Goal: Information Seeking & Learning: Learn about a topic

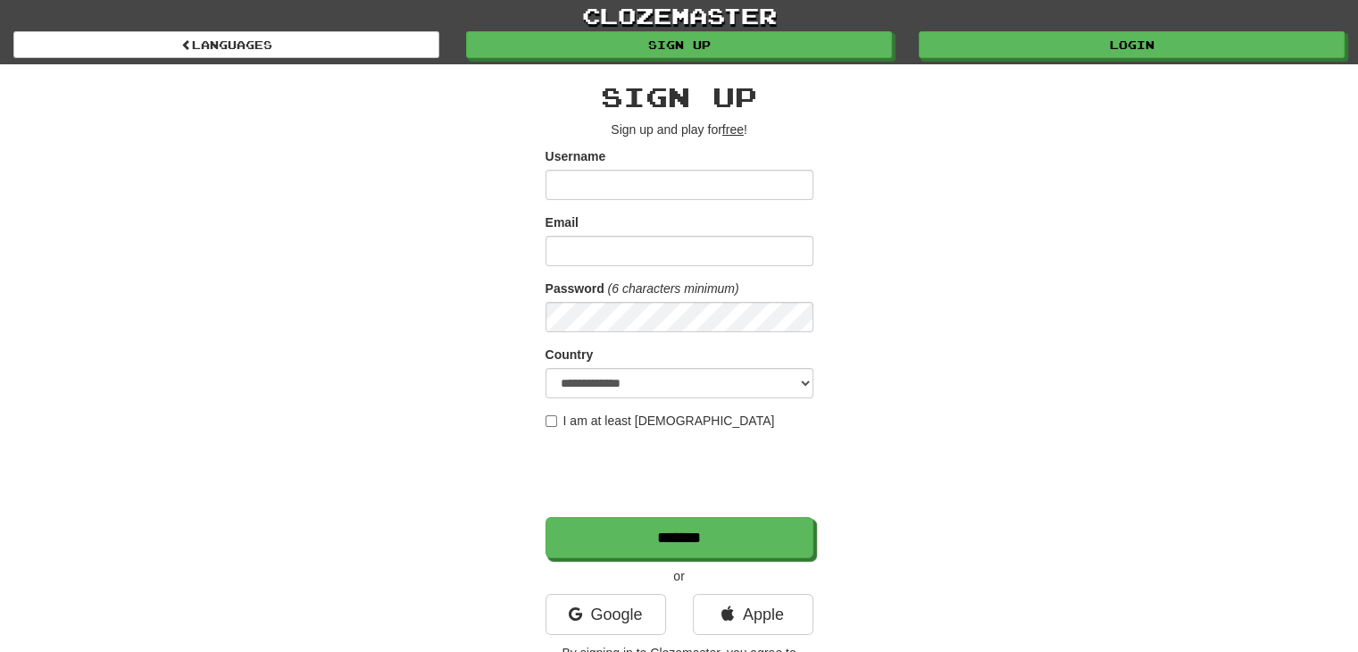
click at [689, 181] on input "Username" at bounding box center [680, 185] width 268 height 30
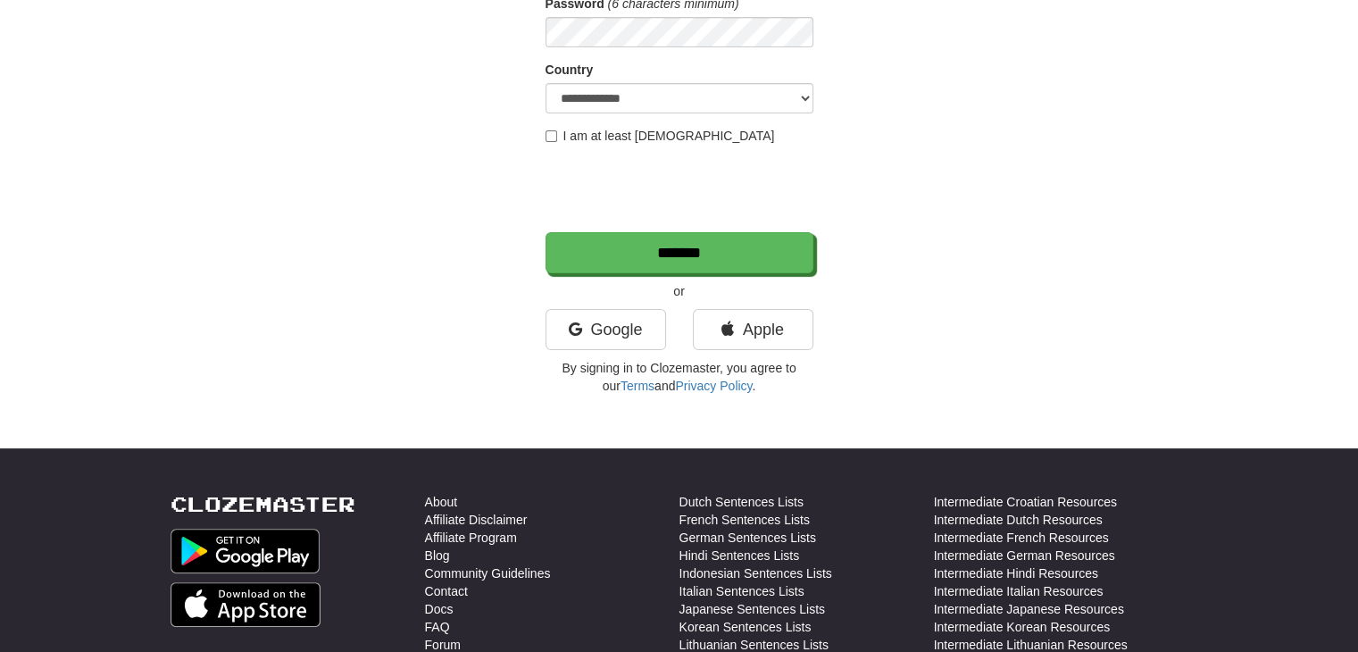
scroll to position [357, 0]
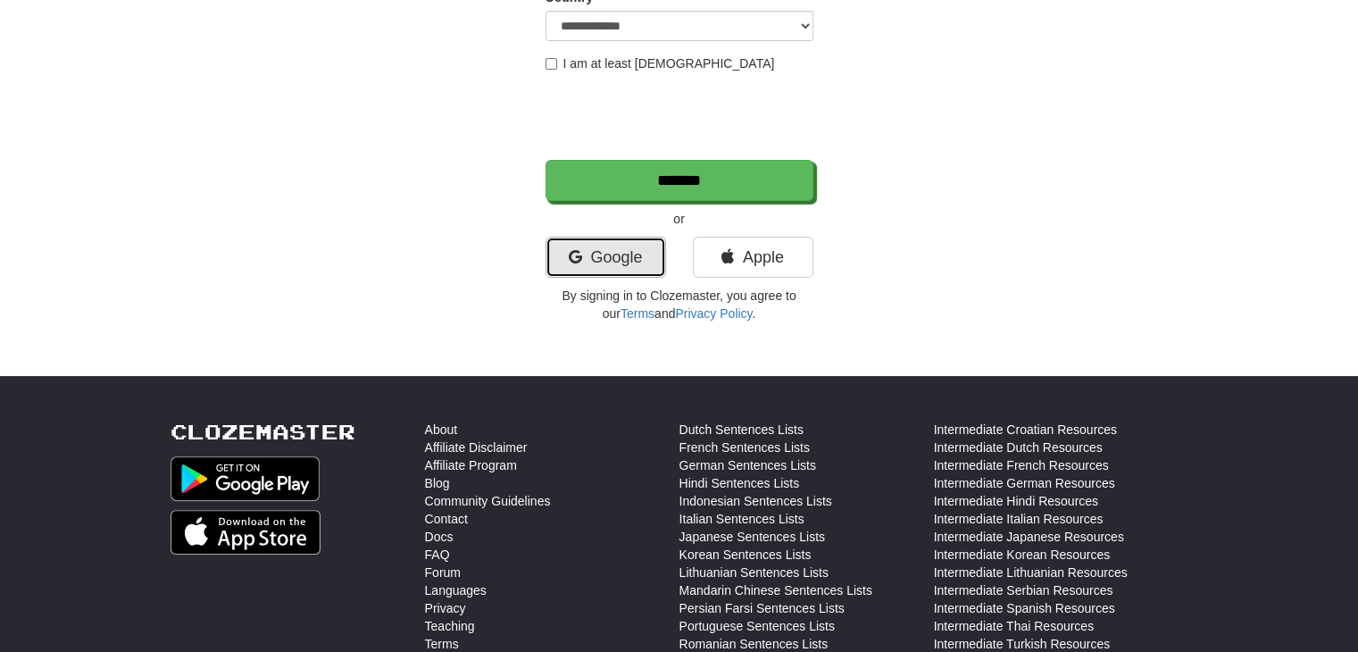
click at [627, 262] on link "Google" at bounding box center [606, 257] width 121 height 41
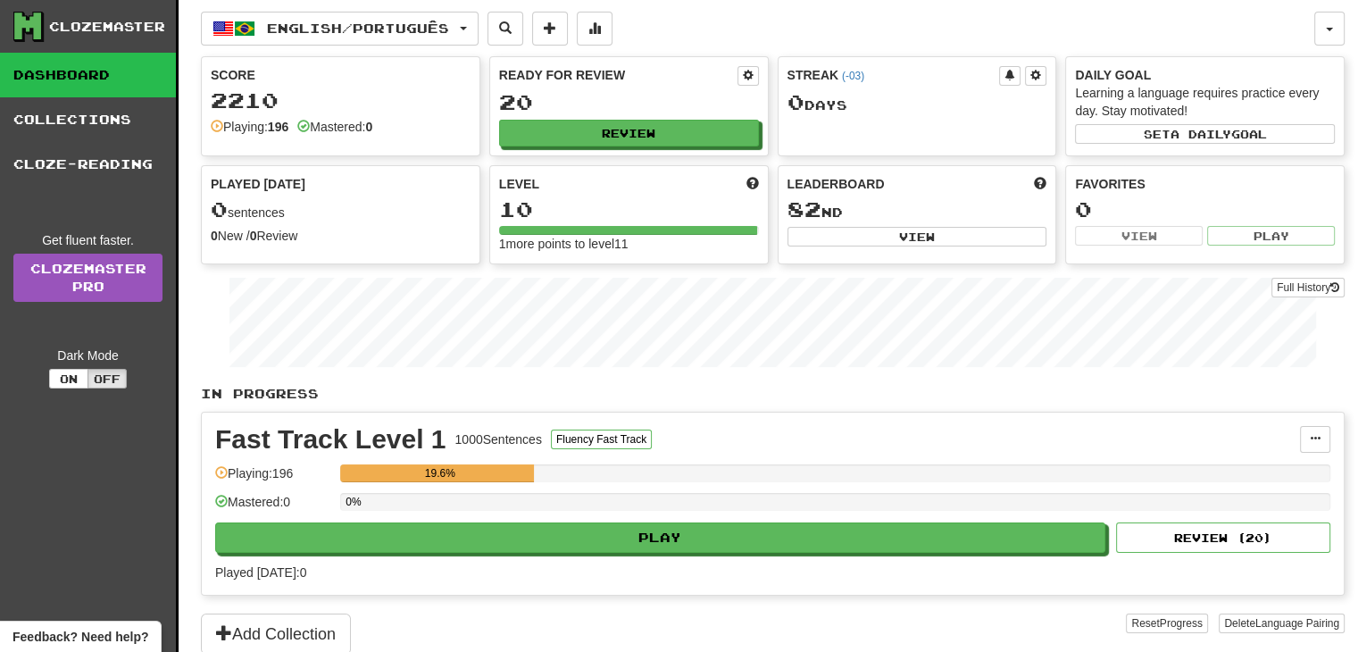
click at [688, 554] on div "Fast Track Level 1 1000 Sentences Fluency Fast Track Manage Sentences Unpin fro…" at bounding box center [773, 504] width 1142 height 182
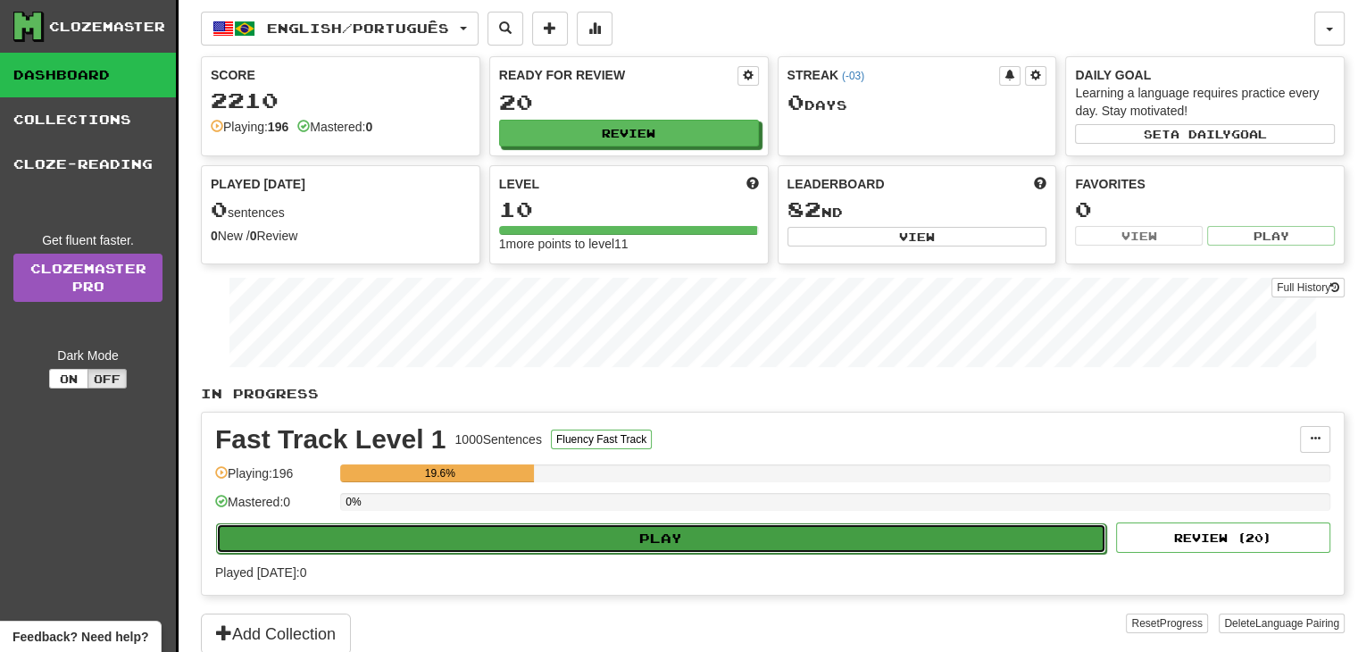
click at [701, 542] on button "Play" at bounding box center [661, 538] width 890 height 30
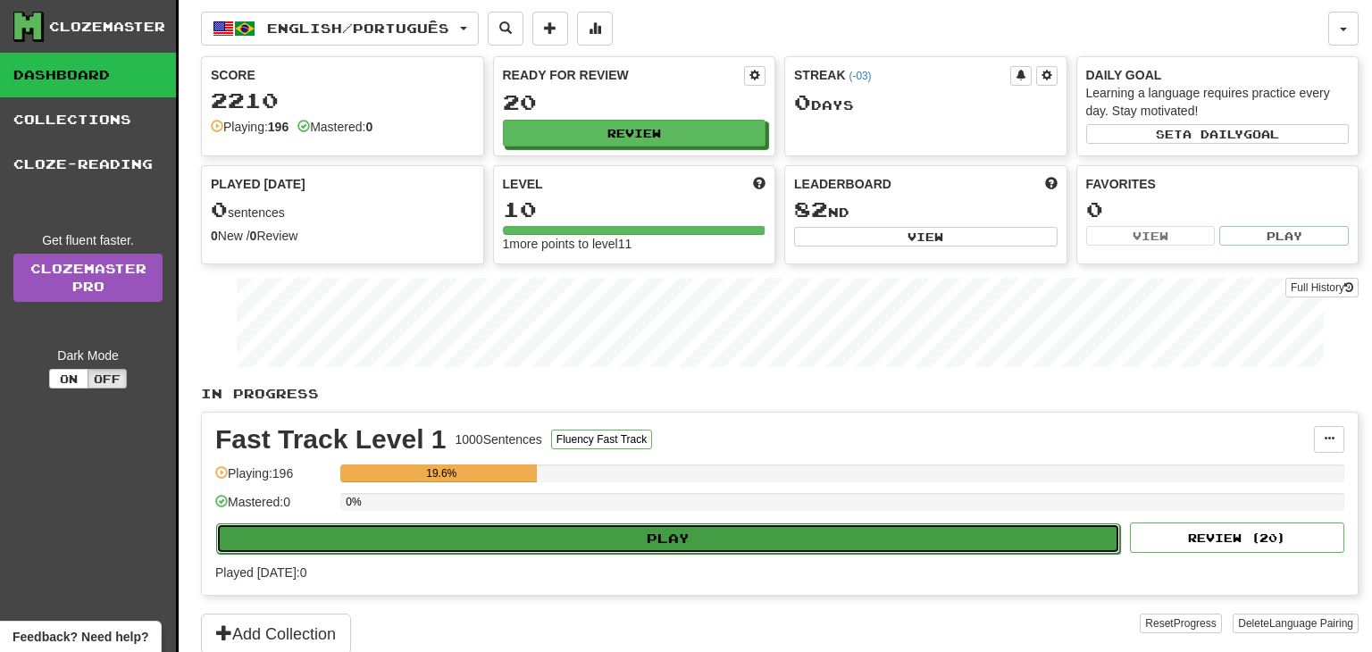
select select "**"
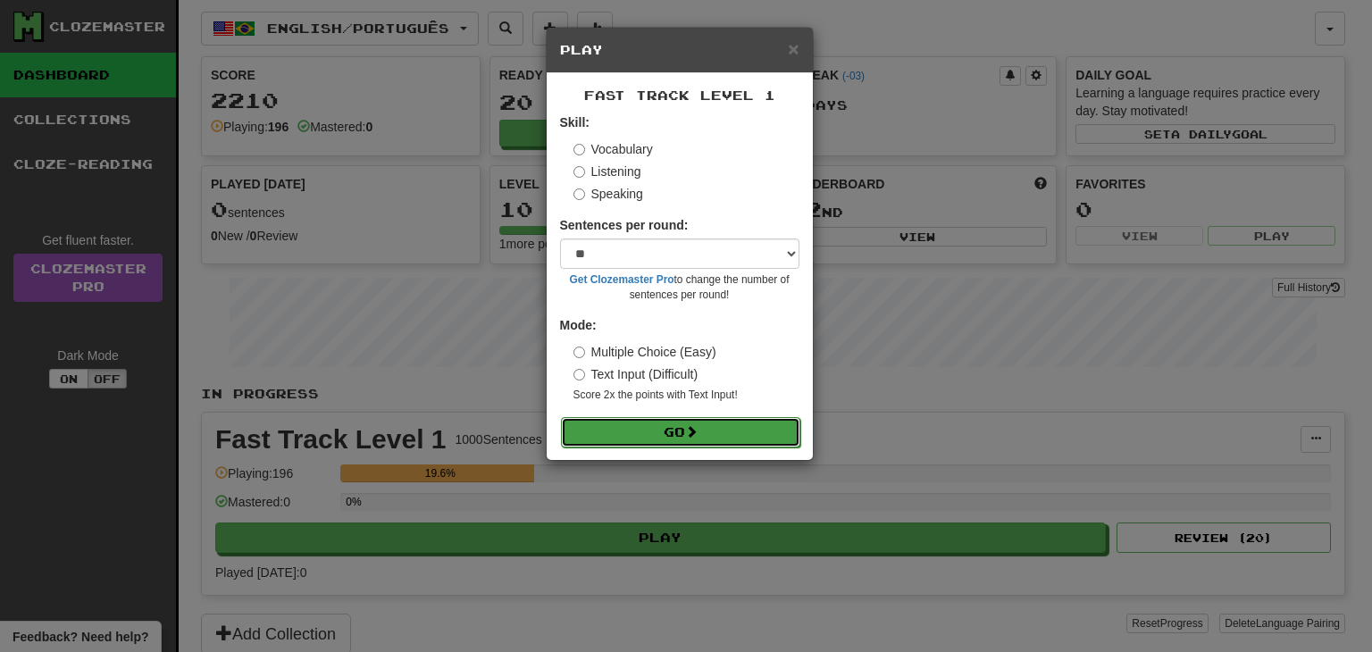
click at [582, 434] on button "Go" at bounding box center [680, 432] width 239 height 30
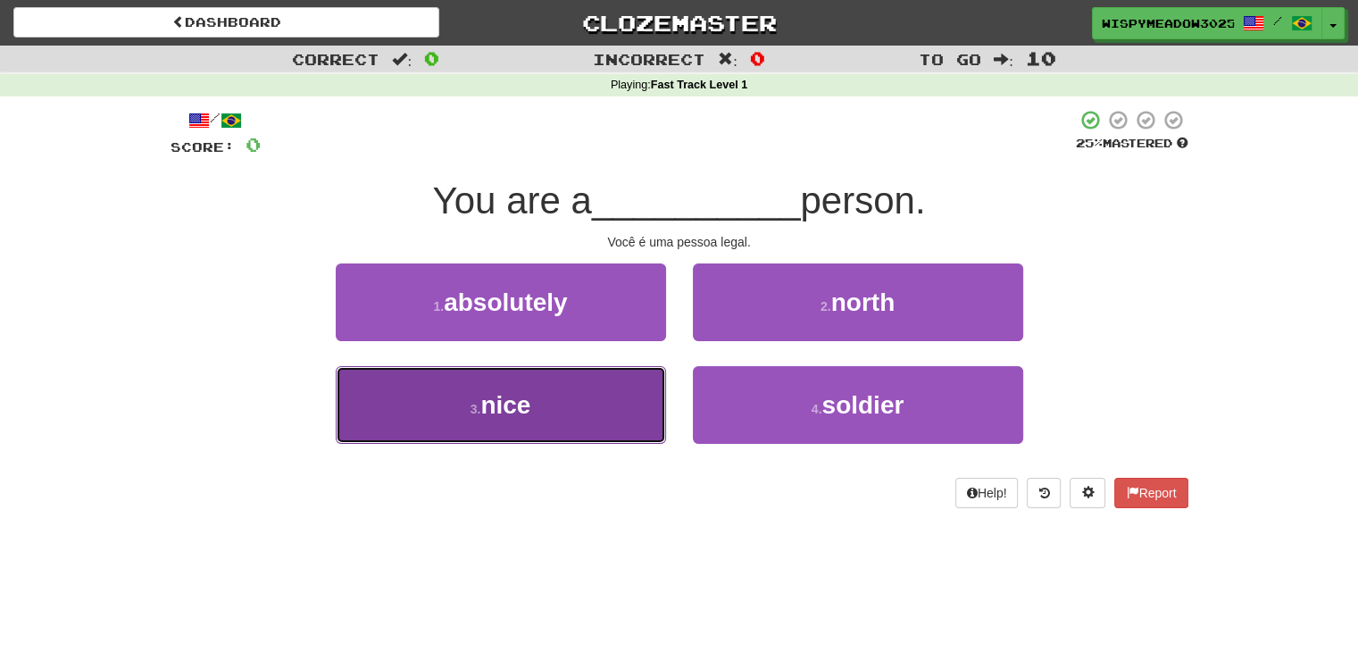
click at [479, 409] on small "3 ." at bounding box center [476, 409] width 11 height 14
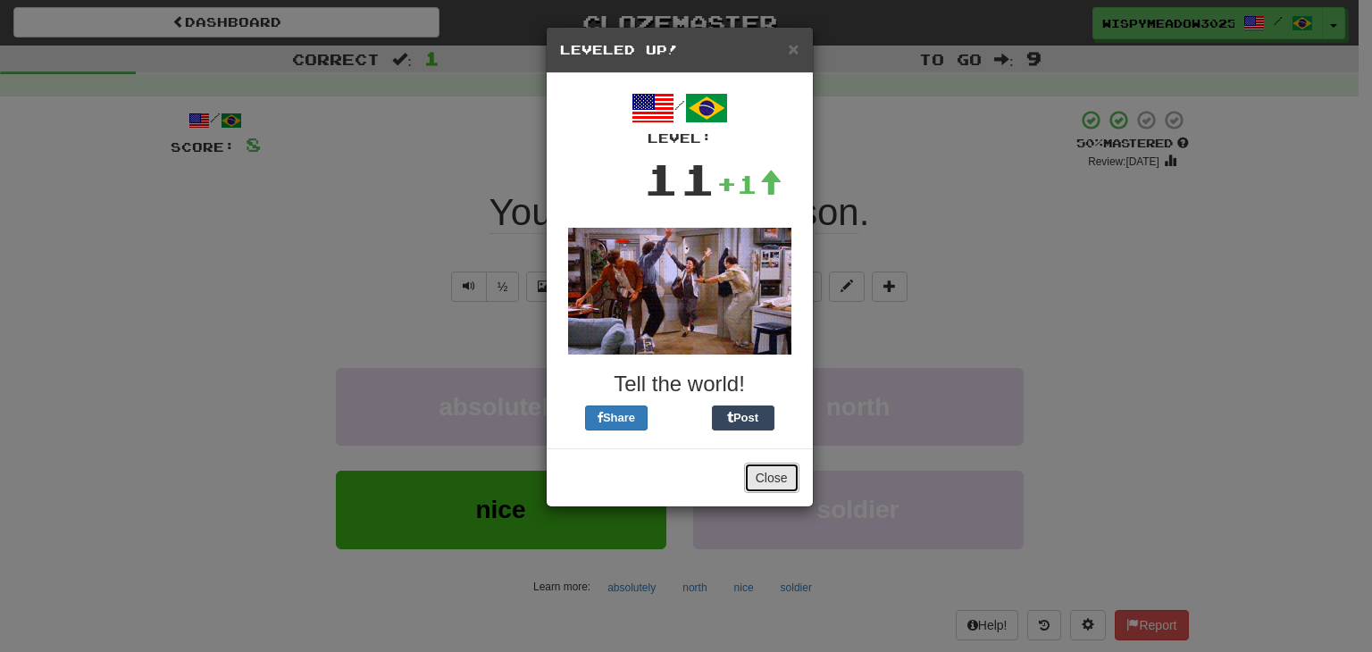
click at [759, 490] on button "Close" at bounding box center [771, 478] width 55 height 30
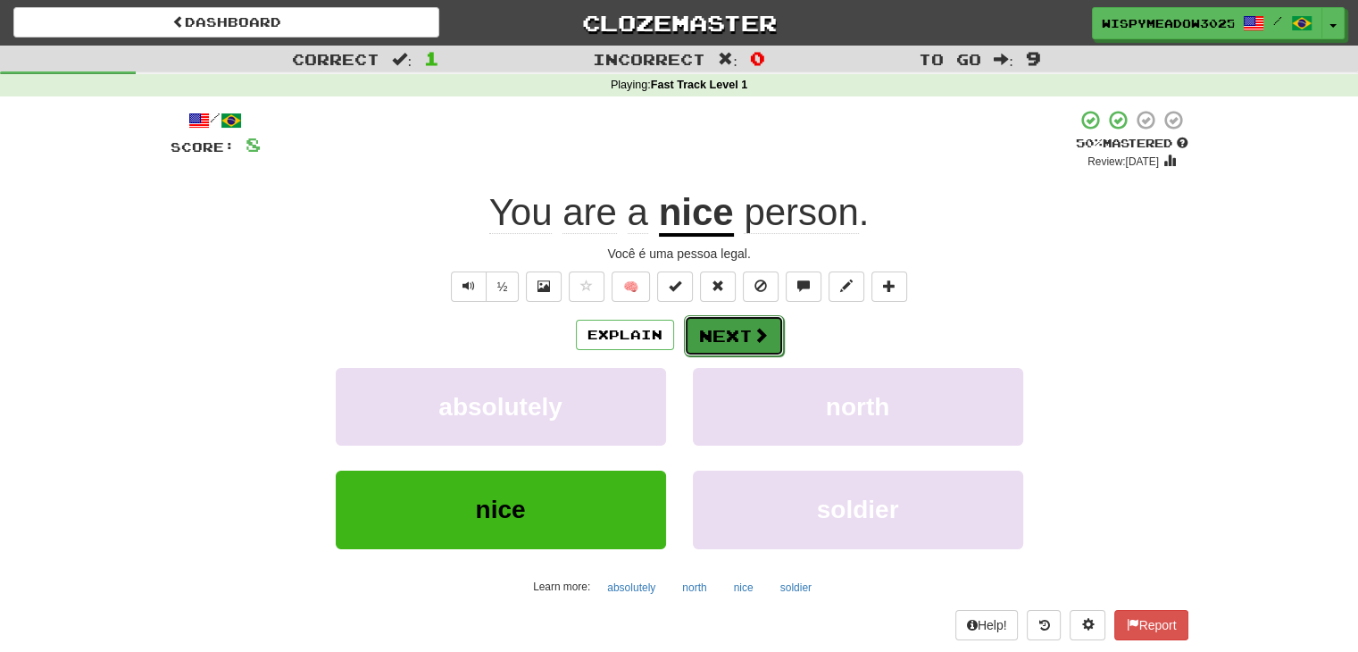
click at [753, 332] on span at bounding box center [761, 335] width 16 height 16
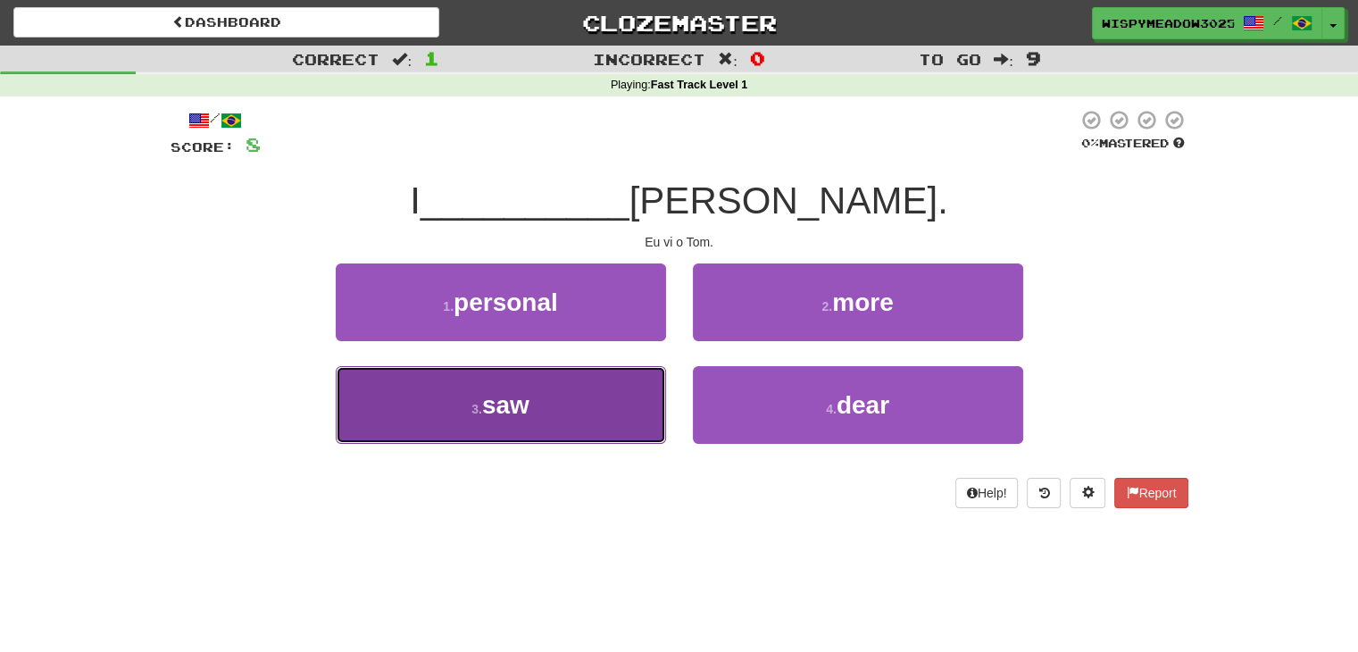
click at [621, 438] on button "3 . saw" at bounding box center [501, 405] width 330 height 78
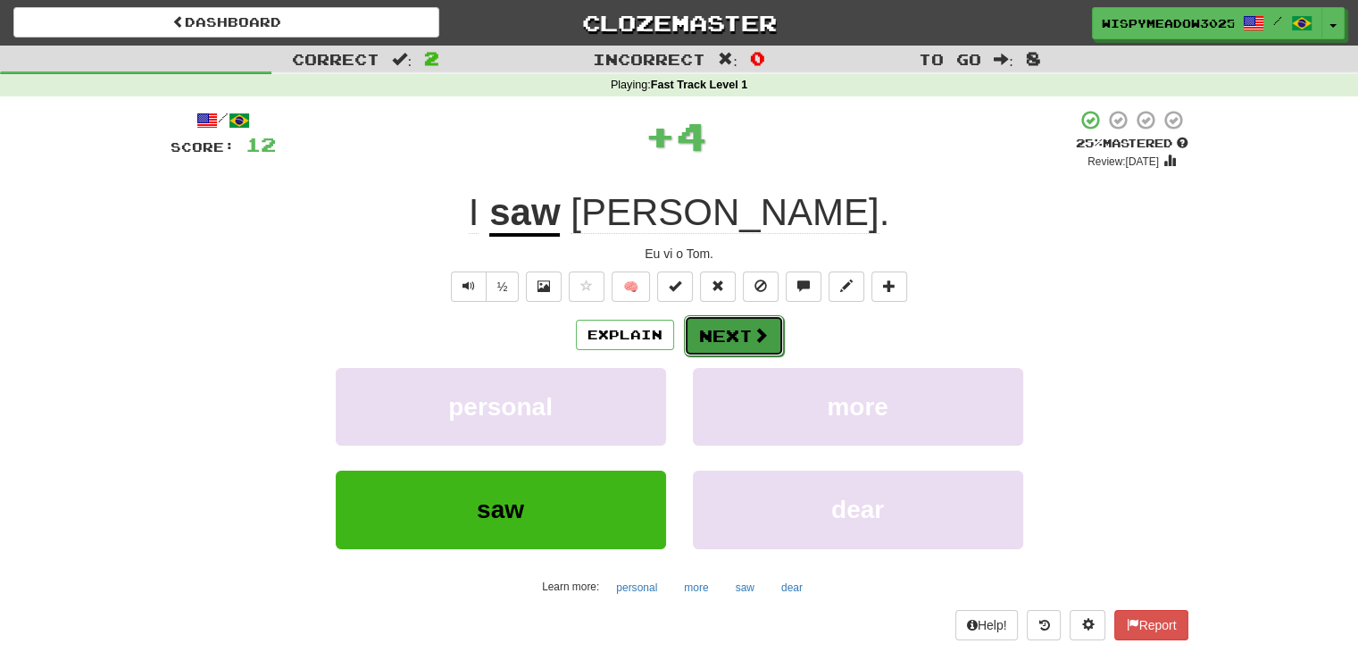
click at [753, 338] on span at bounding box center [761, 335] width 16 height 16
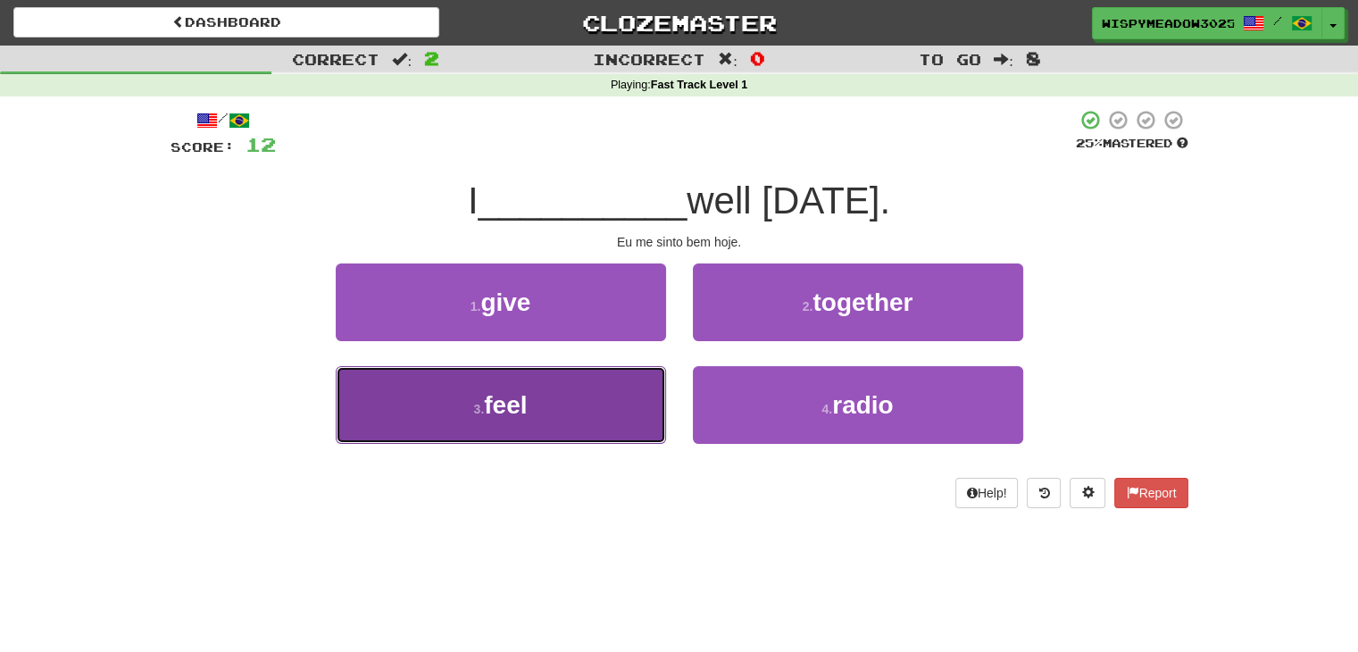
click at [563, 429] on button "3 . feel" at bounding box center [501, 405] width 330 height 78
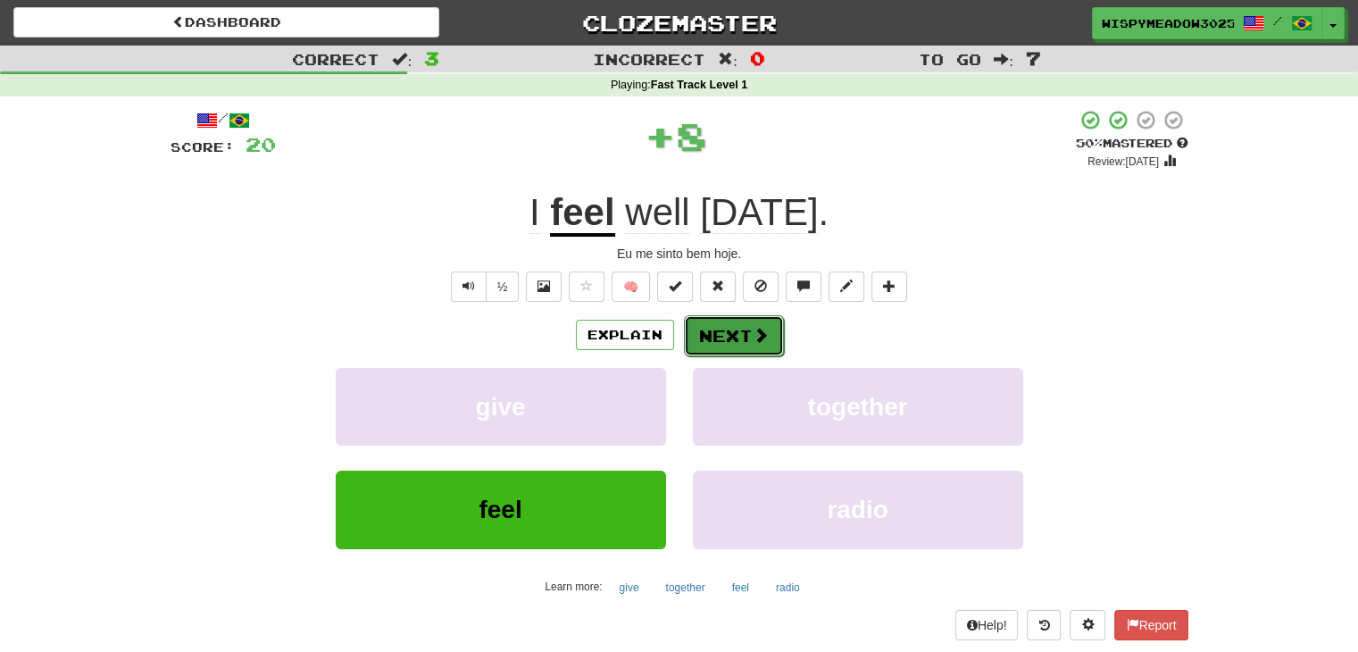
click at [716, 337] on button "Next" at bounding box center [734, 335] width 100 height 41
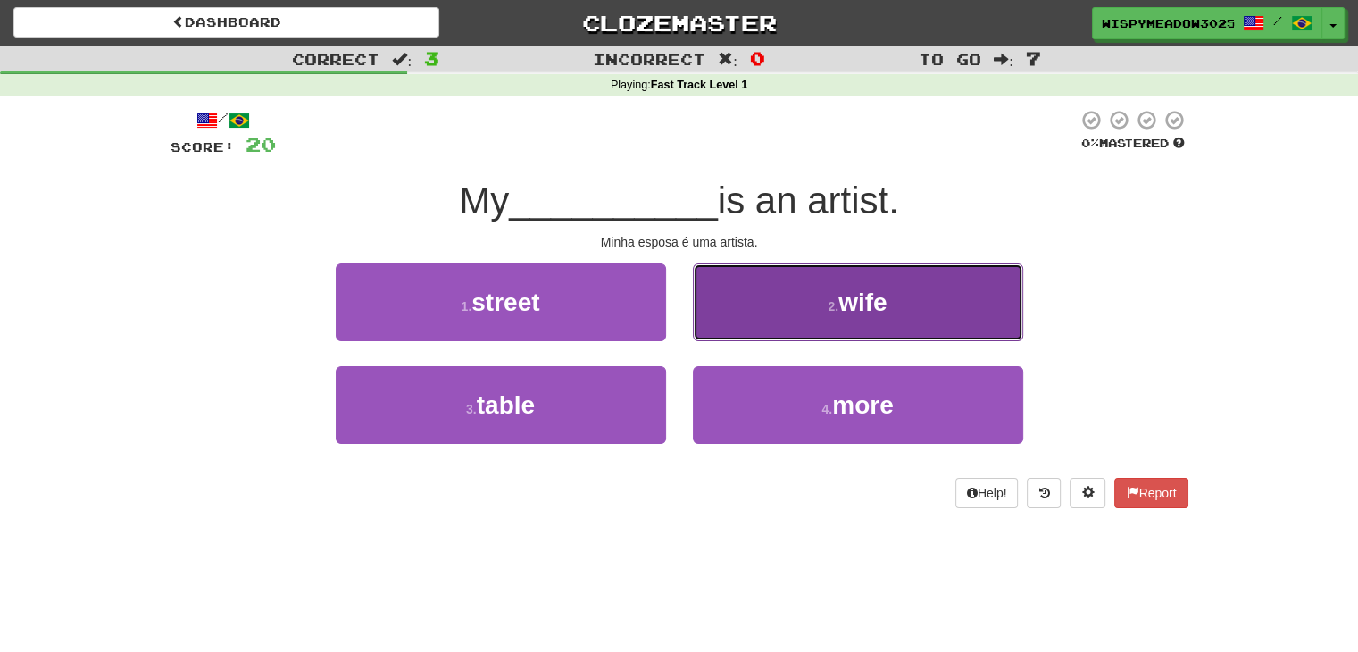
click at [786, 313] on button "2 . wife" at bounding box center [858, 302] width 330 height 78
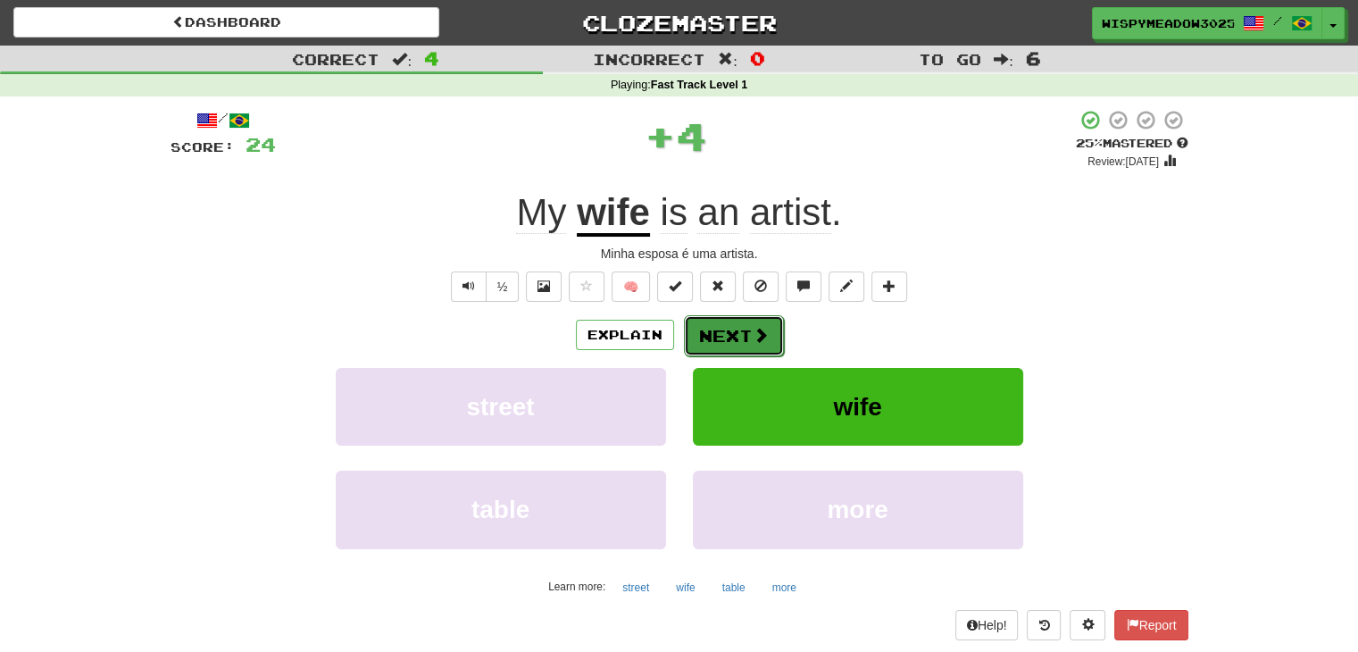
click at [753, 336] on span at bounding box center [761, 335] width 16 height 16
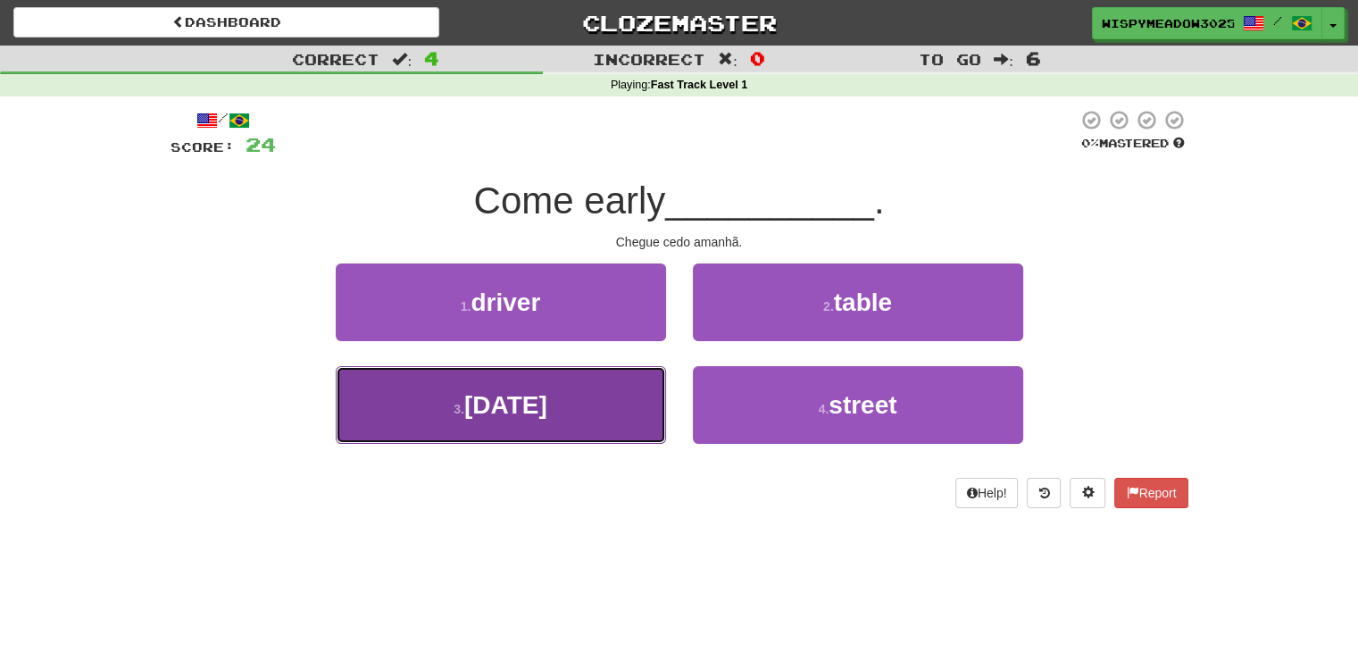
click at [586, 437] on button "3 . tomorrow" at bounding box center [501, 405] width 330 height 78
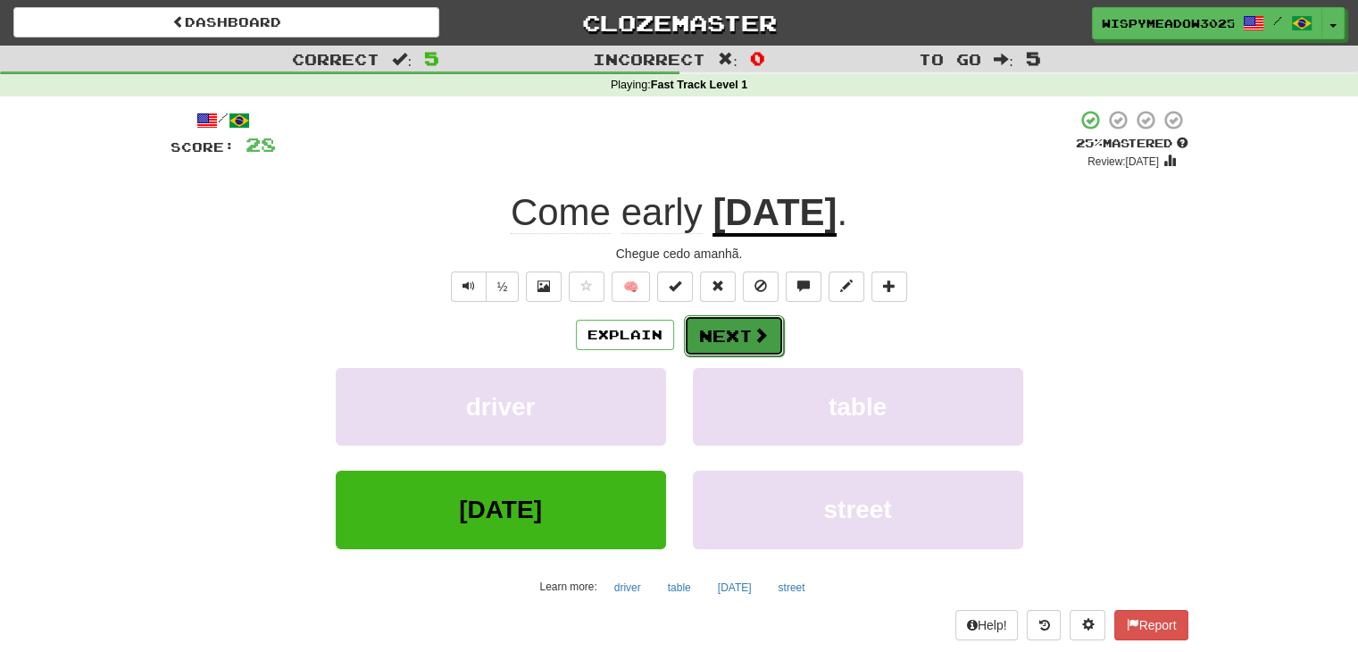
click at [736, 342] on button "Next" at bounding box center [734, 335] width 100 height 41
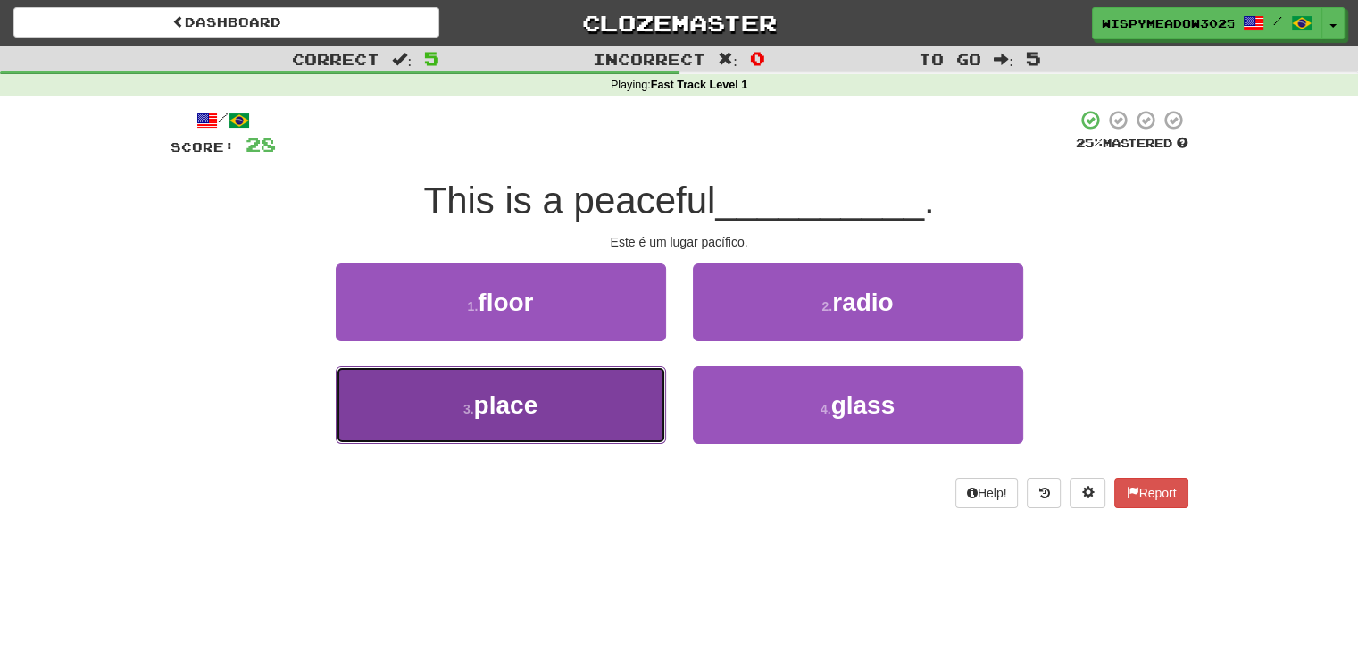
click at [596, 421] on button "3 . place" at bounding box center [501, 405] width 330 height 78
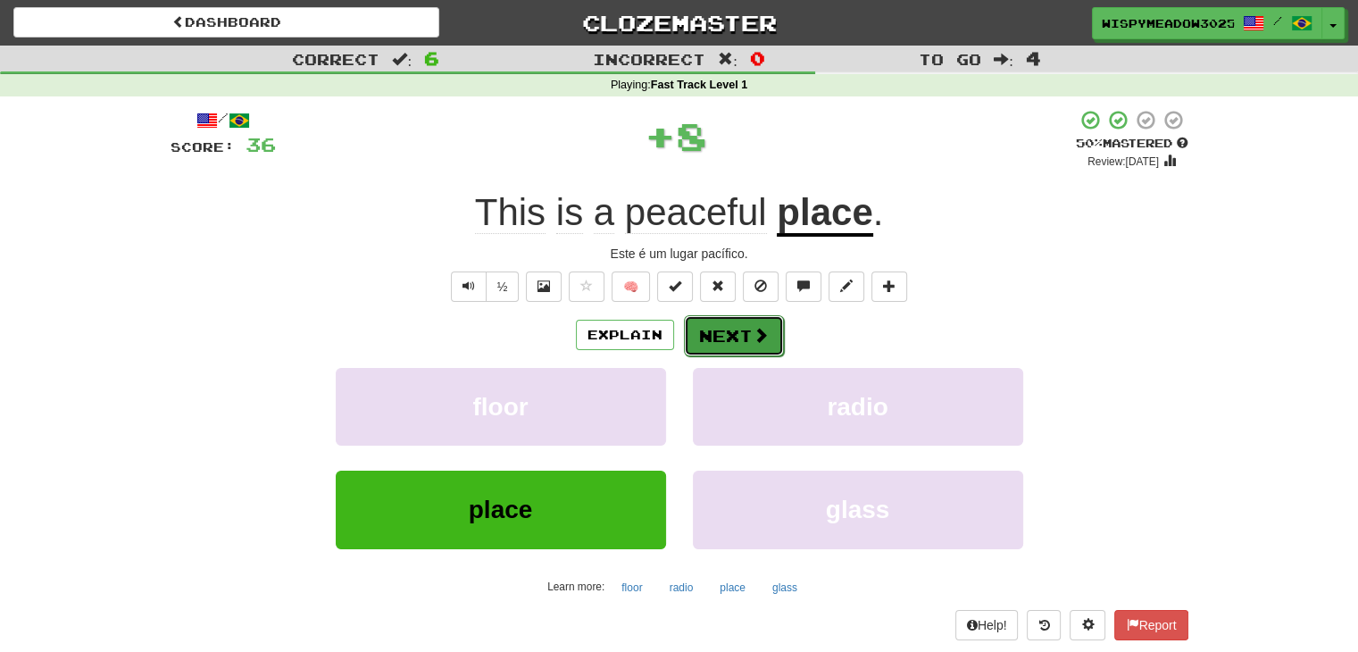
click at [763, 338] on span at bounding box center [761, 335] width 16 height 16
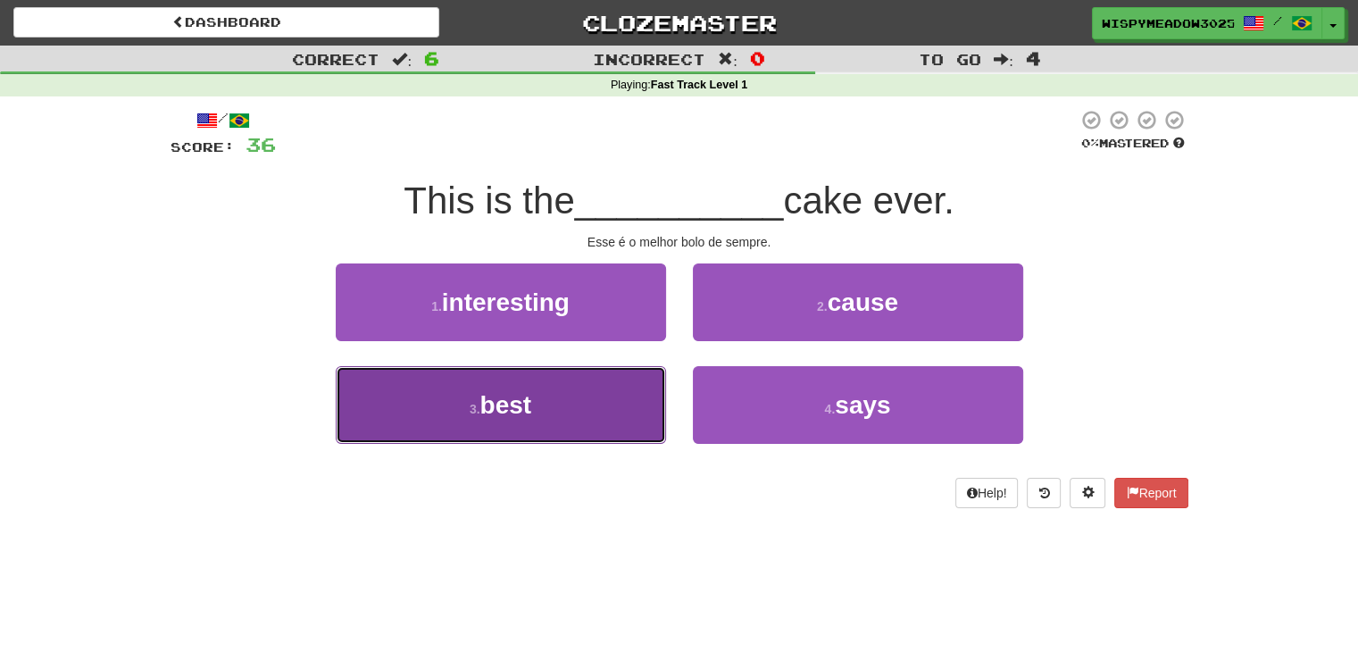
click at [607, 440] on button "3 . best" at bounding box center [501, 405] width 330 height 78
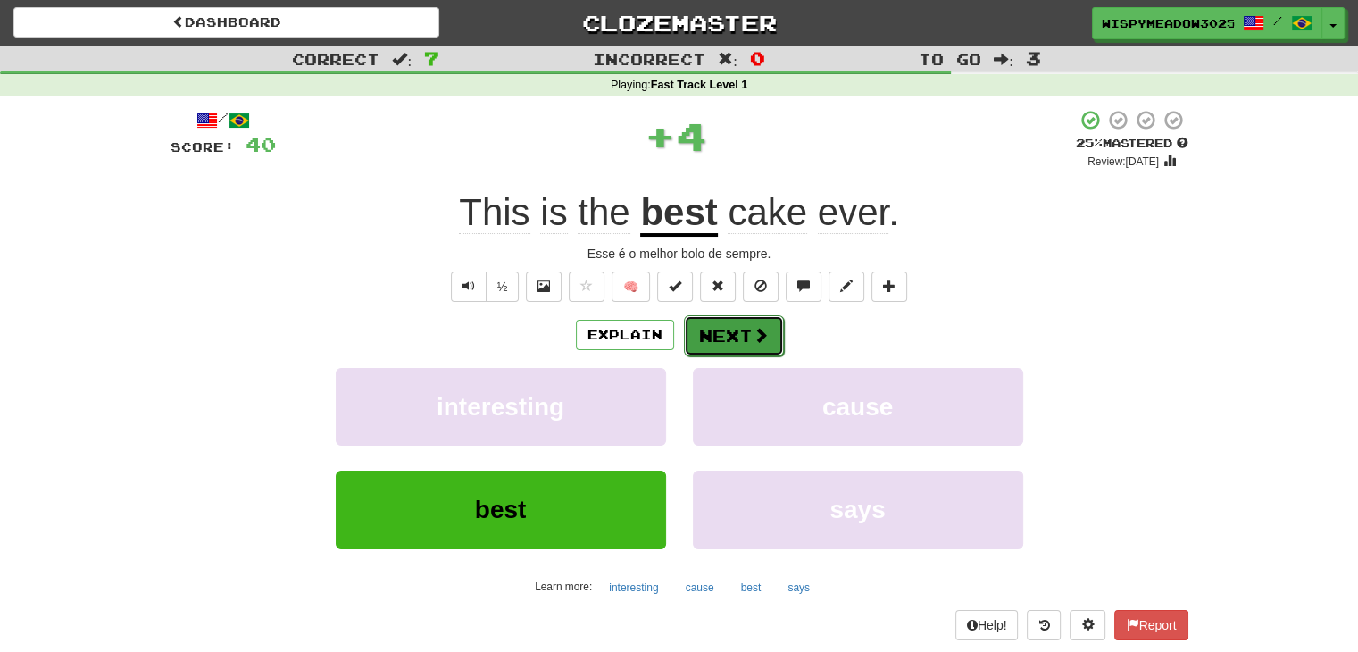
click at [762, 348] on button "Next" at bounding box center [734, 335] width 100 height 41
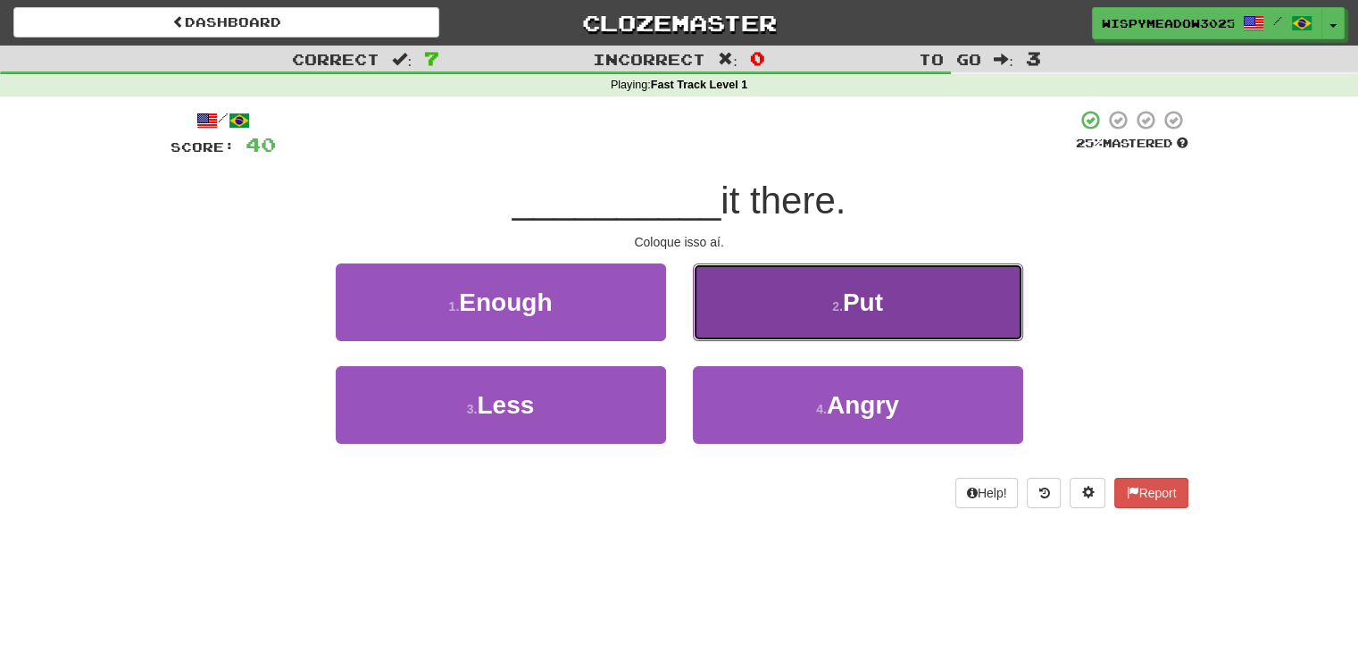
click at [829, 329] on button "2 . Put" at bounding box center [858, 302] width 330 height 78
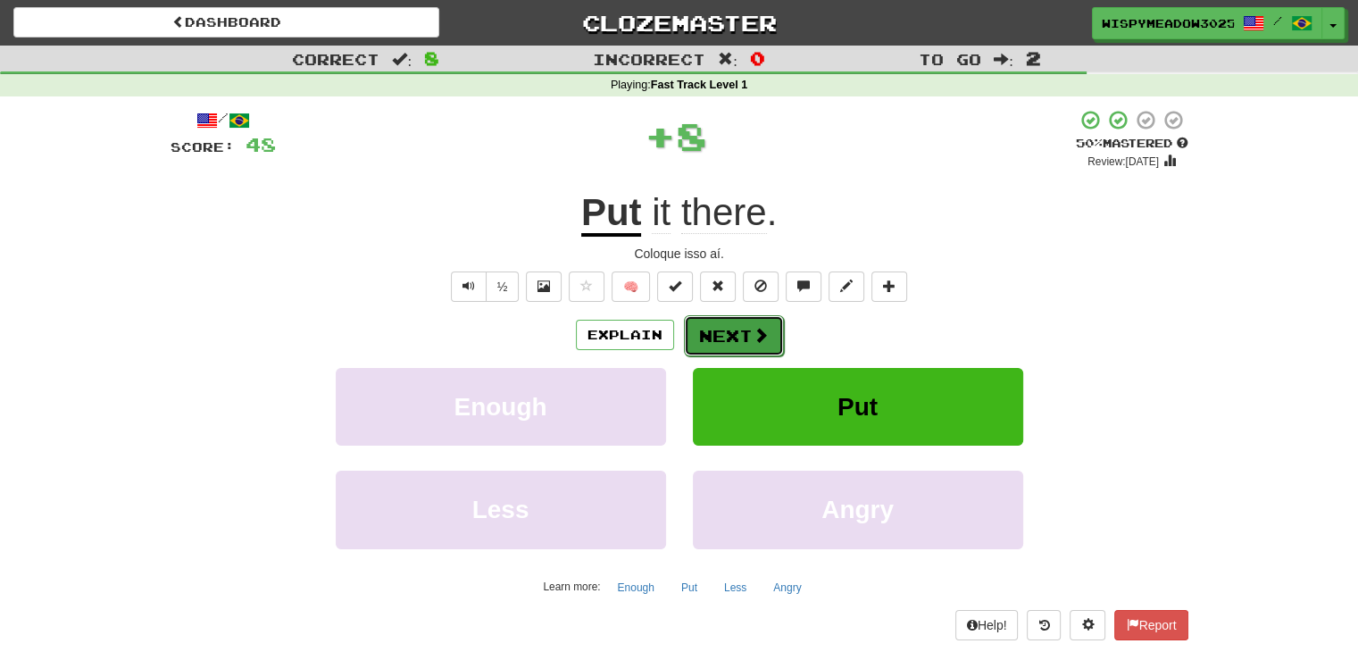
click at [713, 338] on button "Next" at bounding box center [734, 335] width 100 height 41
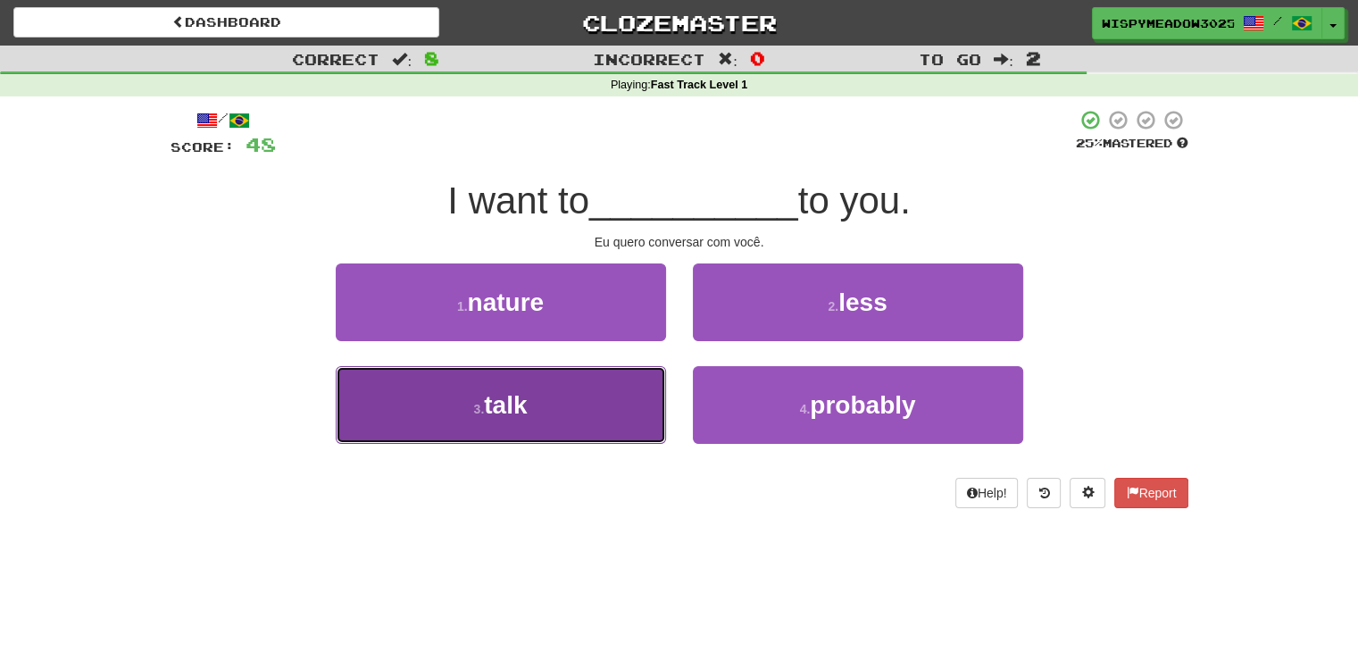
click at [596, 440] on button "3 . talk" at bounding box center [501, 405] width 330 height 78
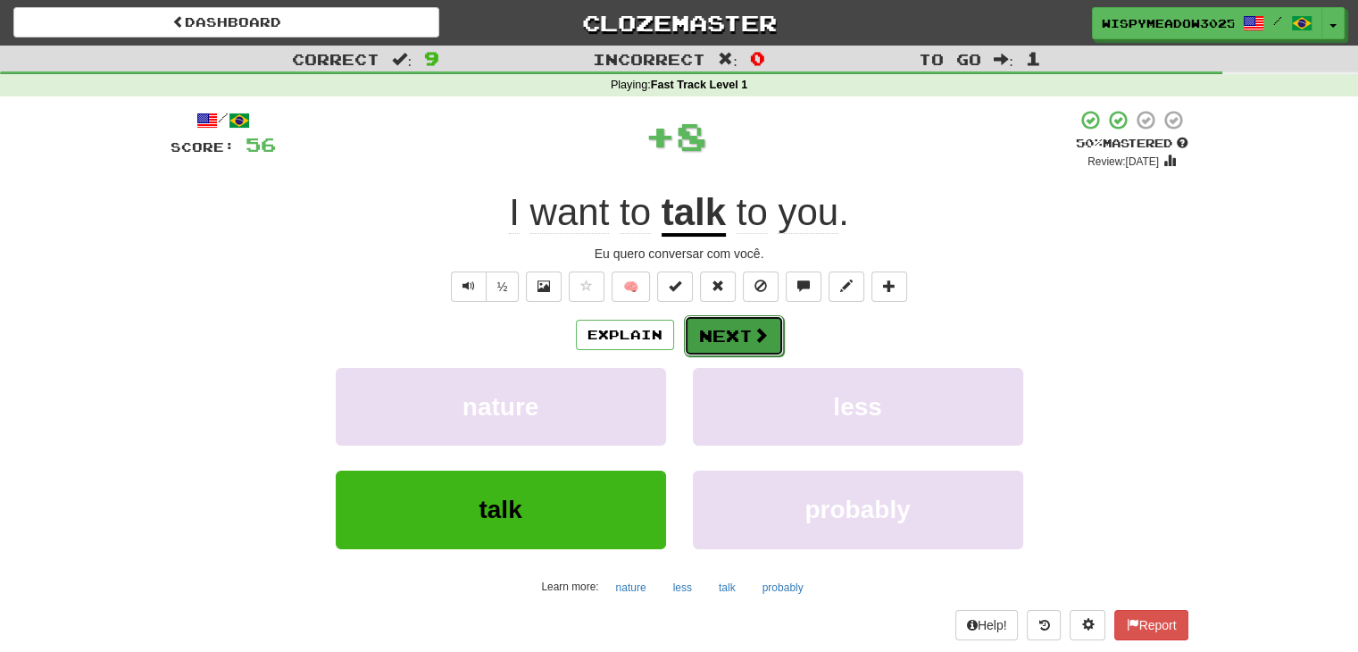
click at [720, 348] on button "Next" at bounding box center [734, 335] width 100 height 41
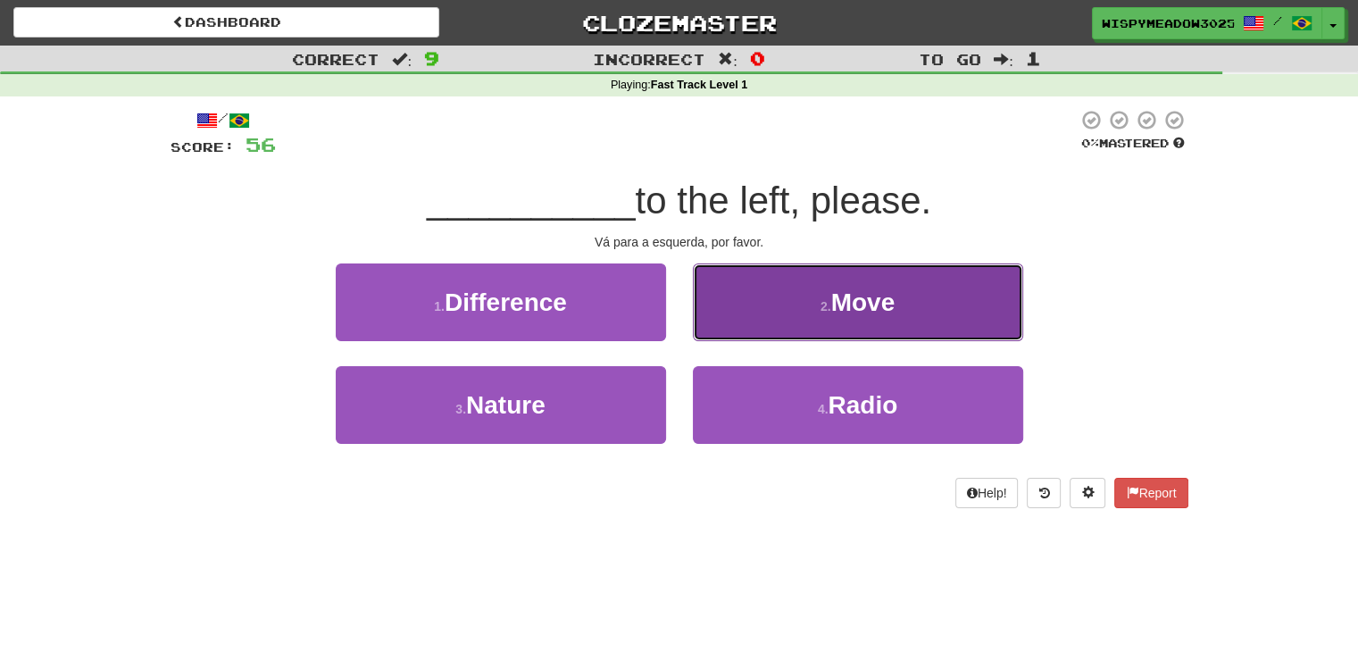
click at [821, 321] on button "2 . Move" at bounding box center [858, 302] width 330 height 78
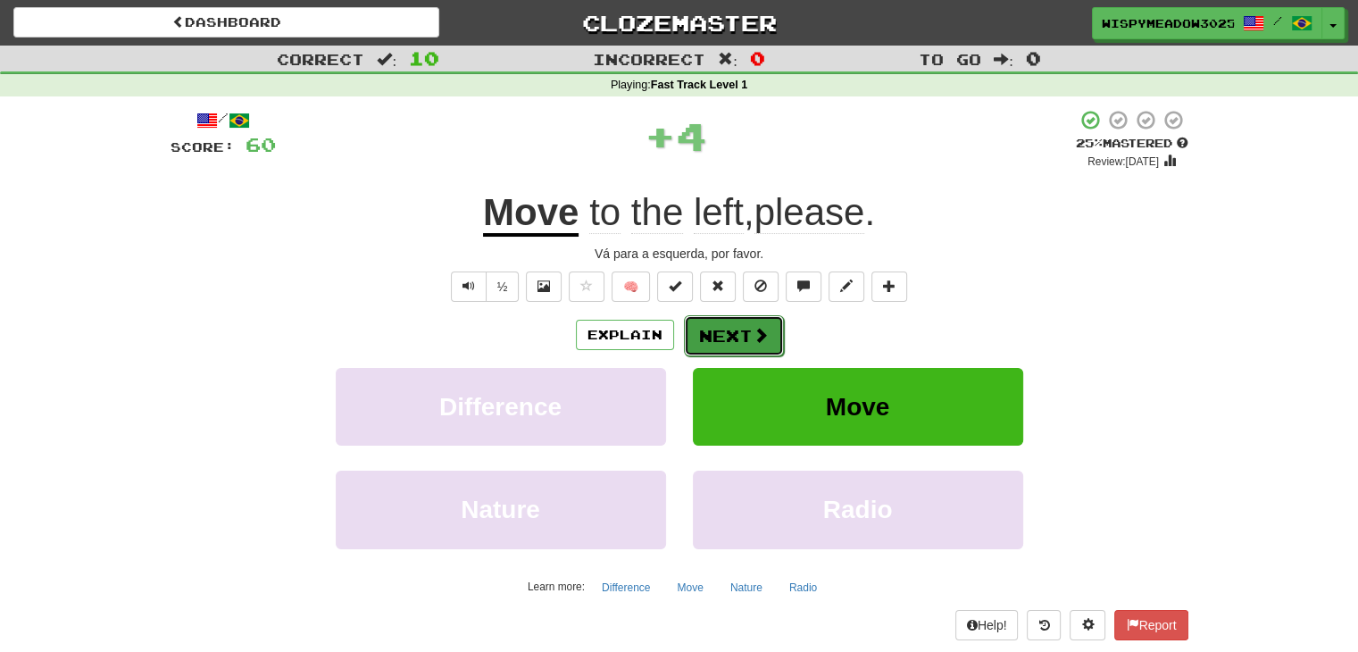
click at [755, 333] on span at bounding box center [761, 335] width 16 height 16
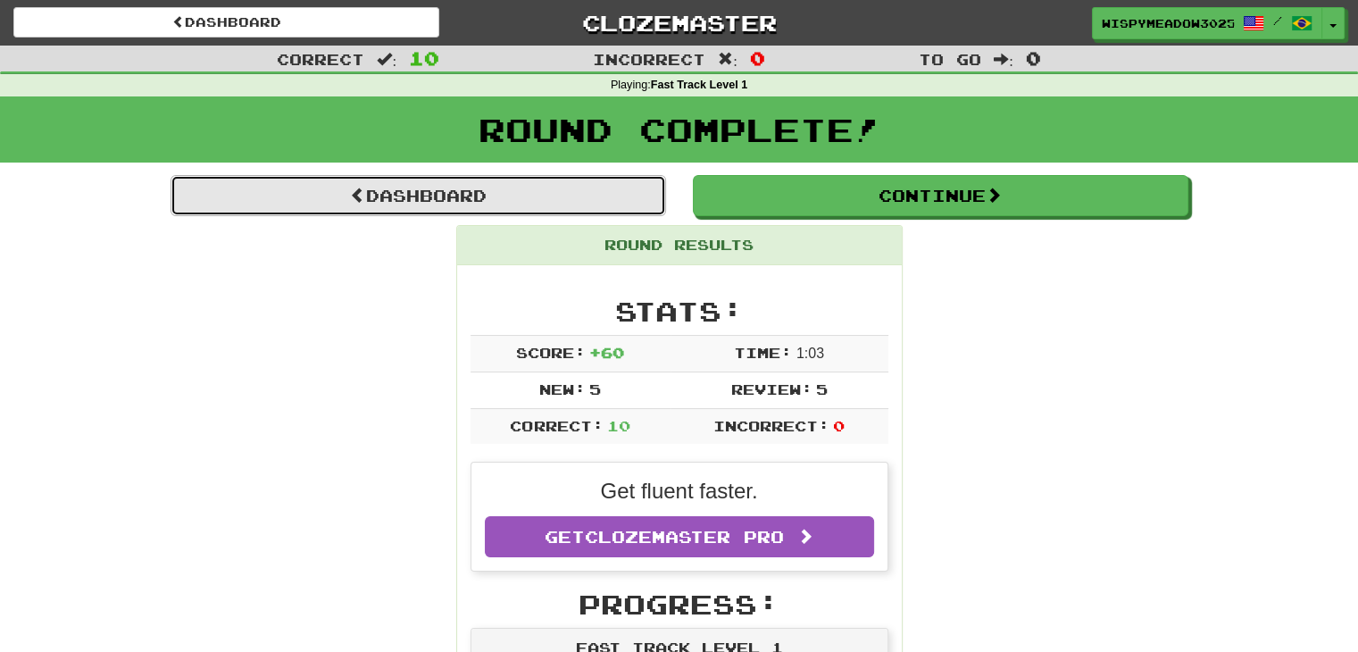
click at [463, 187] on link "Dashboard" at bounding box center [419, 195] width 496 height 41
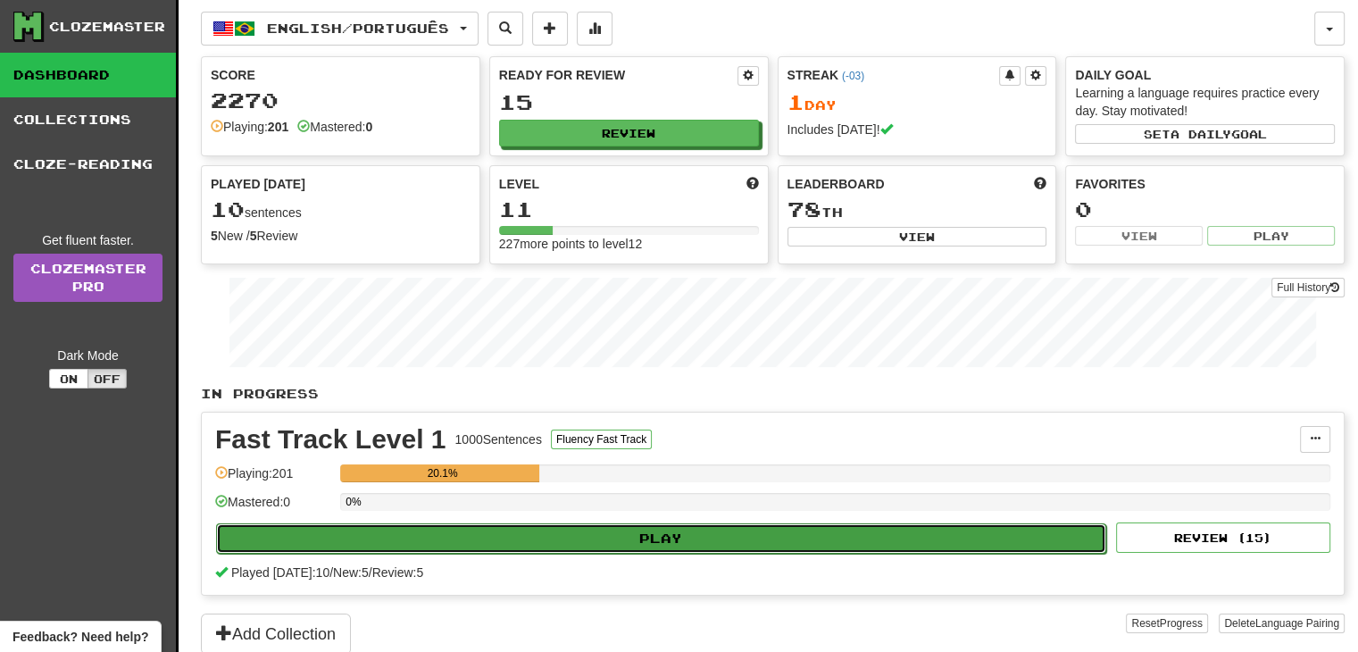
click at [521, 534] on button "Play" at bounding box center [661, 538] width 890 height 30
select select "**"
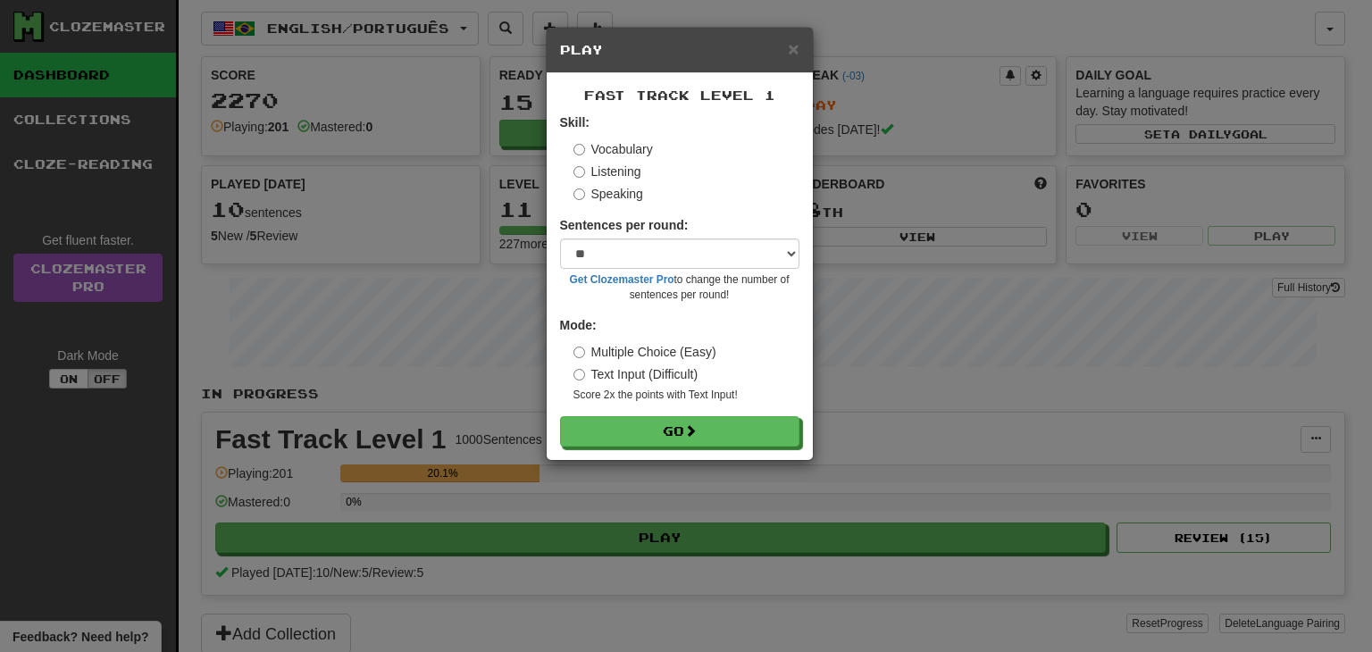
click at [629, 172] on label "Listening" at bounding box center [607, 172] width 68 height 18
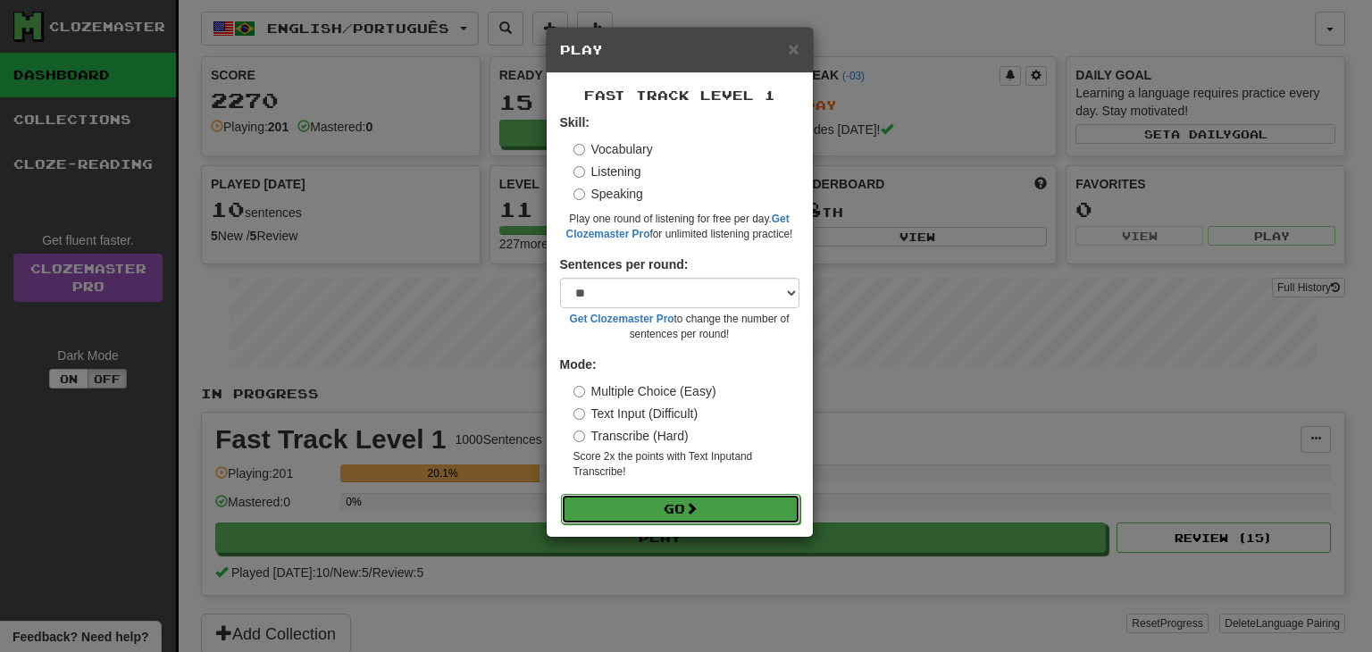
click at [658, 517] on button "Go" at bounding box center [680, 509] width 239 height 30
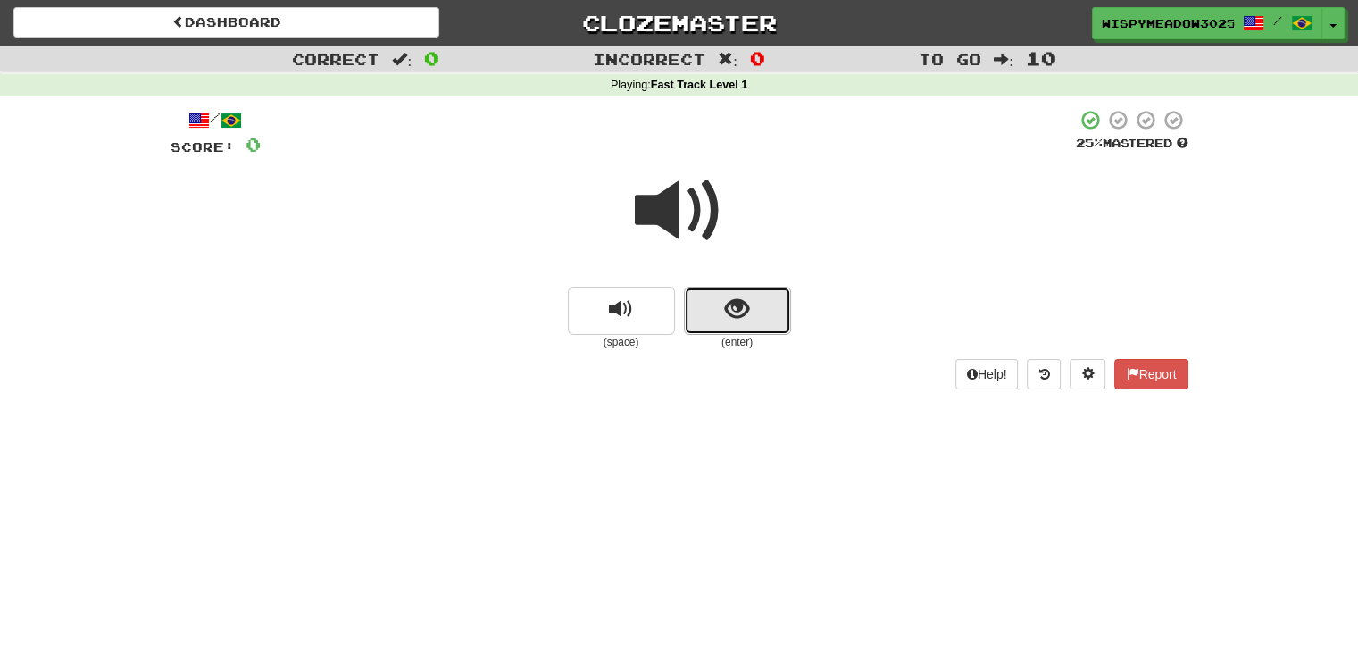
click at [742, 288] on button "show sentence" at bounding box center [737, 311] width 107 height 48
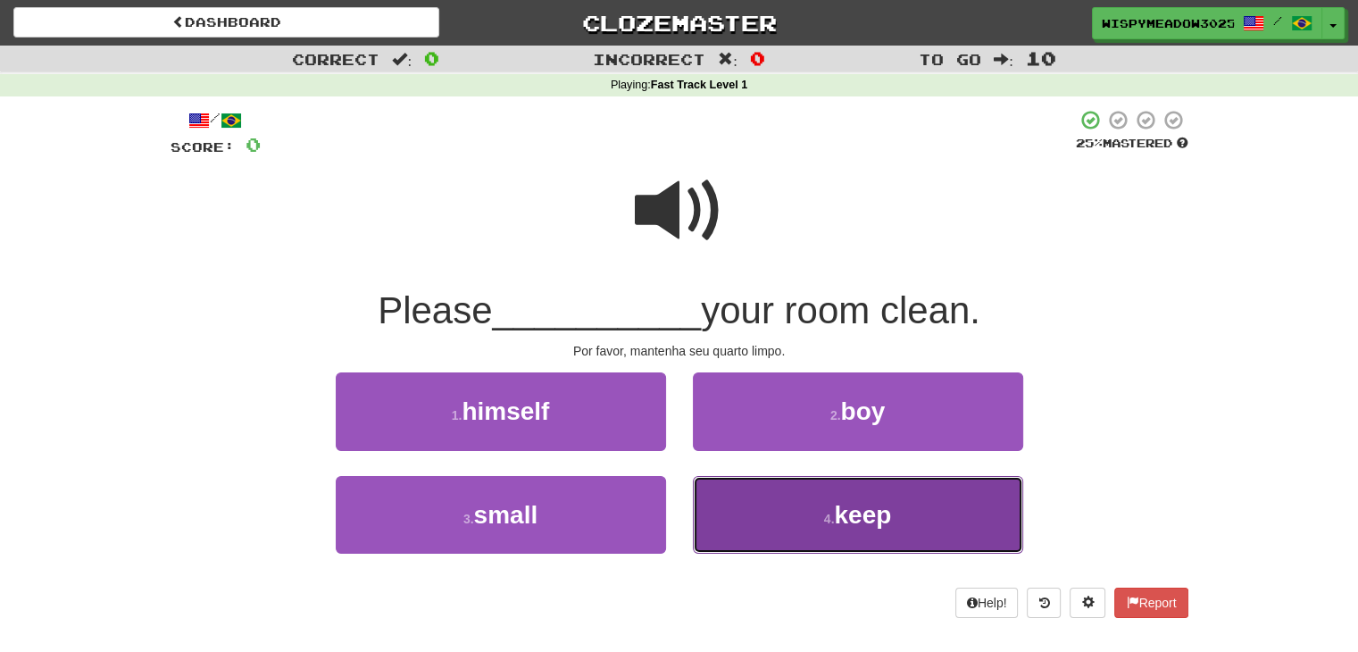
click at [799, 526] on button "4 . keep" at bounding box center [858, 515] width 330 height 78
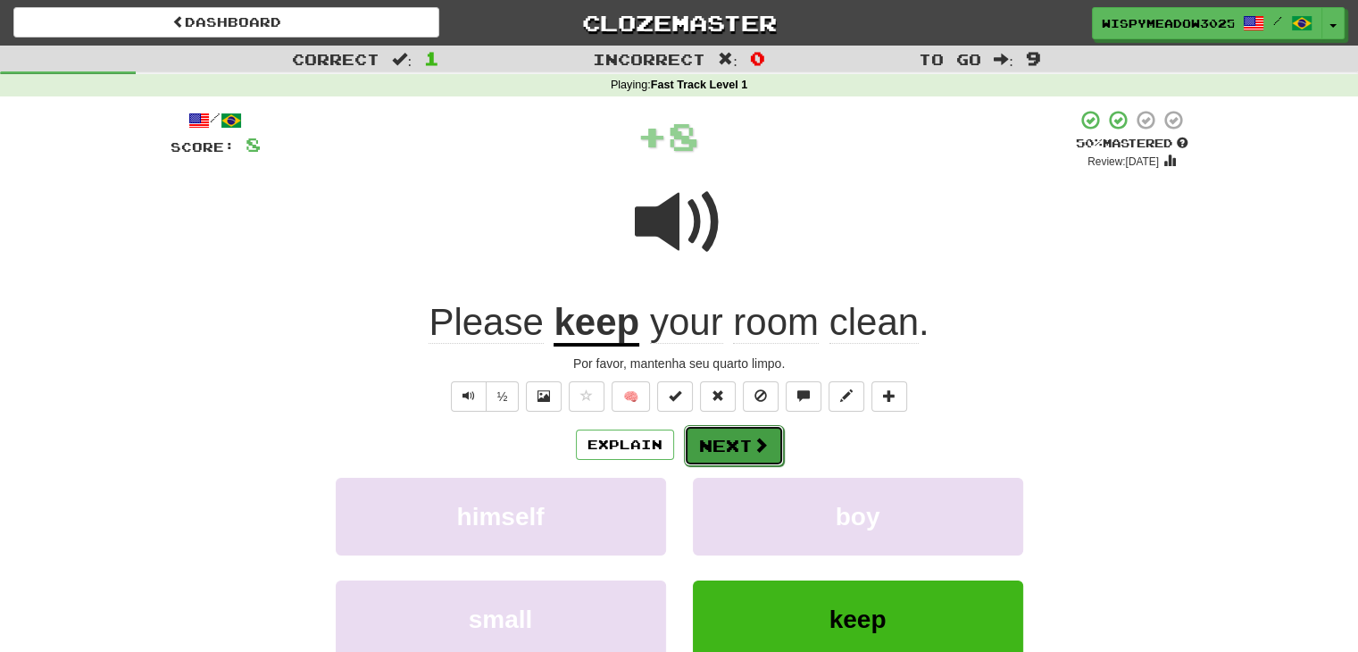
click at [718, 446] on button "Next" at bounding box center [734, 445] width 100 height 41
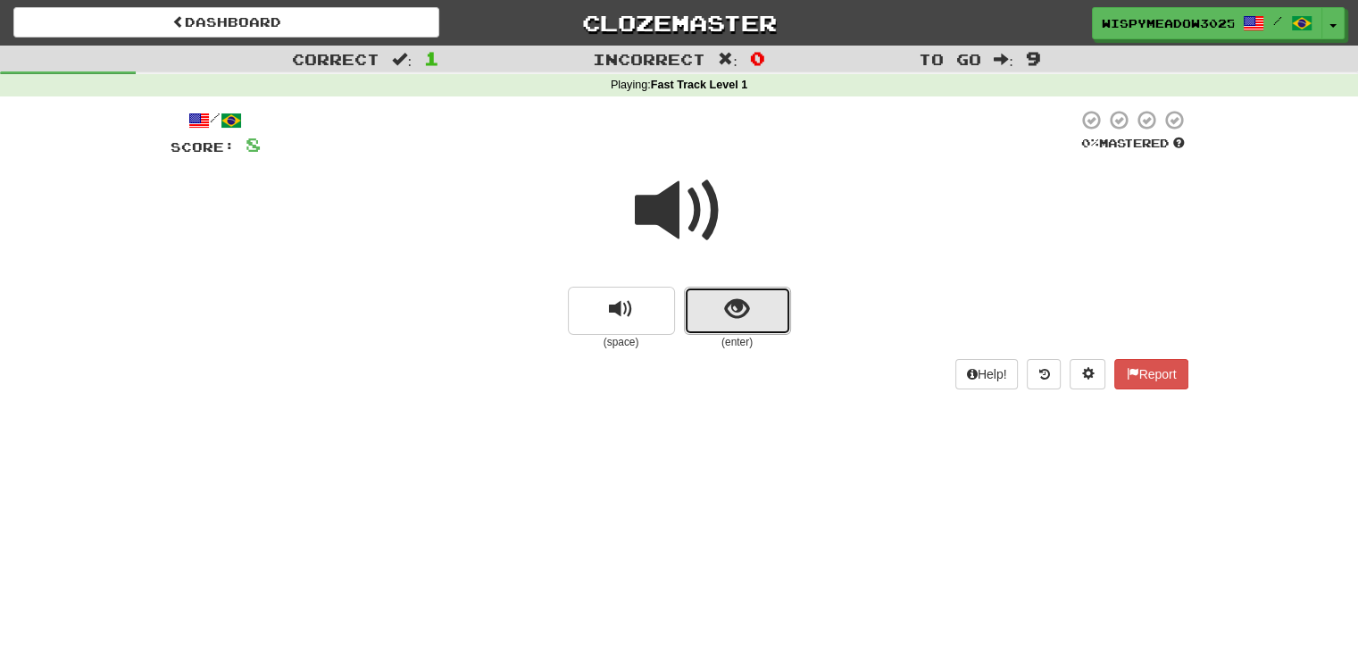
click at [763, 301] on button "show sentence" at bounding box center [737, 311] width 107 height 48
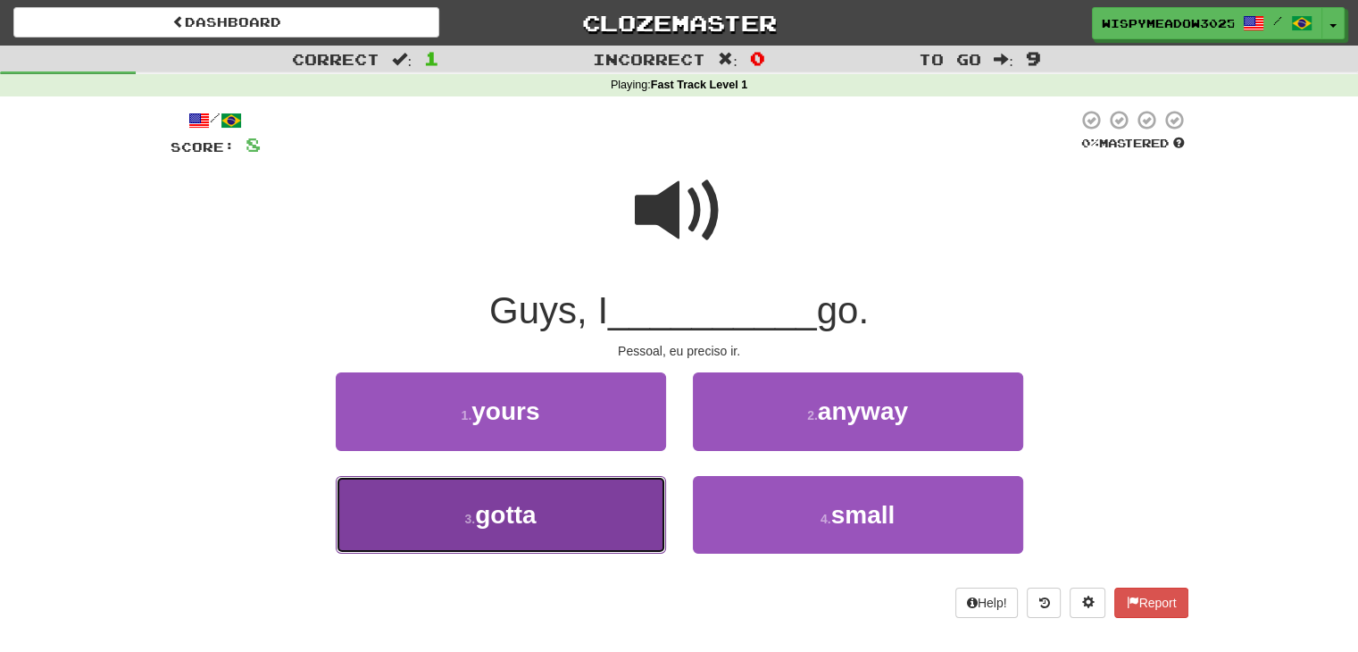
click at [573, 506] on button "3 . gotta" at bounding box center [501, 515] width 330 height 78
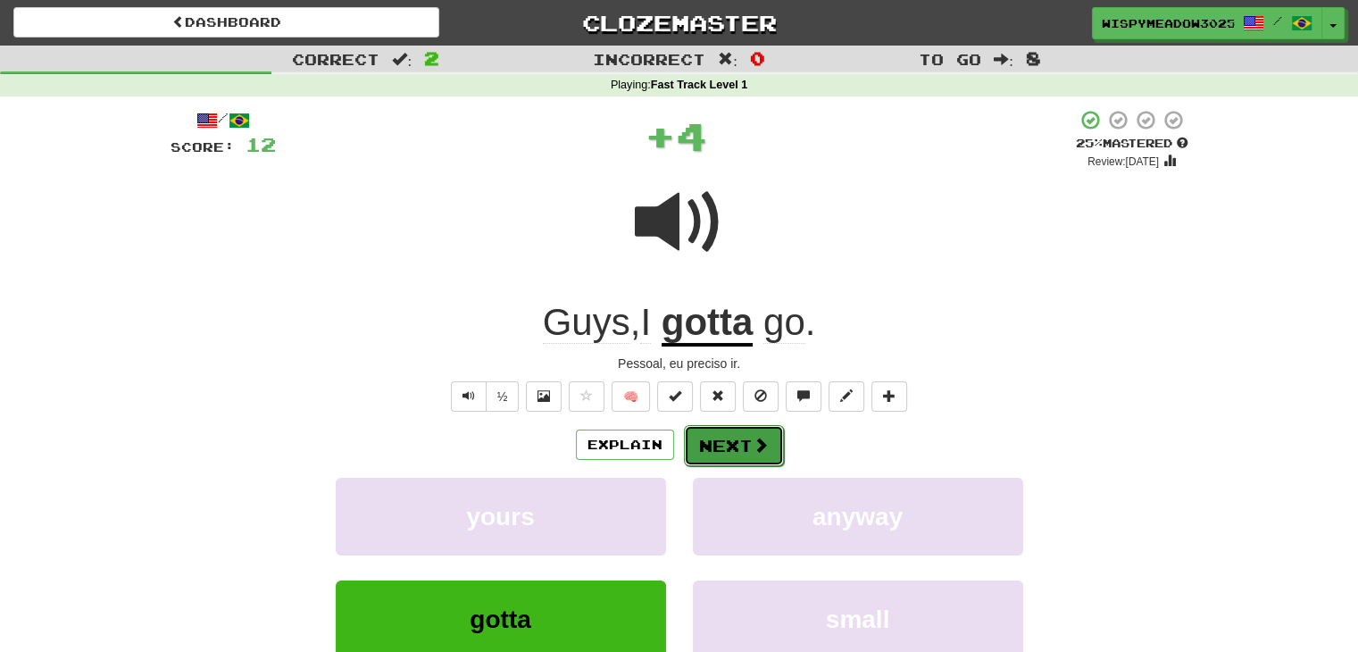
click at [696, 441] on button "Next" at bounding box center [734, 445] width 100 height 41
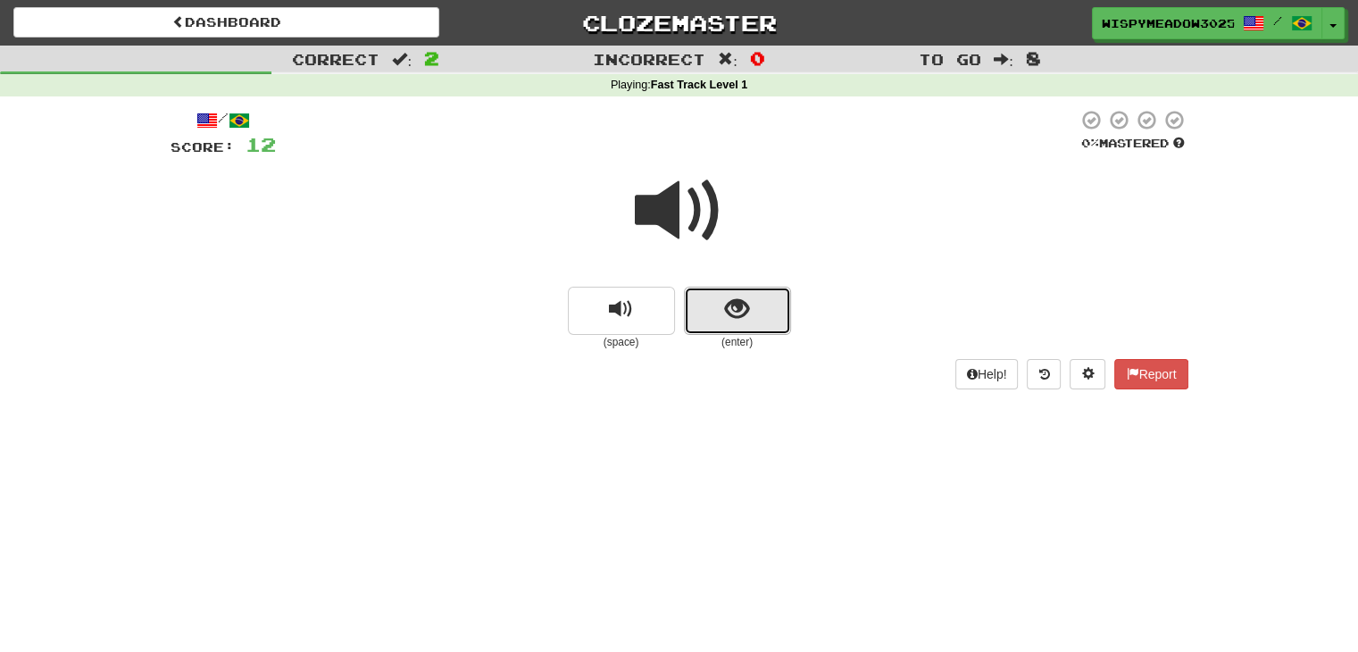
click at [732, 297] on span "show sentence" at bounding box center [737, 309] width 24 height 24
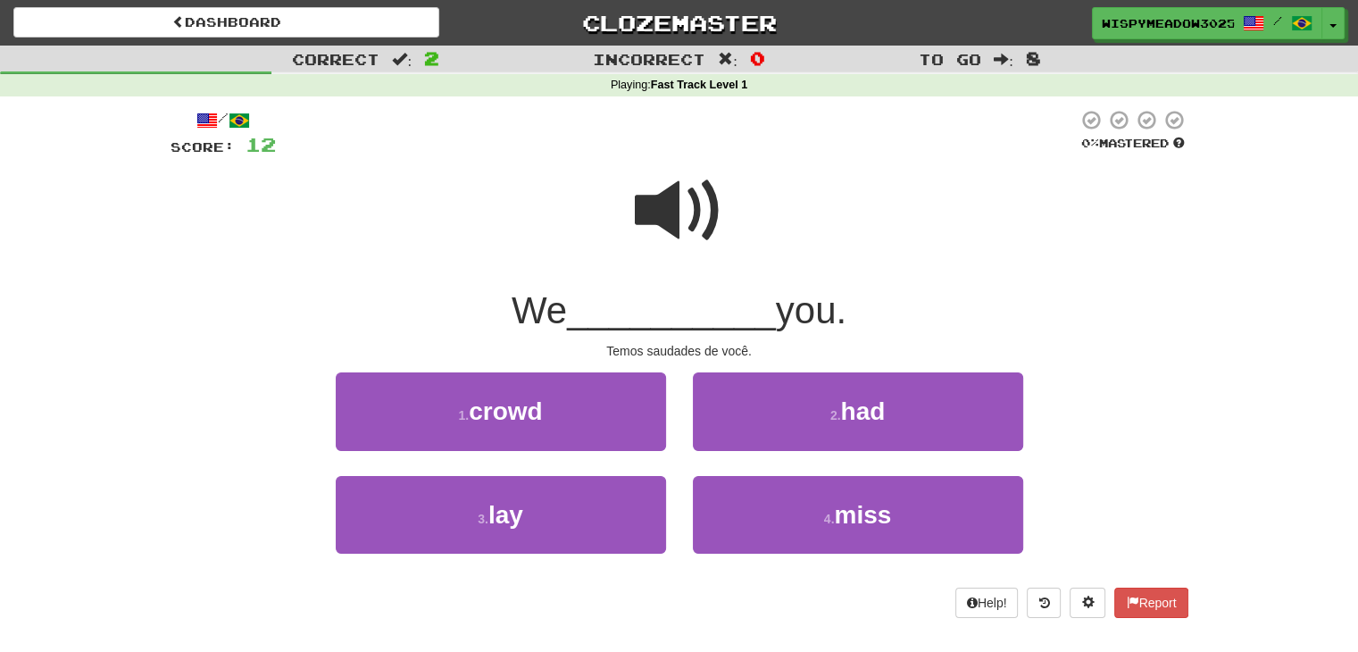
click at [756, 554] on div "4 . miss" at bounding box center [858, 527] width 357 height 103
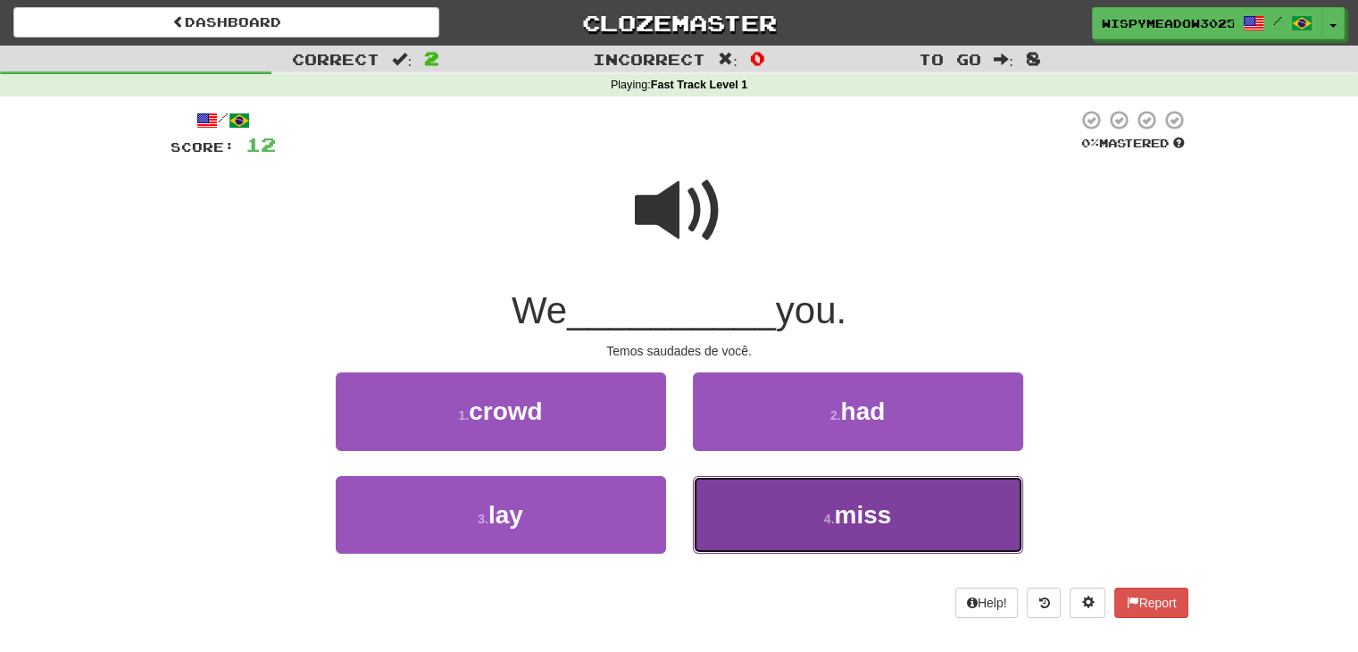
click at [773, 529] on button "4 . miss" at bounding box center [858, 515] width 330 height 78
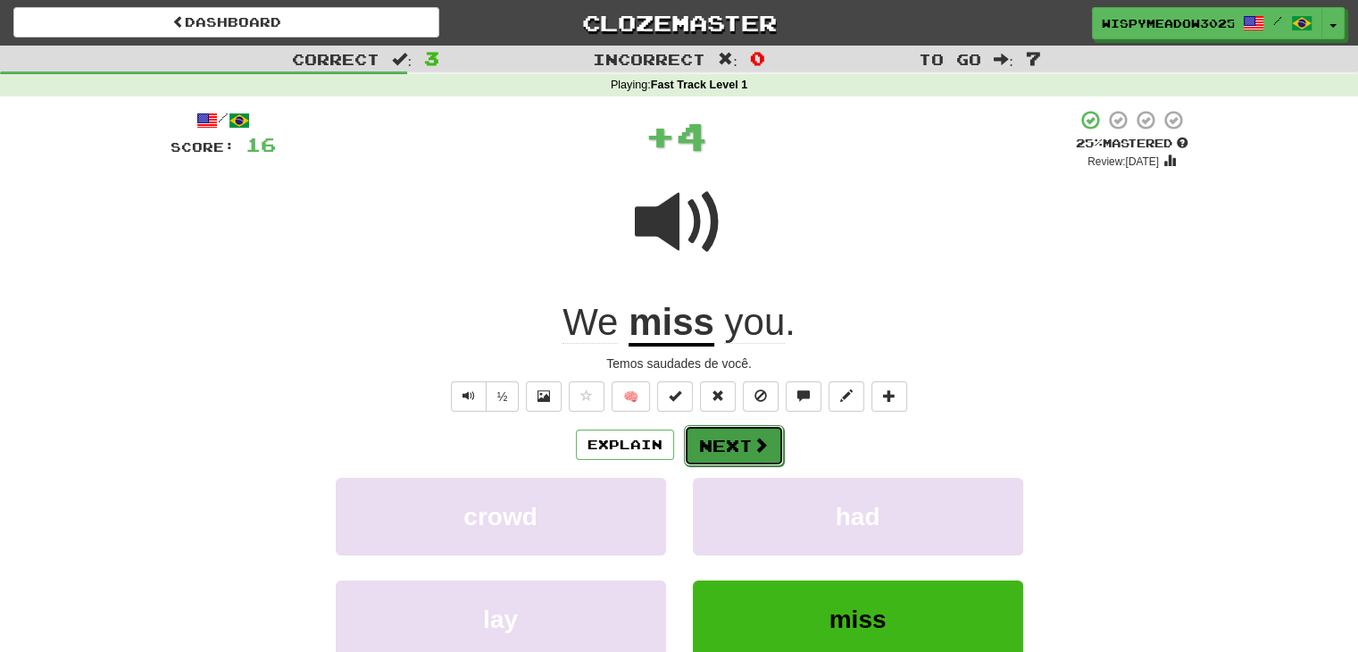
click at [743, 458] on button "Next" at bounding box center [734, 445] width 100 height 41
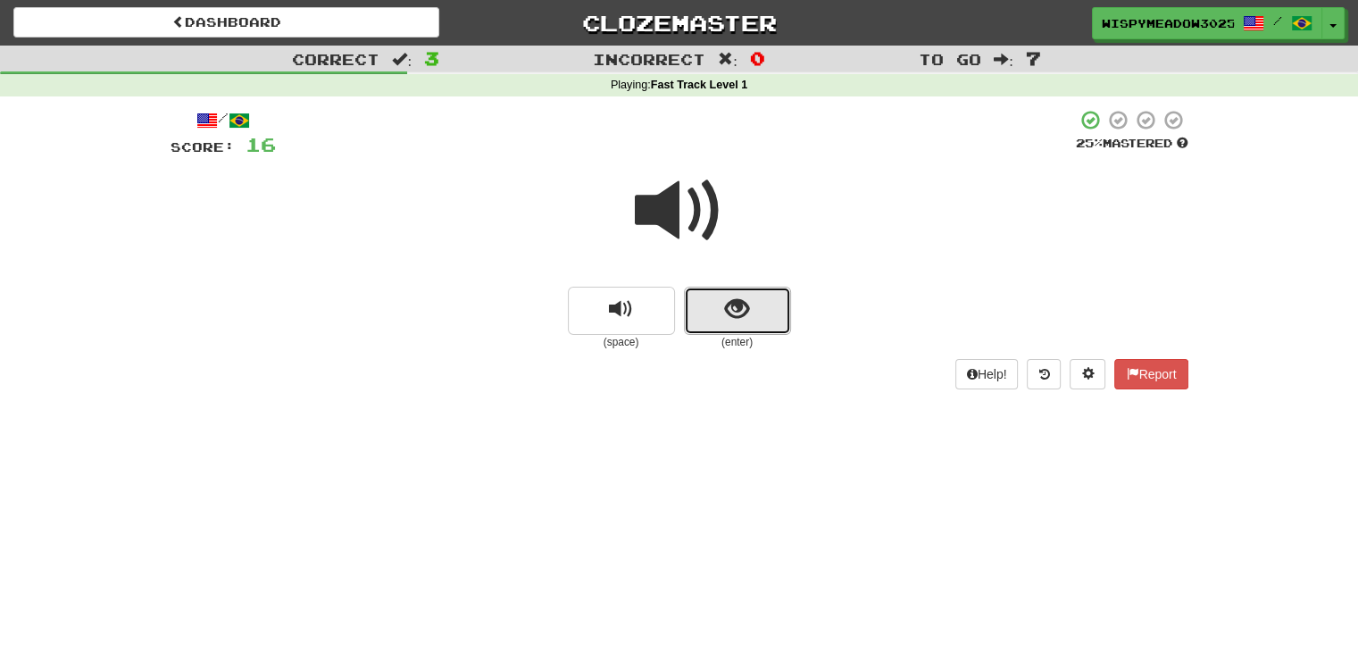
click at [741, 318] on span "show sentence" at bounding box center [737, 309] width 24 height 24
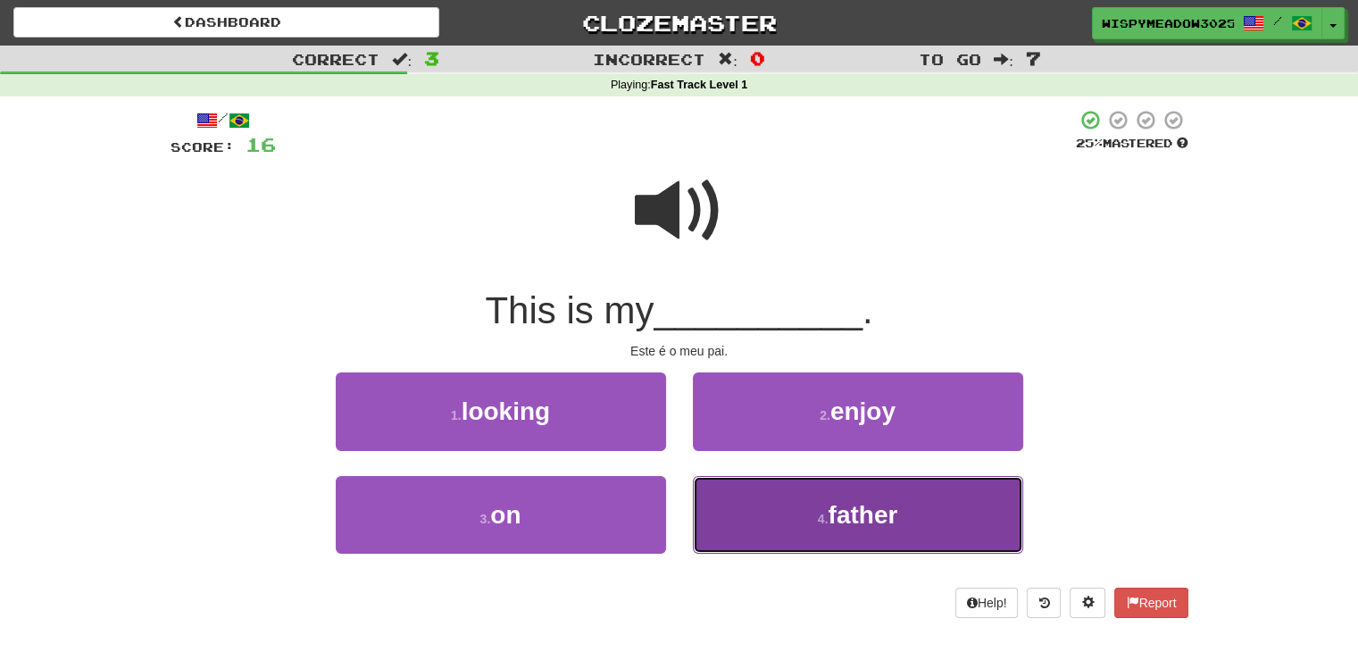
click at [762, 529] on button "4 . father" at bounding box center [858, 515] width 330 height 78
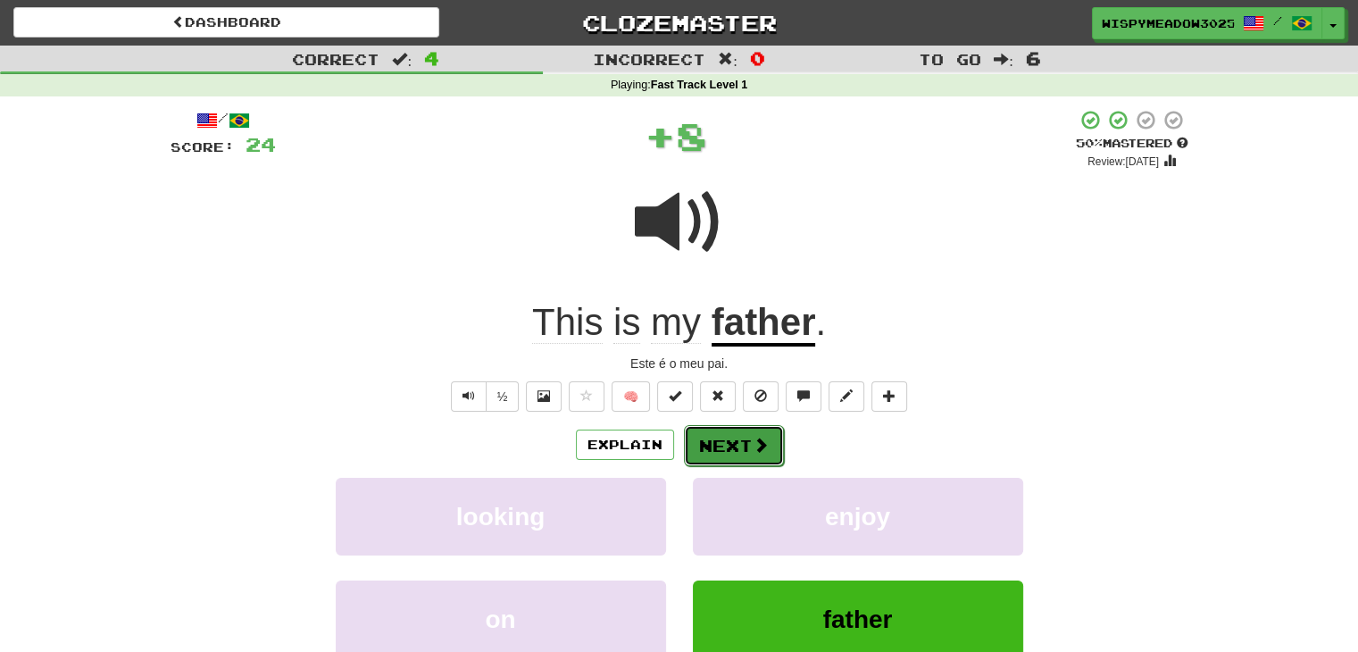
click at [749, 448] on button "Next" at bounding box center [734, 445] width 100 height 41
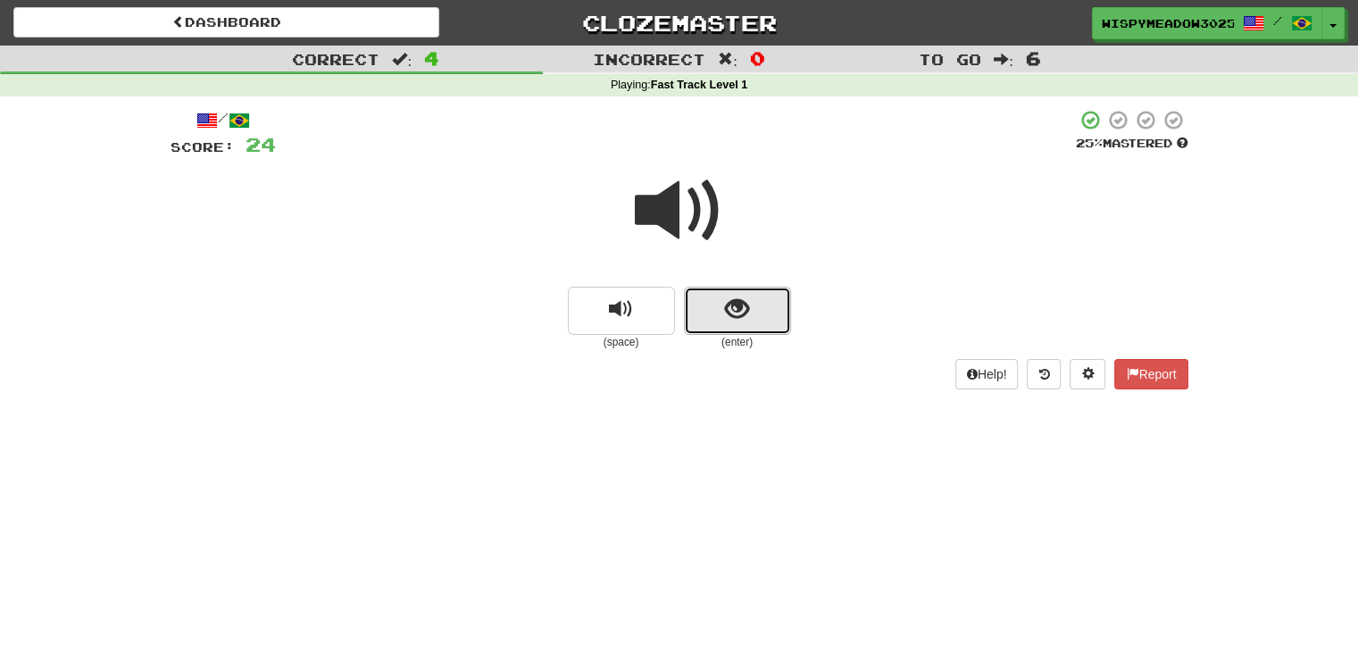
click at [753, 323] on button "show sentence" at bounding box center [737, 311] width 107 height 48
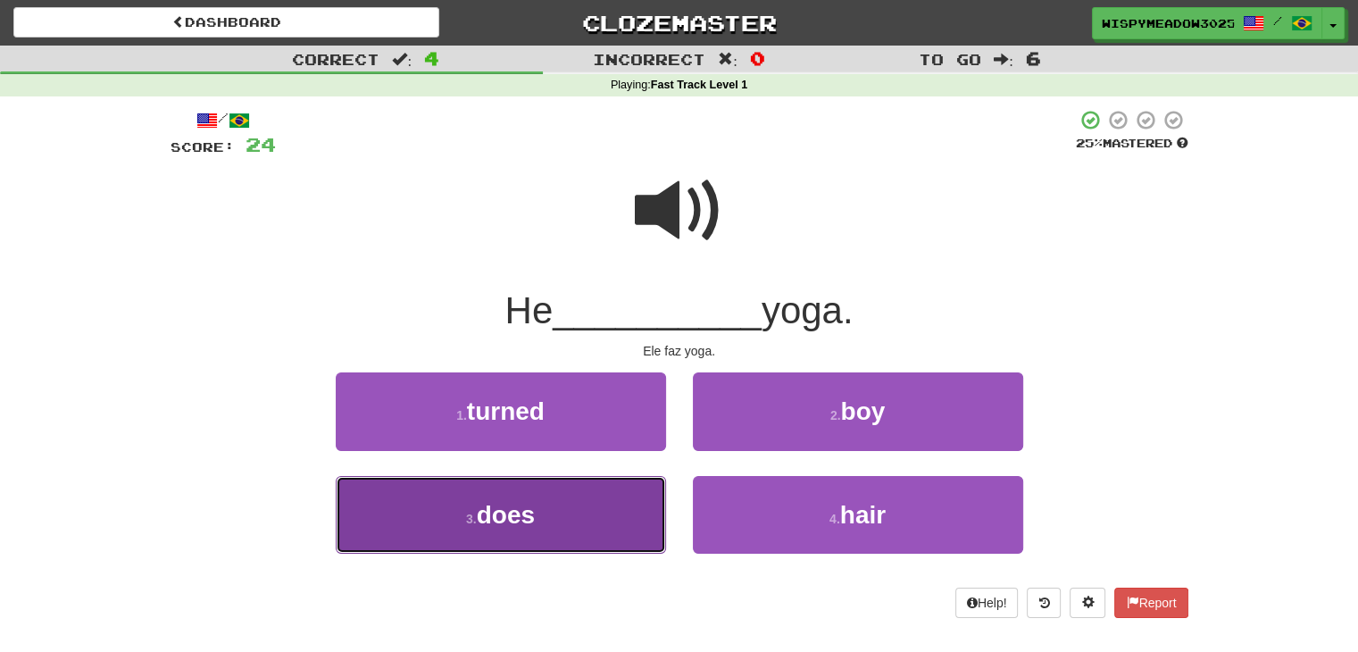
click at [615, 519] on button "3 . does" at bounding box center [501, 515] width 330 height 78
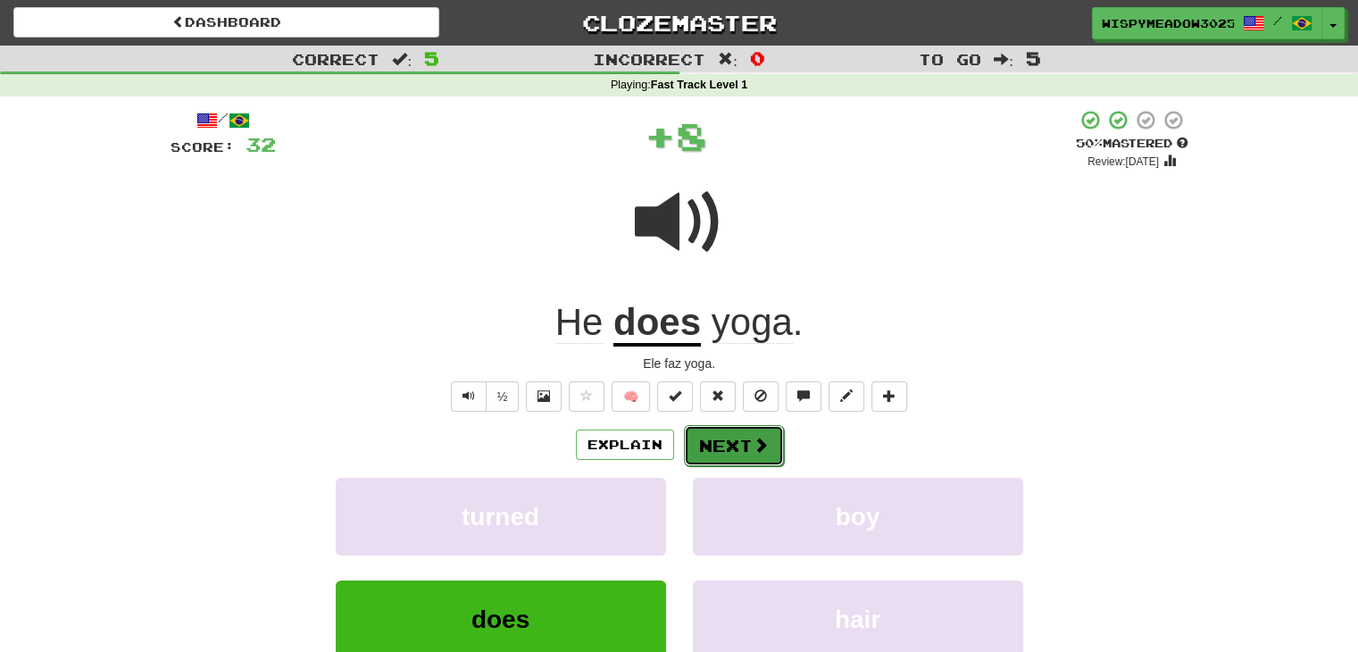
click at [708, 446] on button "Next" at bounding box center [734, 445] width 100 height 41
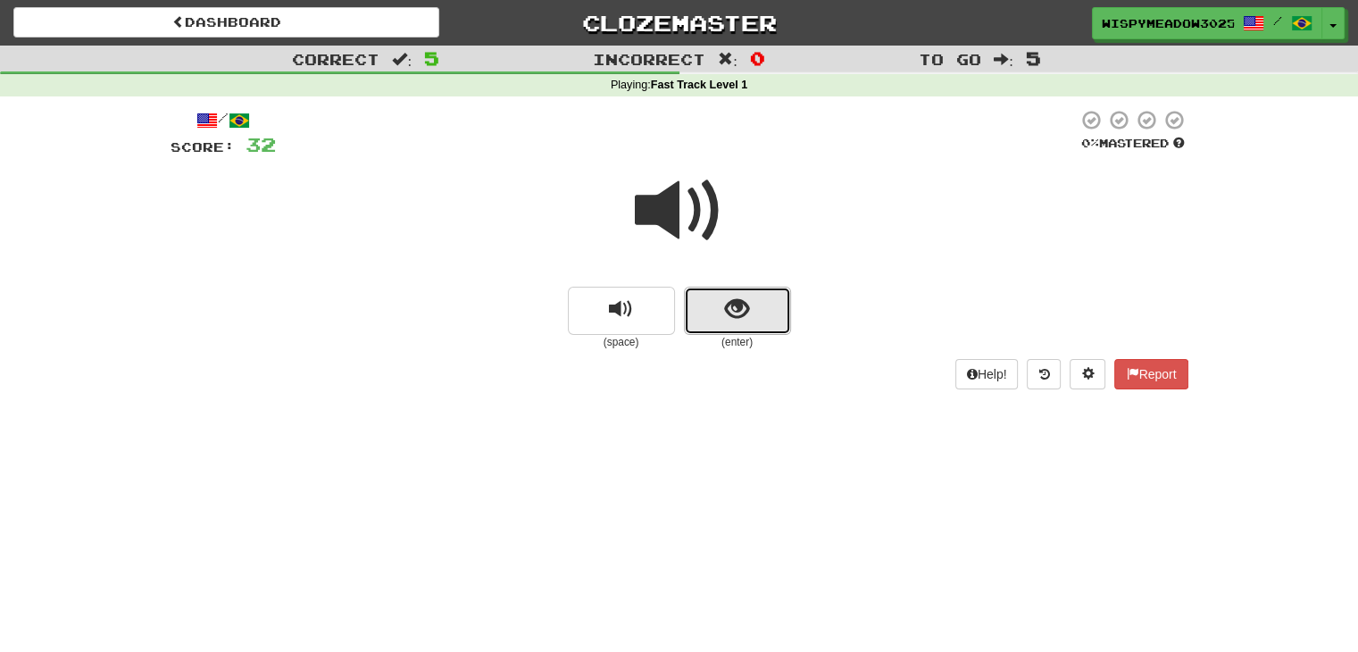
click at [731, 312] on span "show sentence" at bounding box center [737, 309] width 24 height 24
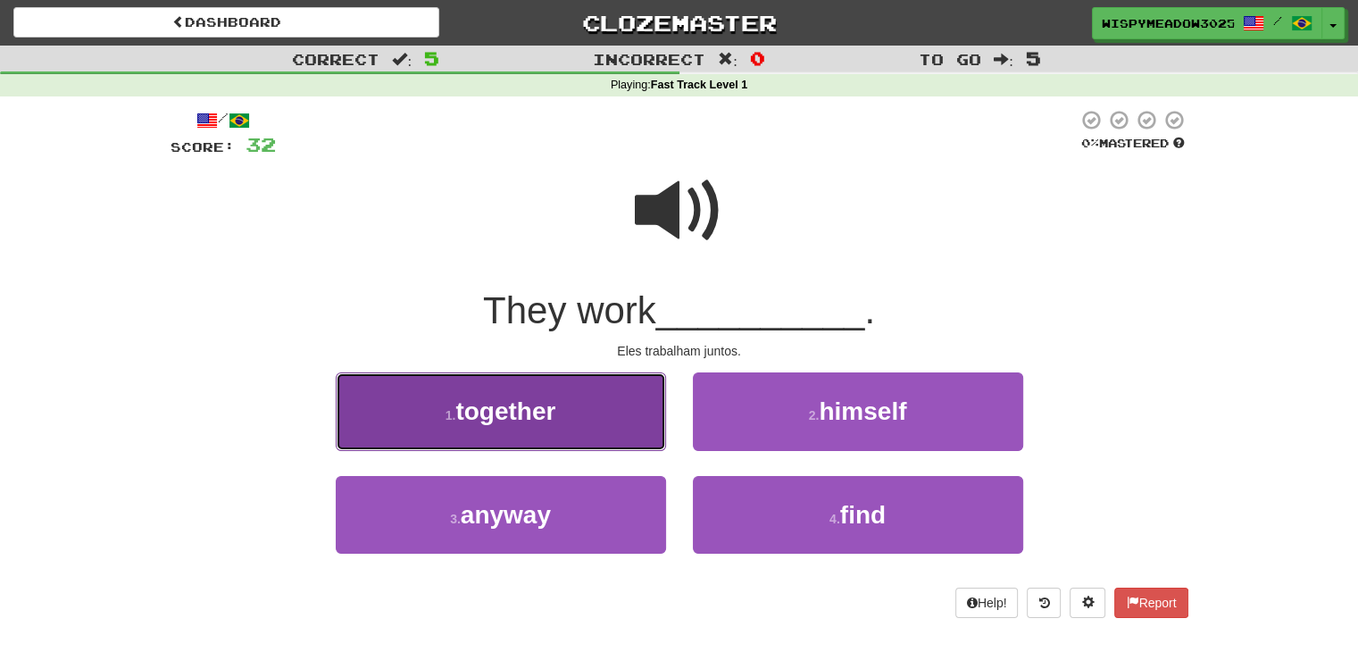
click at [571, 417] on button "1 . together" at bounding box center [501, 411] width 330 height 78
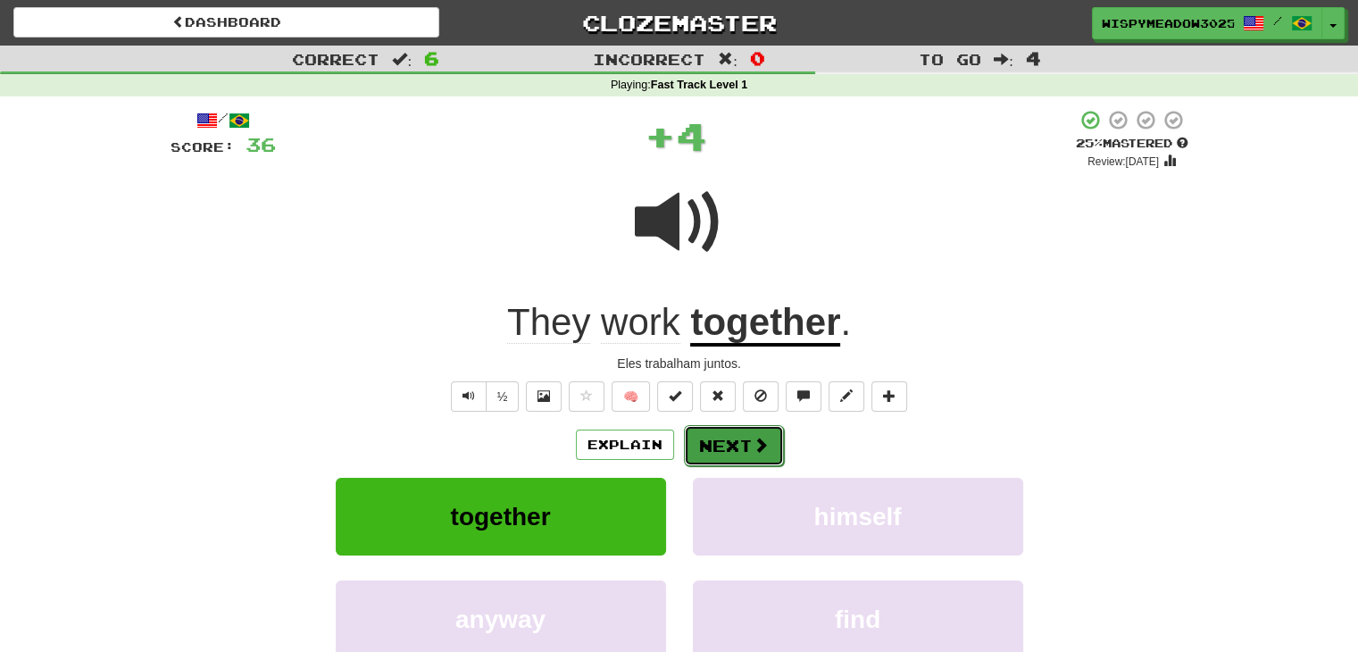
click at [754, 438] on span at bounding box center [761, 445] width 16 height 16
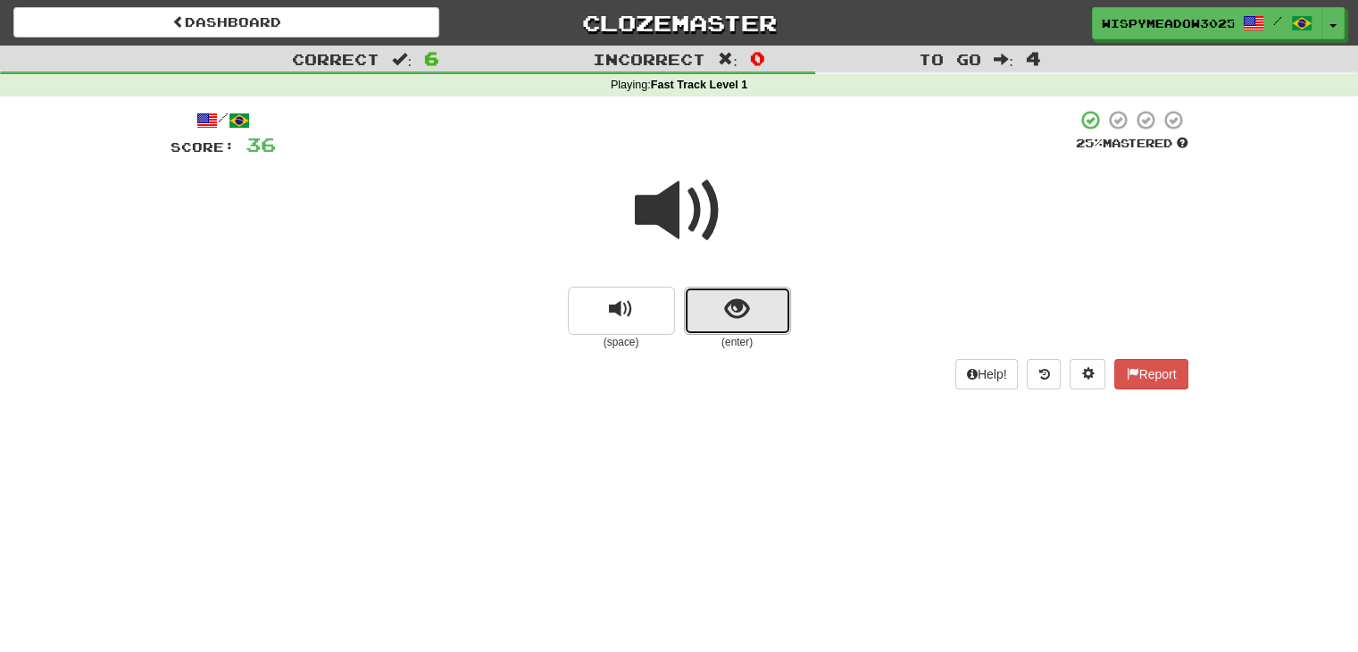
click at [736, 315] on span "show sentence" at bounding box center [737, 309] width 24 height 24
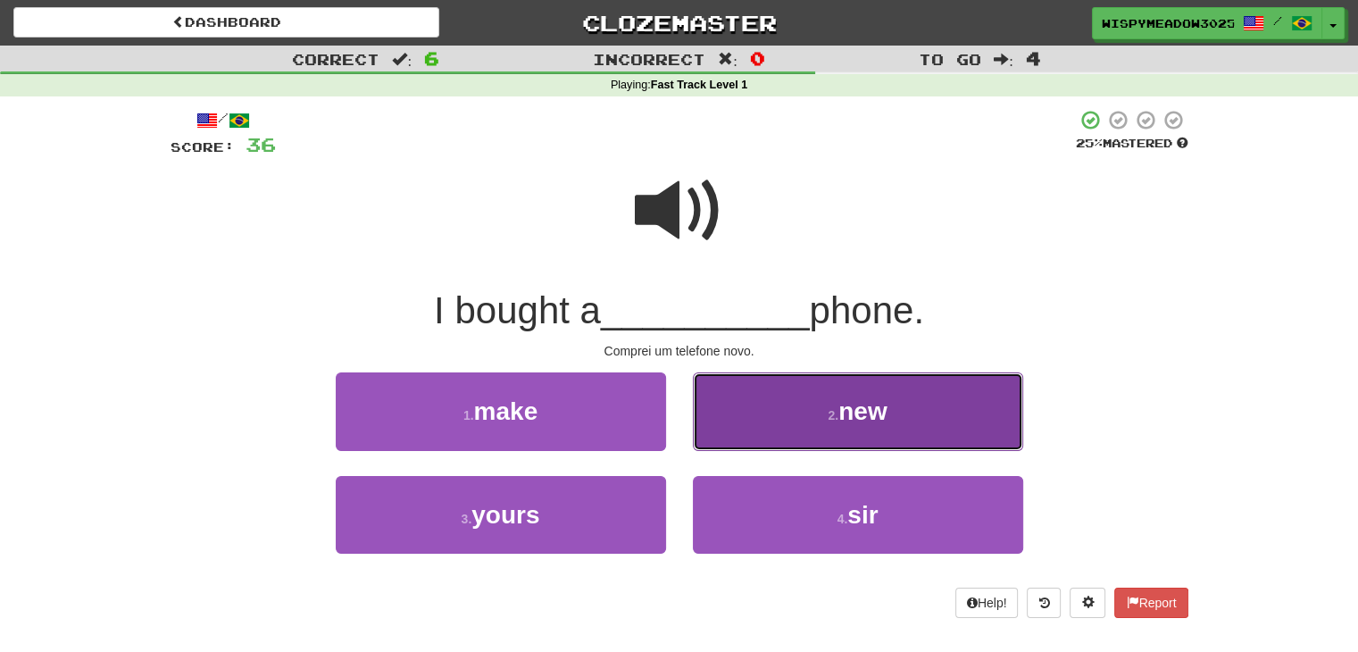
click at [786, 411] on button "2 . new" at bounding box center [858, 411] width 330 height 78
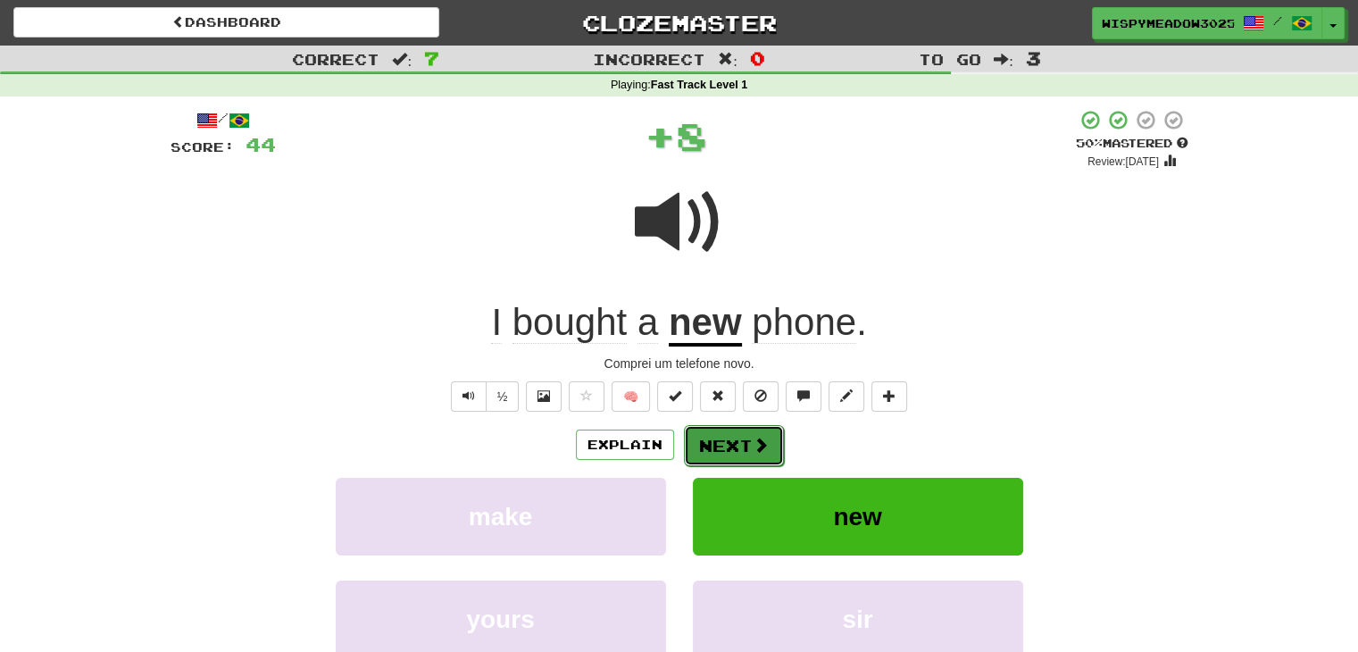
click at [737, 442] on button "Next" at bounding box center [734, 445] width 100 height 41
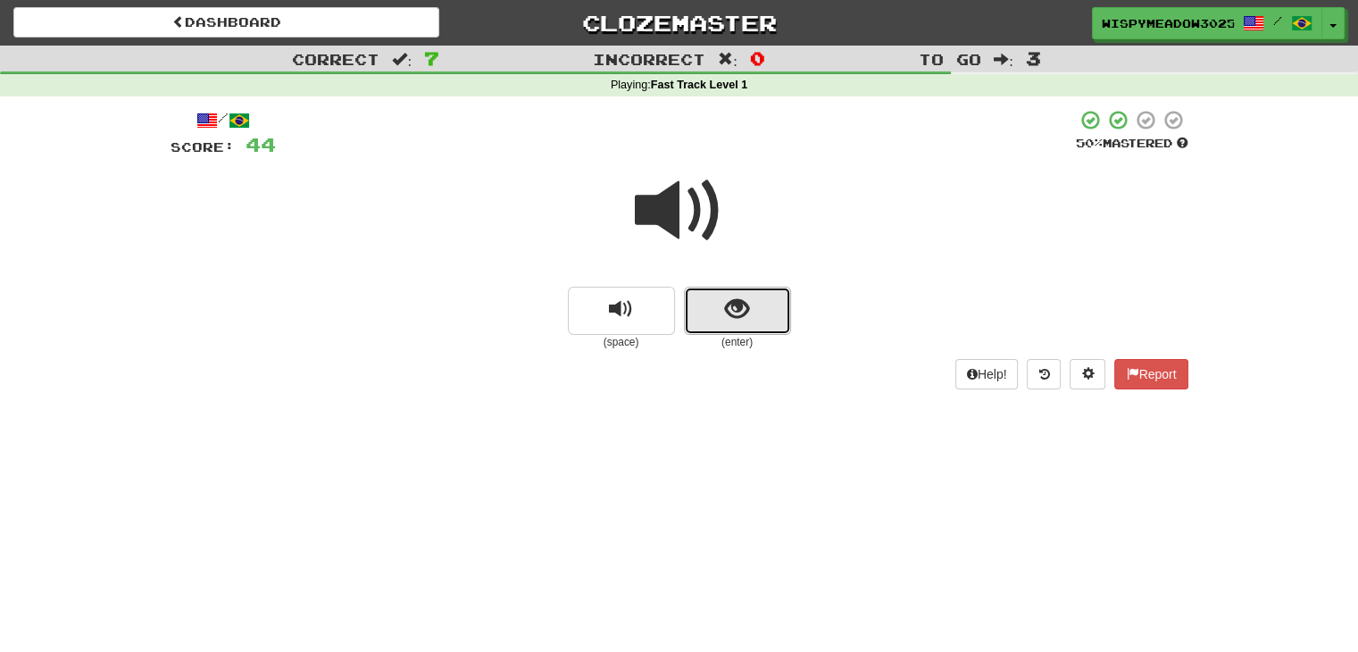
click at [732, 328] on button "show sentence" at bounding box center [737, 311] width 107 height 48
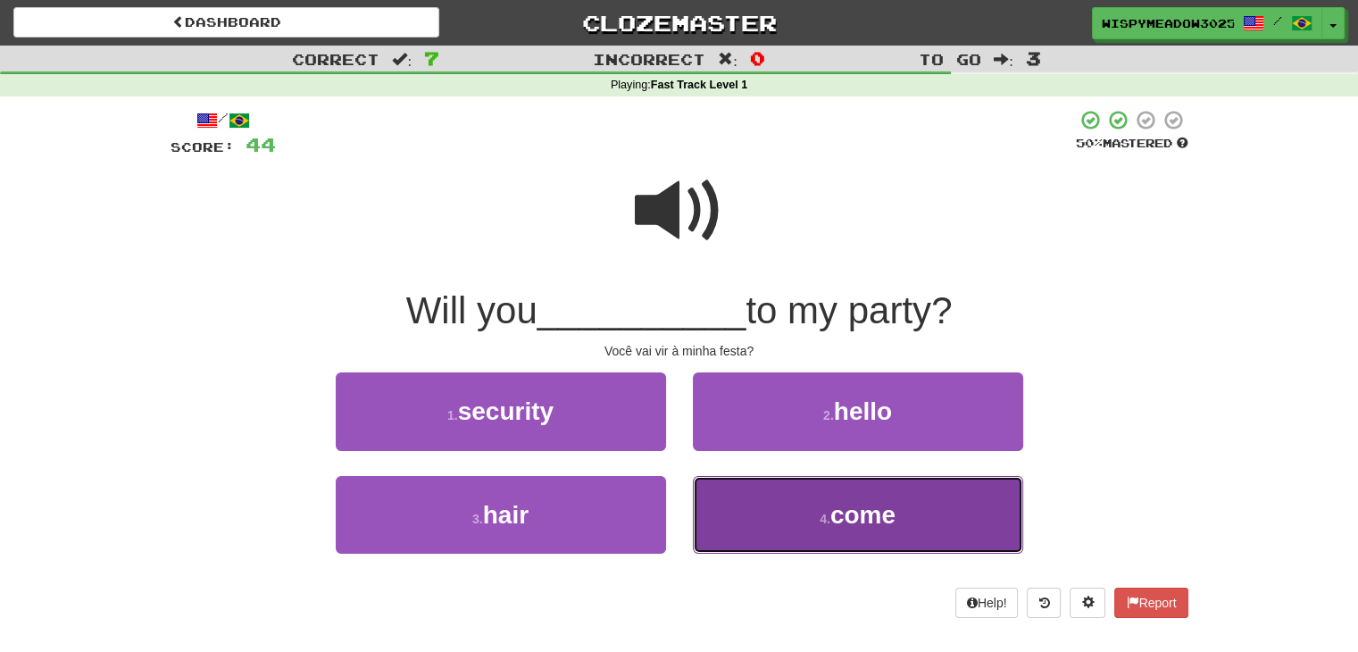
click at [897, 522] on button "4 . come" at bounding box center [858, 515] width 330 height 78
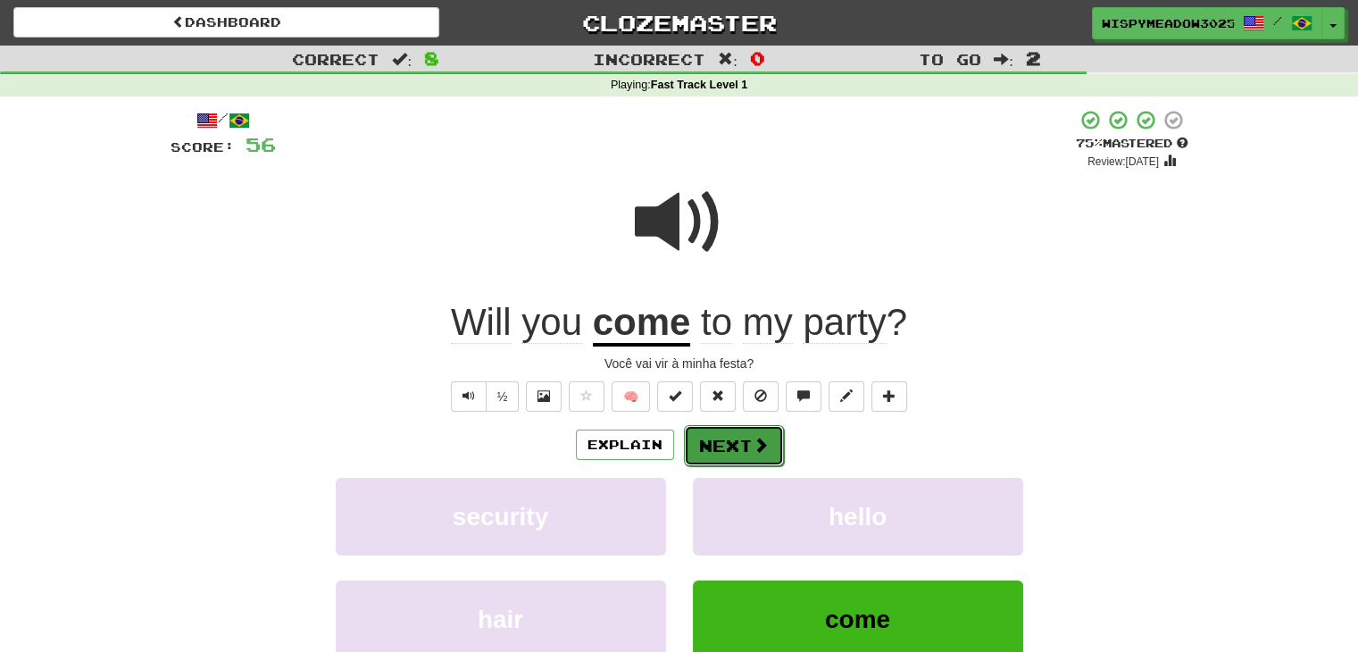
click at [747, 456] on button "Next" at bounding box center [734, 445] width 100 height 41
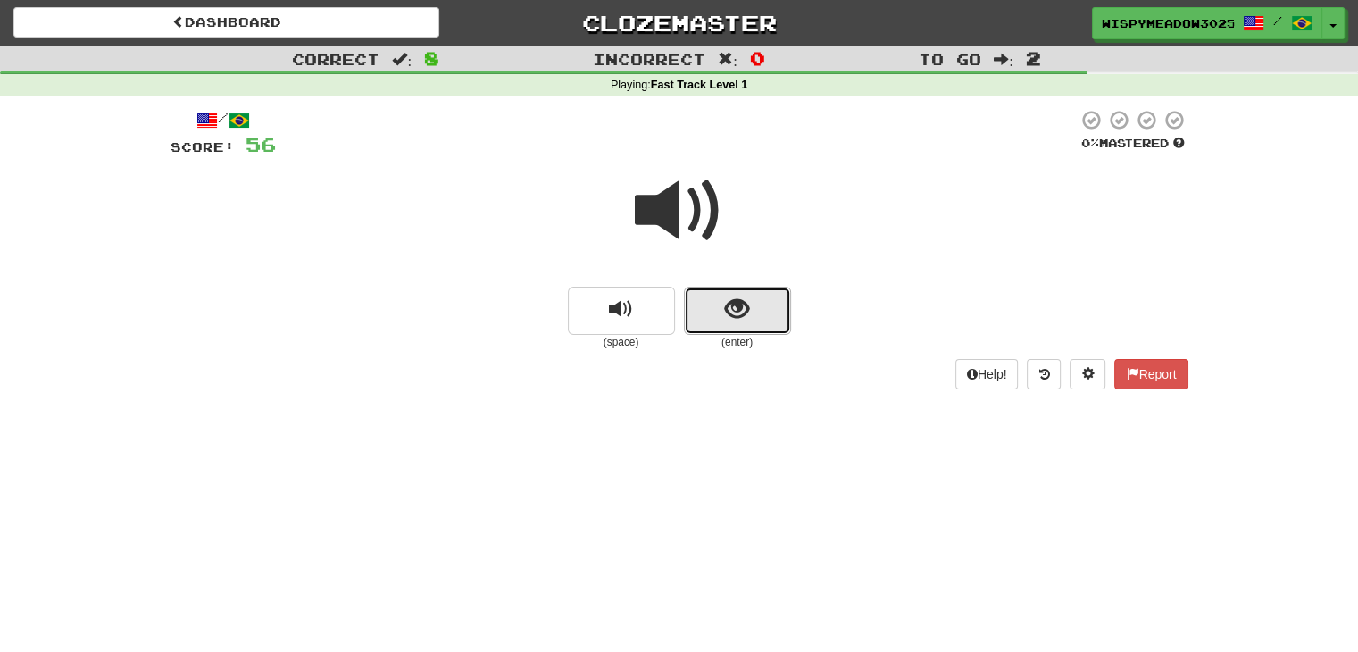
click at [770, 310] on button "show sentence" at bounding box center [737, 311] width 107 height 48
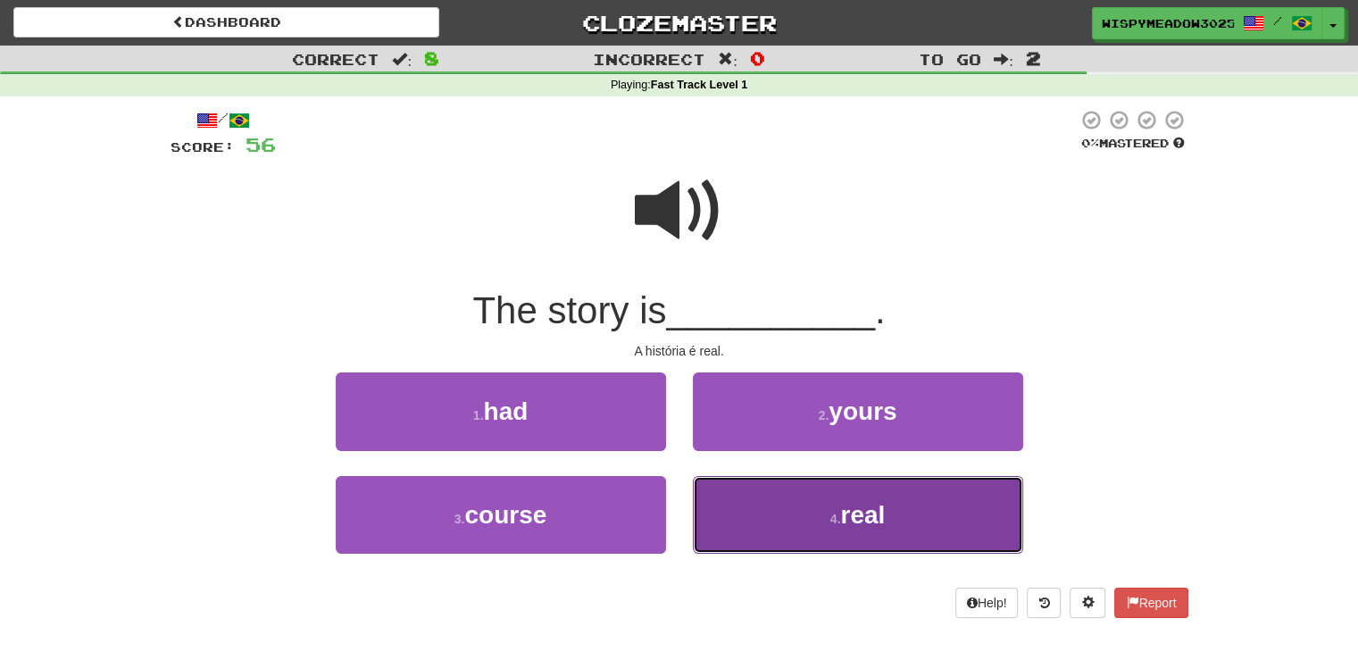
click at [869, 526] on span "real" at bounding box center [862, 515] width 45 height 28
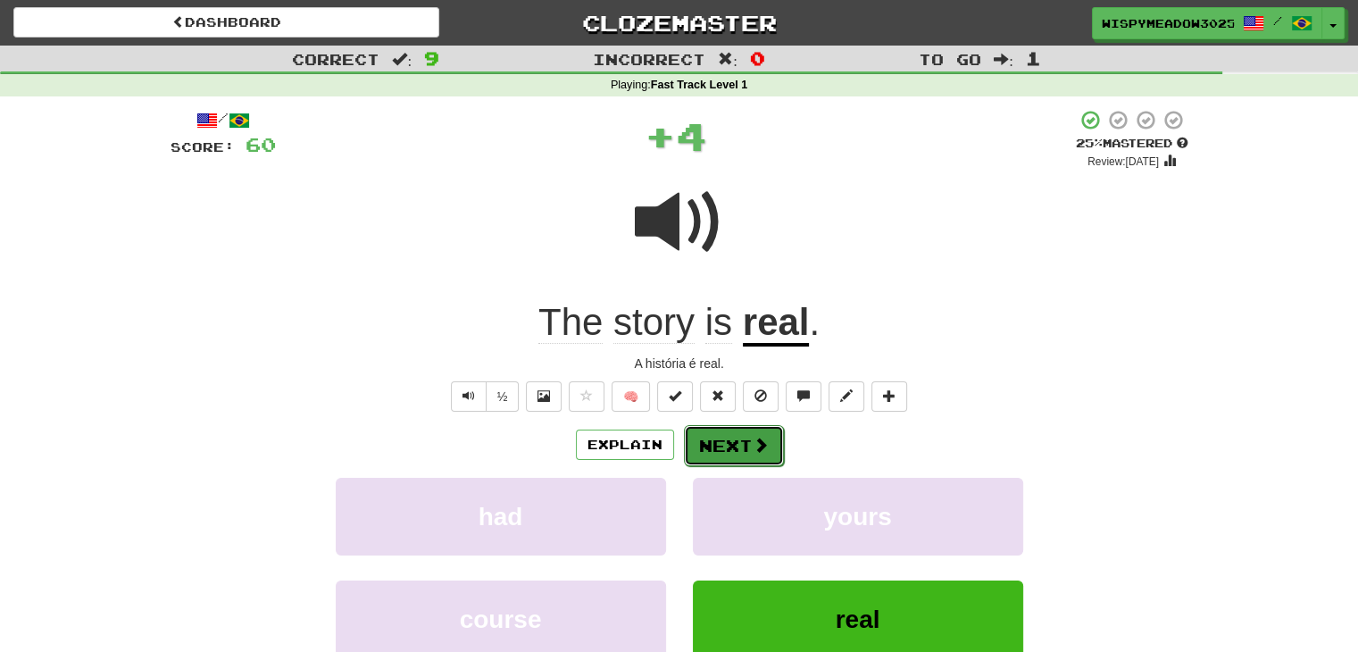
click at [745, 439] on button "Next" at bounding box center [734, 445] width 100 height 41
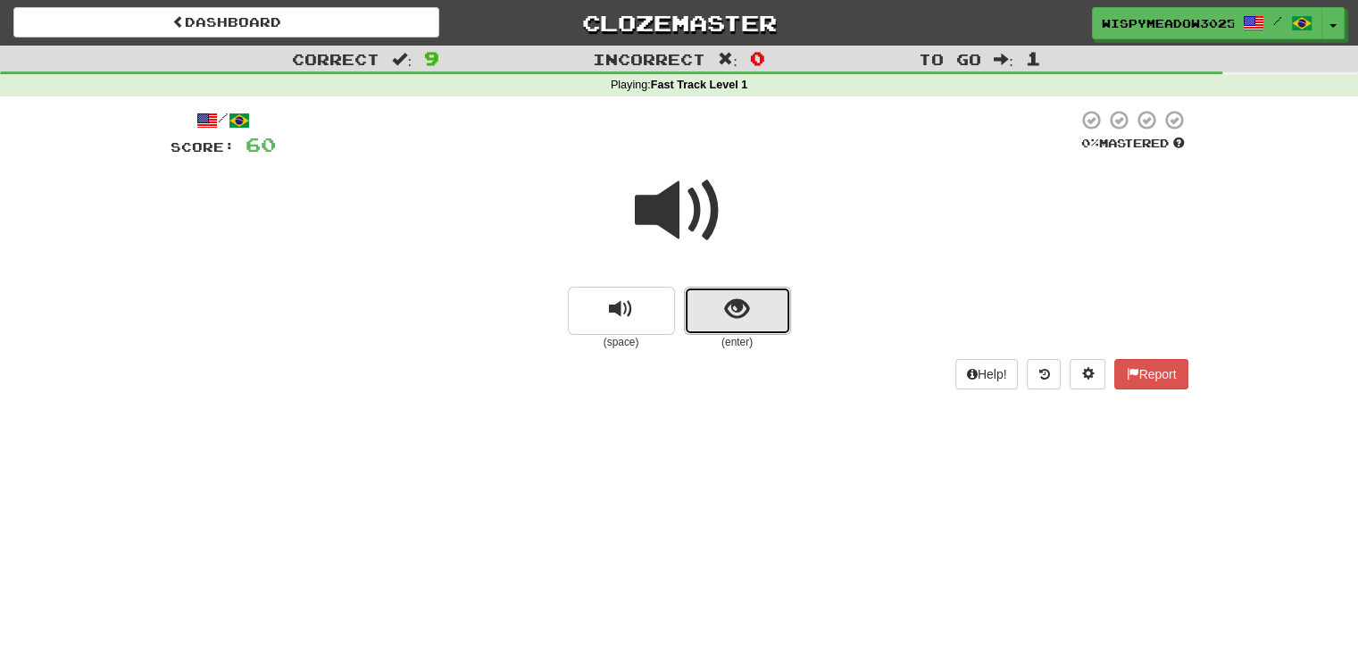
click at [699, 306] on button "show sentence" at bounding box center [737, 311] width 107 height 48
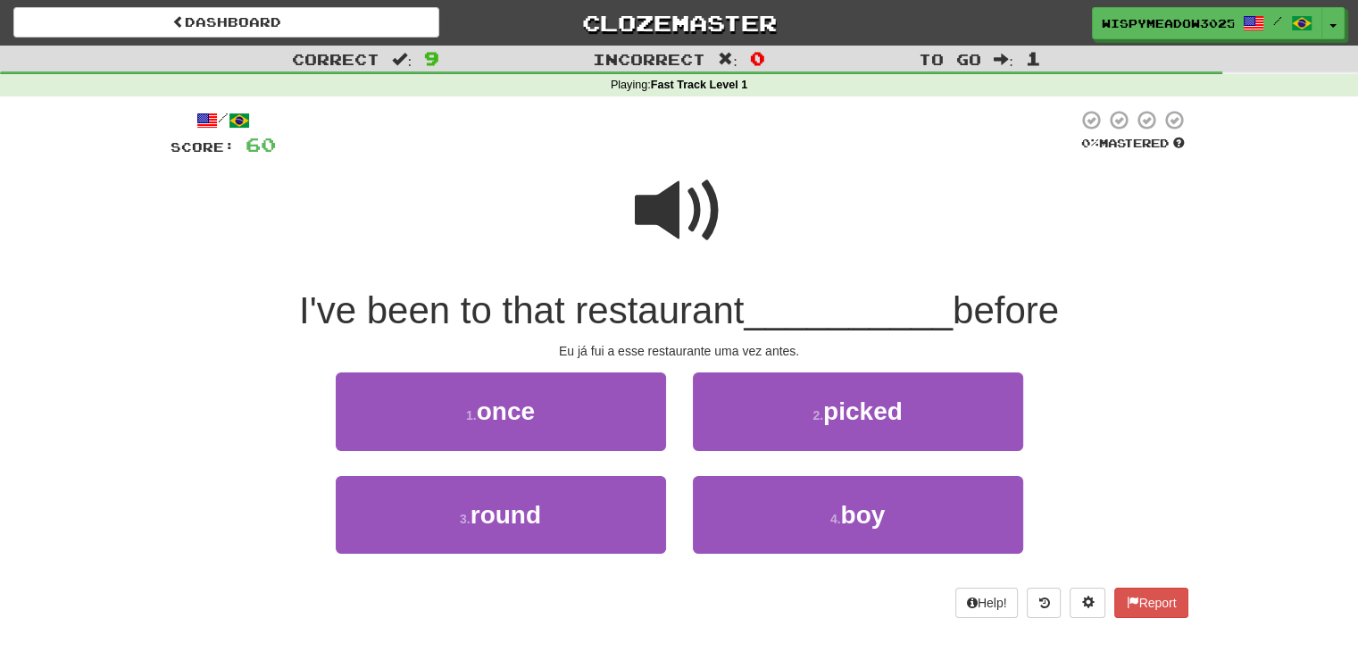
click at [671, 171] on span at bounding box center [679, 210] width 89 height 89
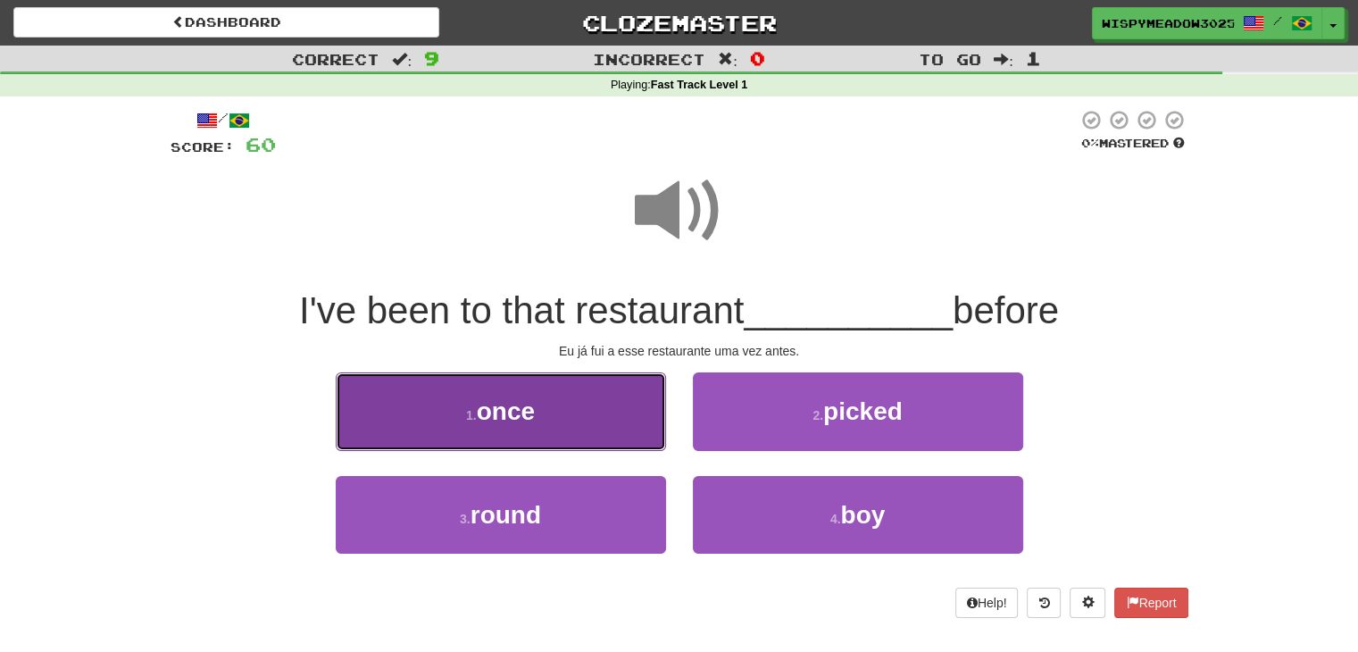
click at [605, 409] on button "1 . once" at bounding box center [501, 411] width 330 height 78
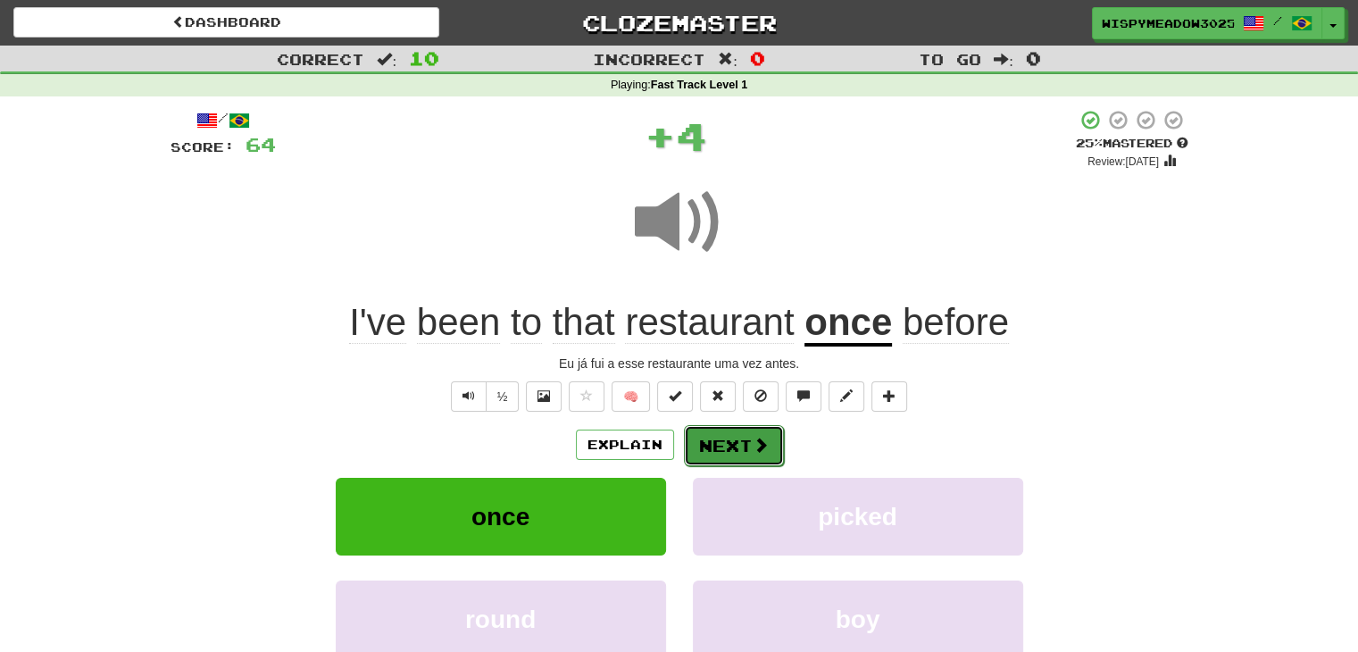
click at [756, 430] on button "Next" at bounding box center [734, 445] width 100 height 41
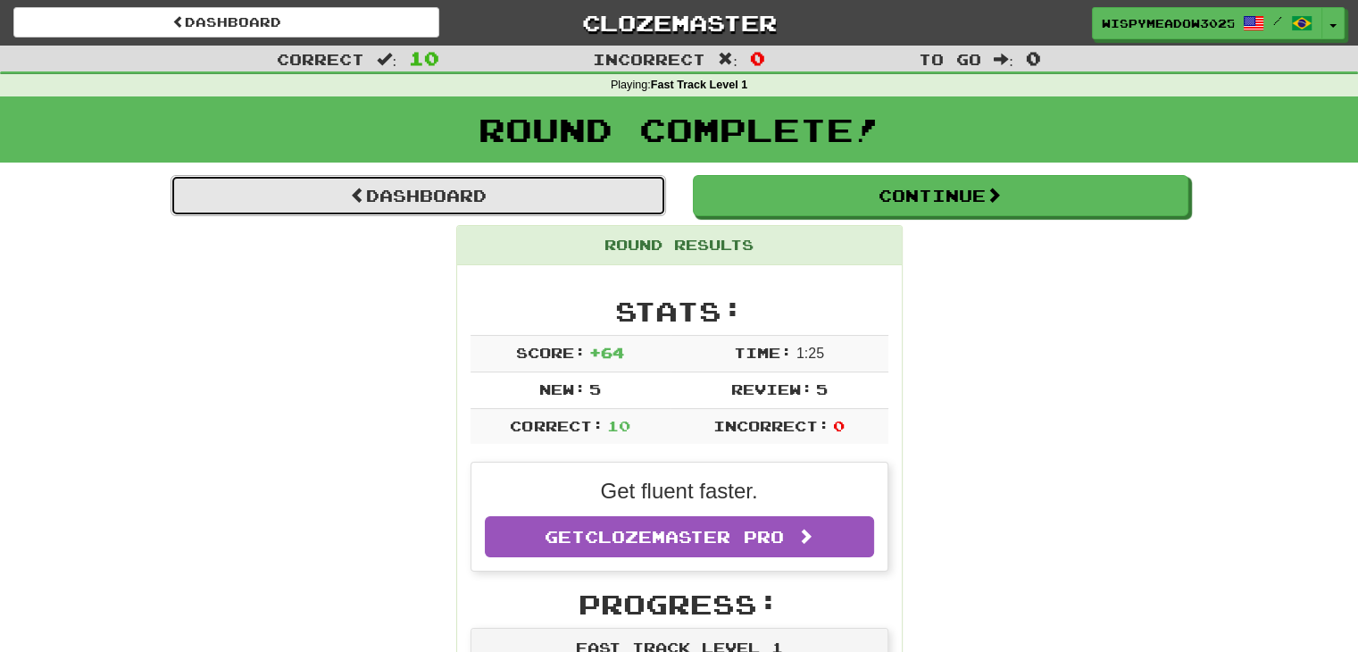
click at [429, 195] on link "Dashboard" at bounding box center [419, 195] width 496 height 41
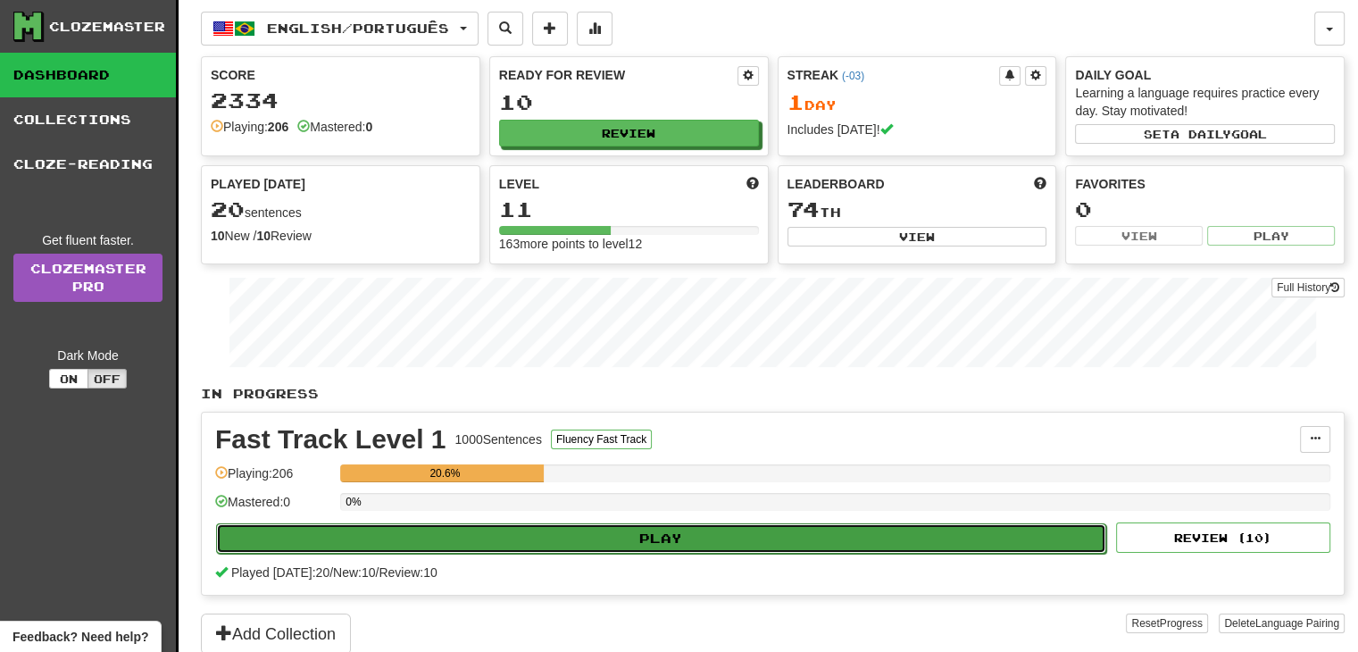
click at [536, 529] on button "Play" at bounding box center [661, 538] width 890 height 30
select select "**"
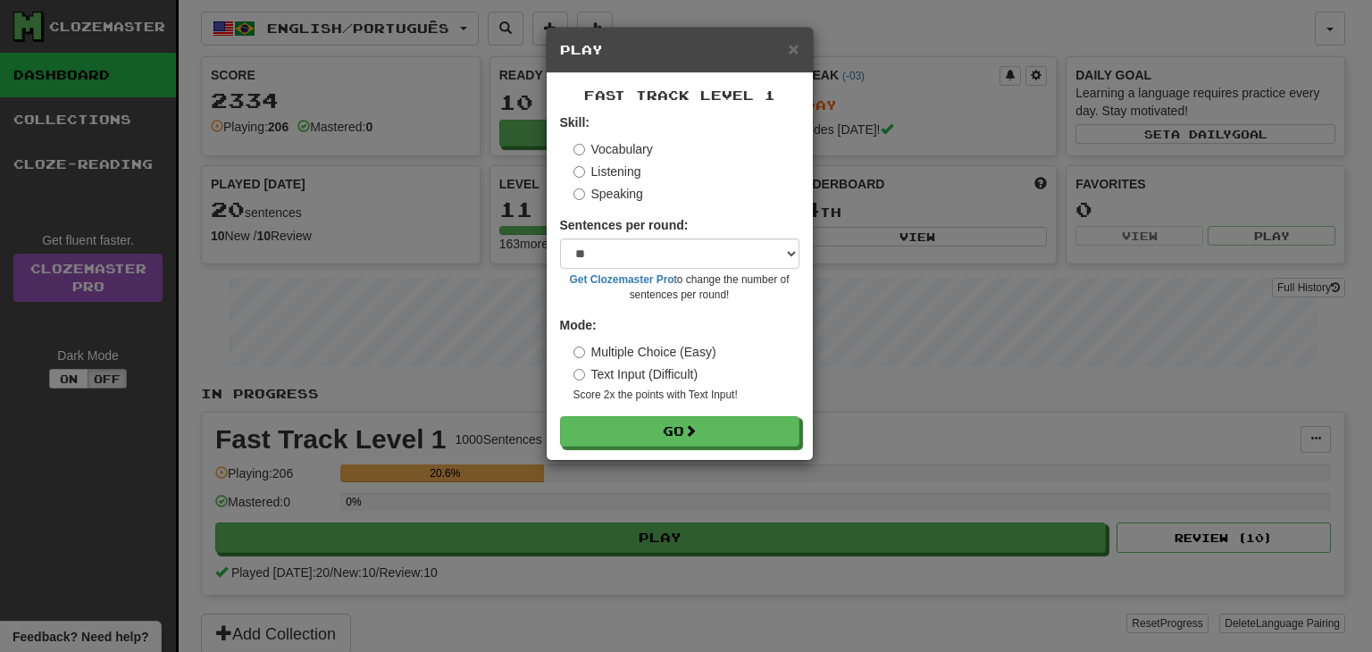
click at [621, 193] on label "Speaking" at bounding box center [608, 194] width 70 height 18
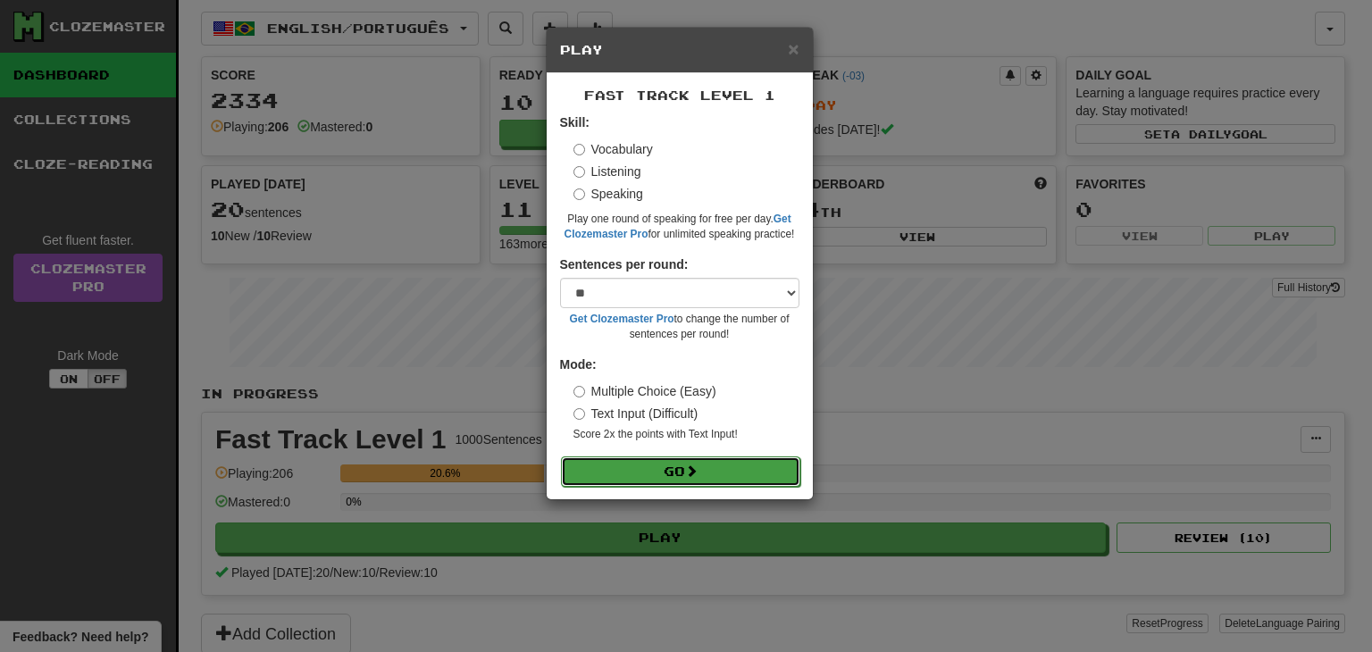
click at [686, 479] on button "Go" at bounding box center [680, 471] width 239 height 30
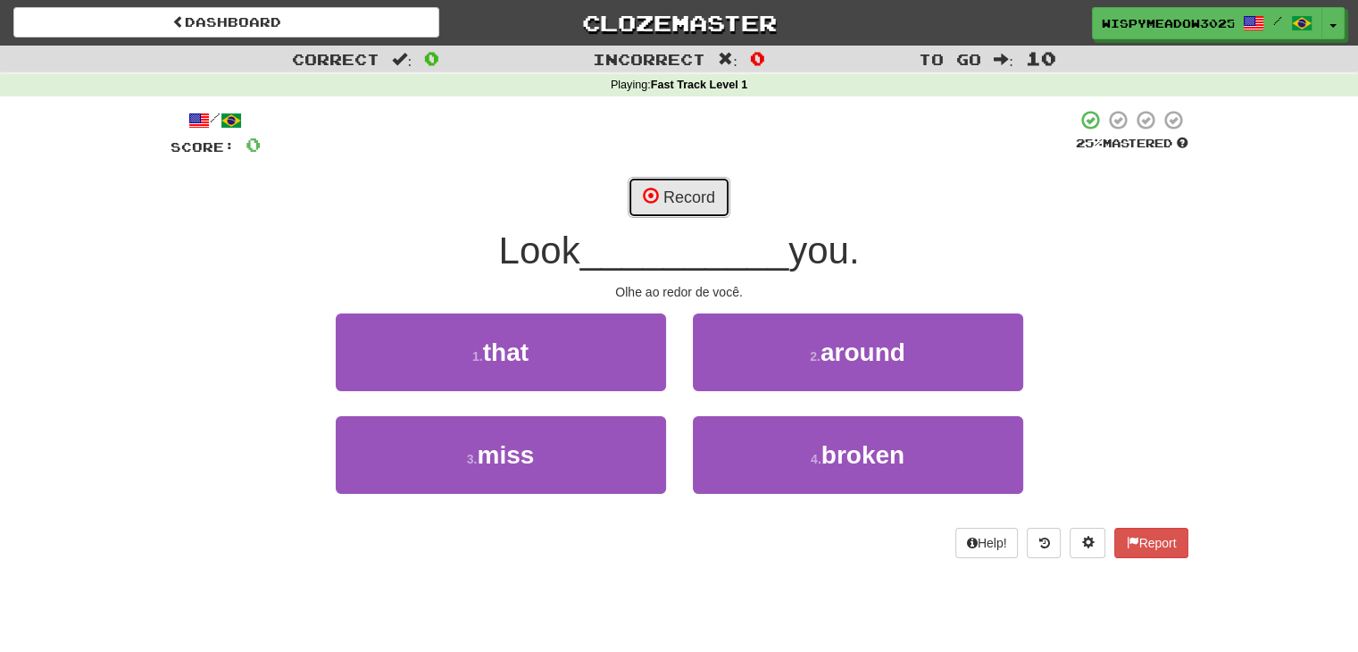
click at [661, 211] on button "Record" at bounding box center [679, 197] width 103 height 41
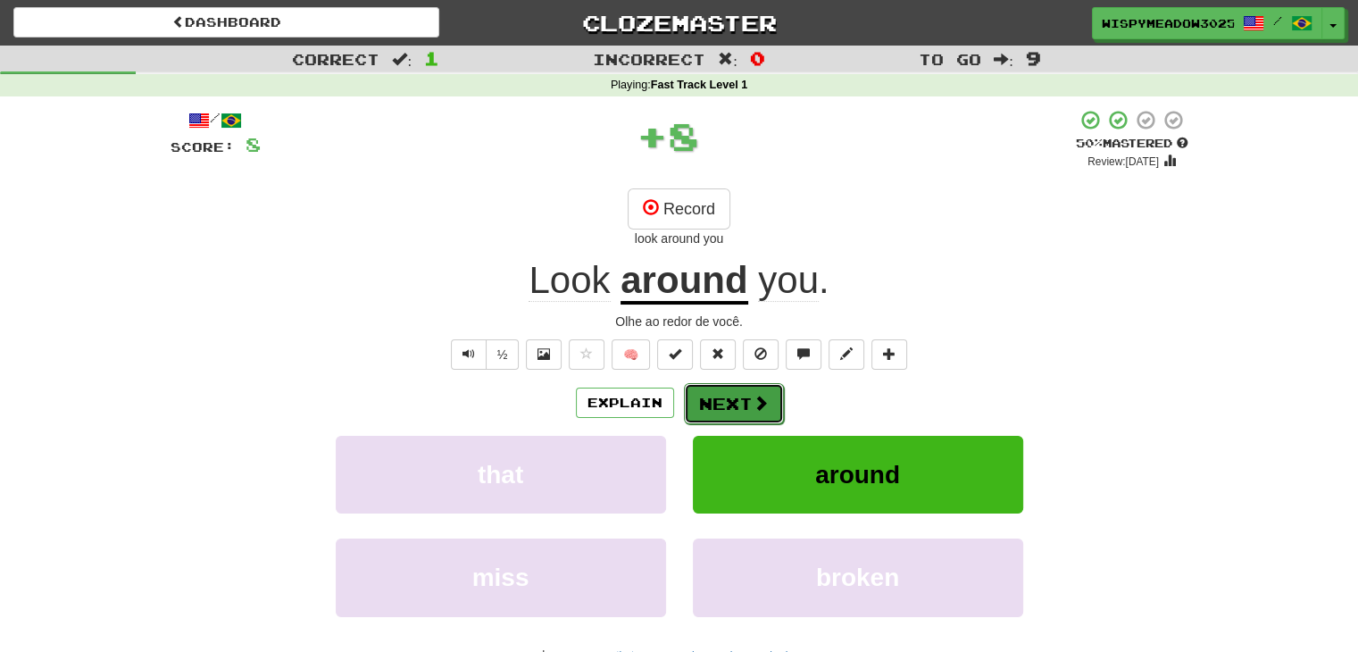
click at [745, 397] on button "Next" at bounding box center [734, 403] width 100 height 41
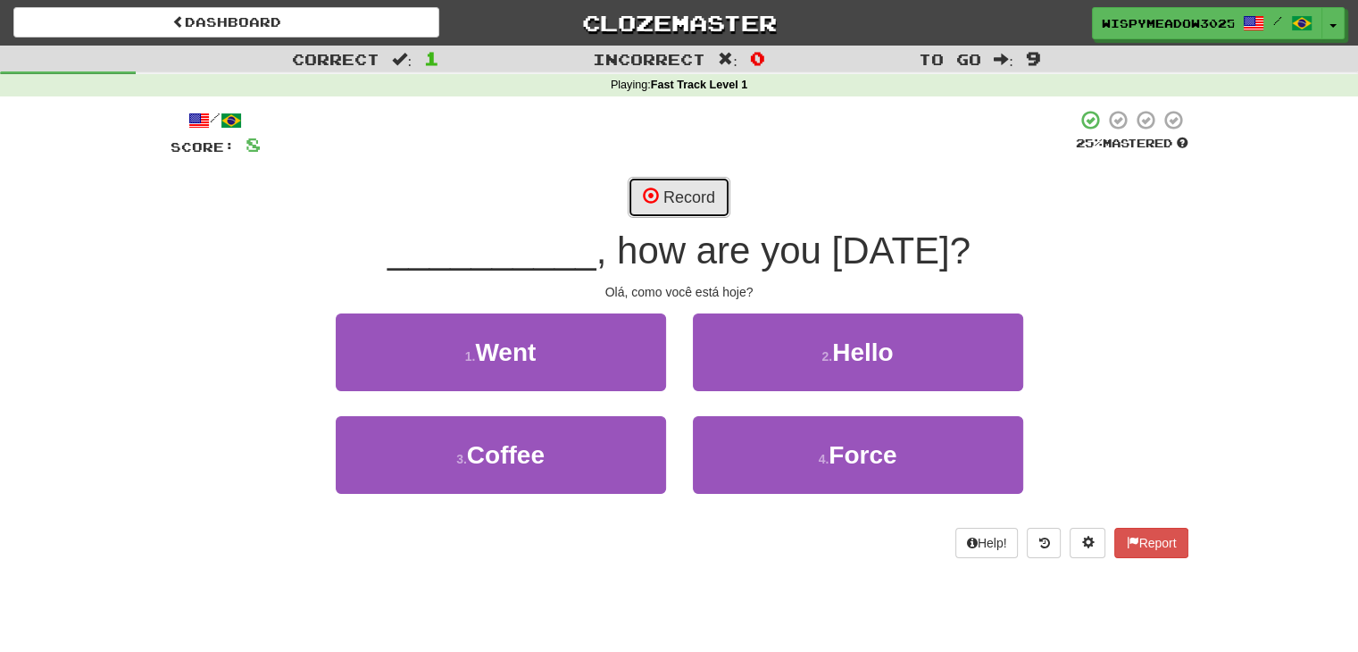
click at [643, 191] on span at bounding box center [651, 196] width 16 height 16
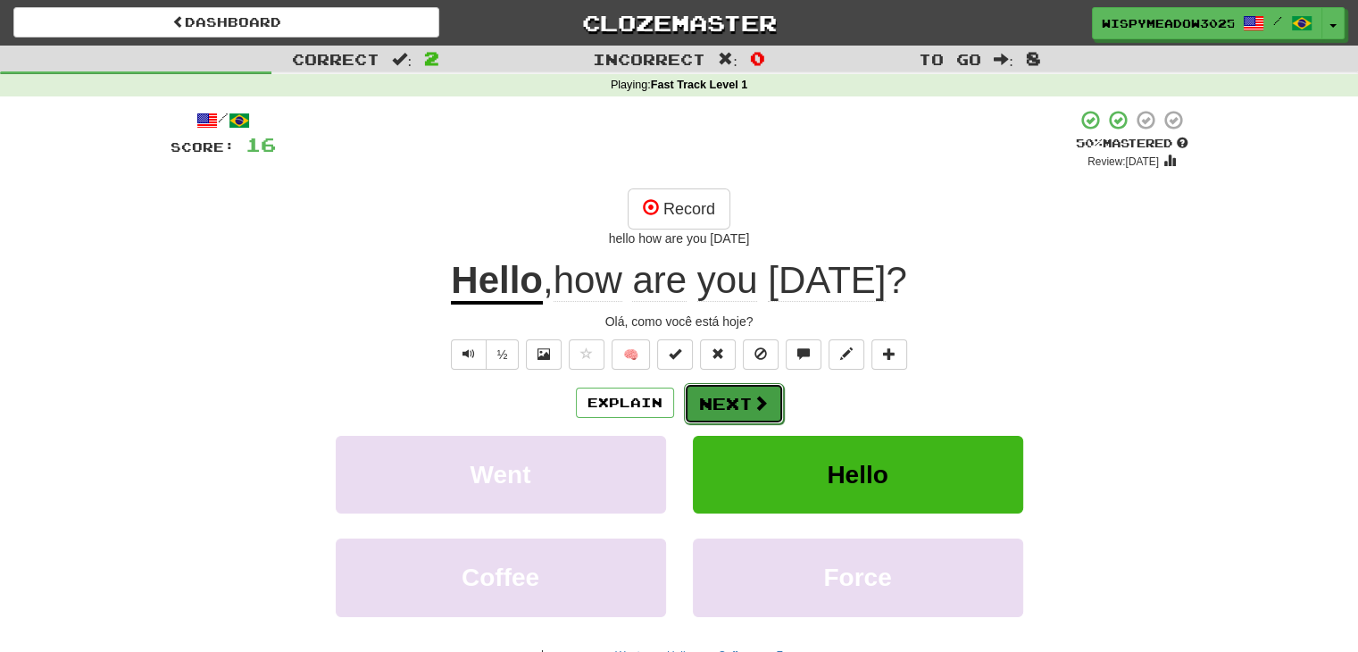
click at [749, 397] on button "Next" at bounding box center [734, 403] width 100 height 41
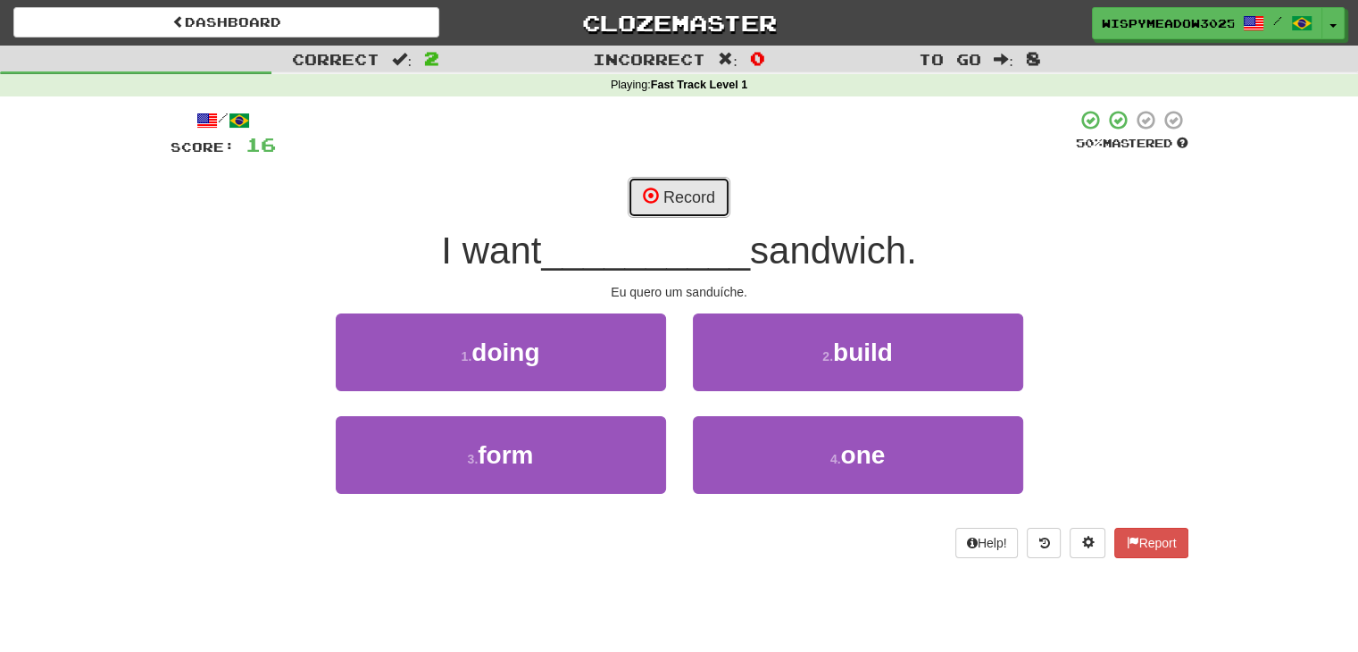
click at [679, 198] on button "Record" at bounding box center [679, 197] width 103 height 41
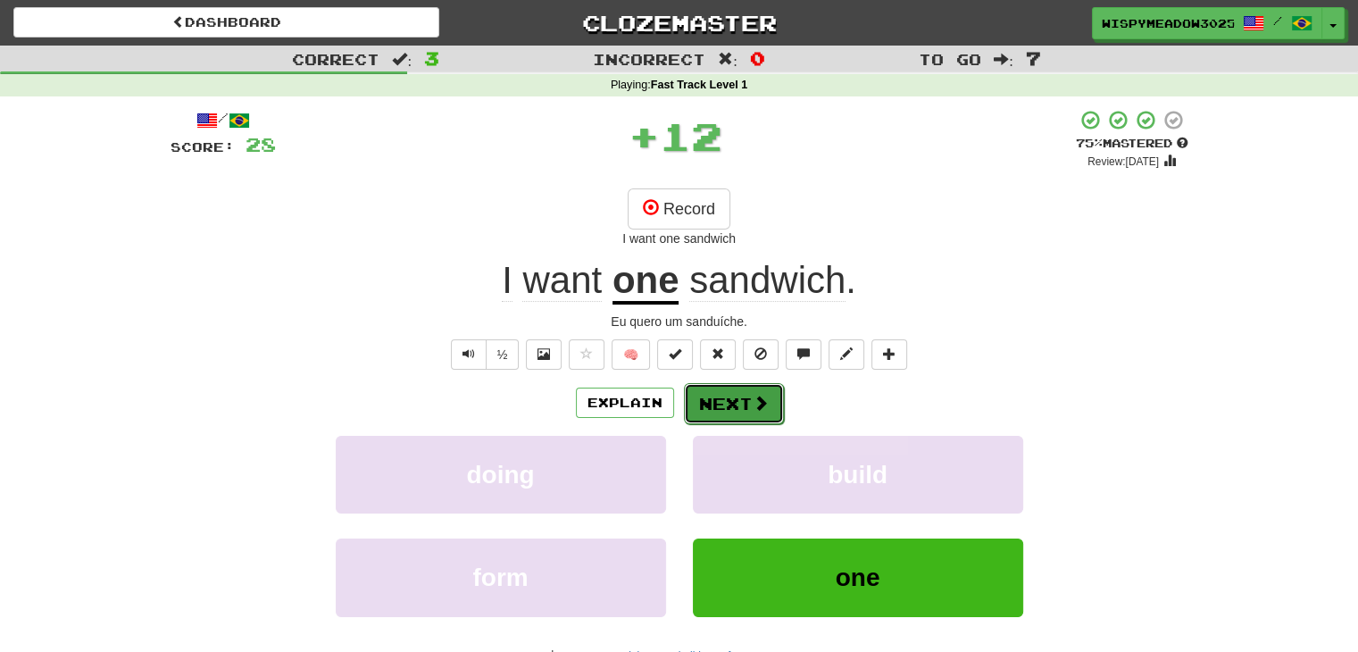
click at [775, 415] on button "Next" at bounding box center [734, 403] width 100 height 41
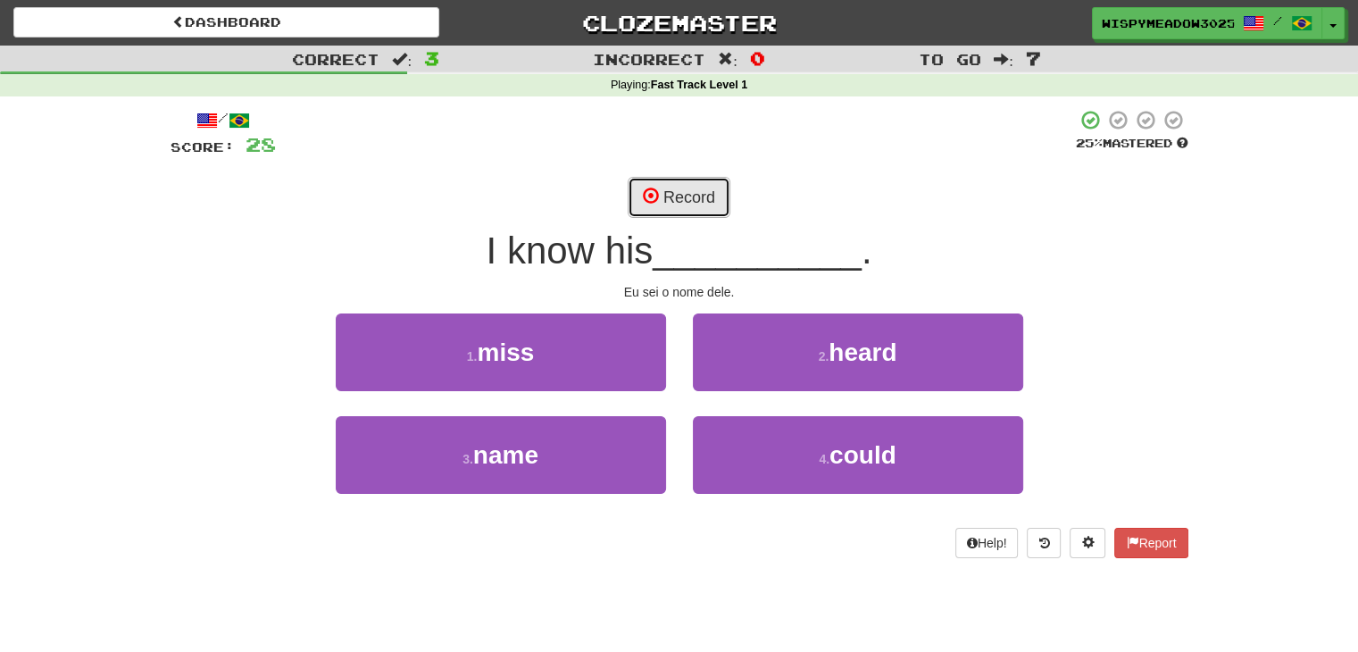
click at [698, 197] on button "Record" at bounding box center [679, 197] width 103 height 41
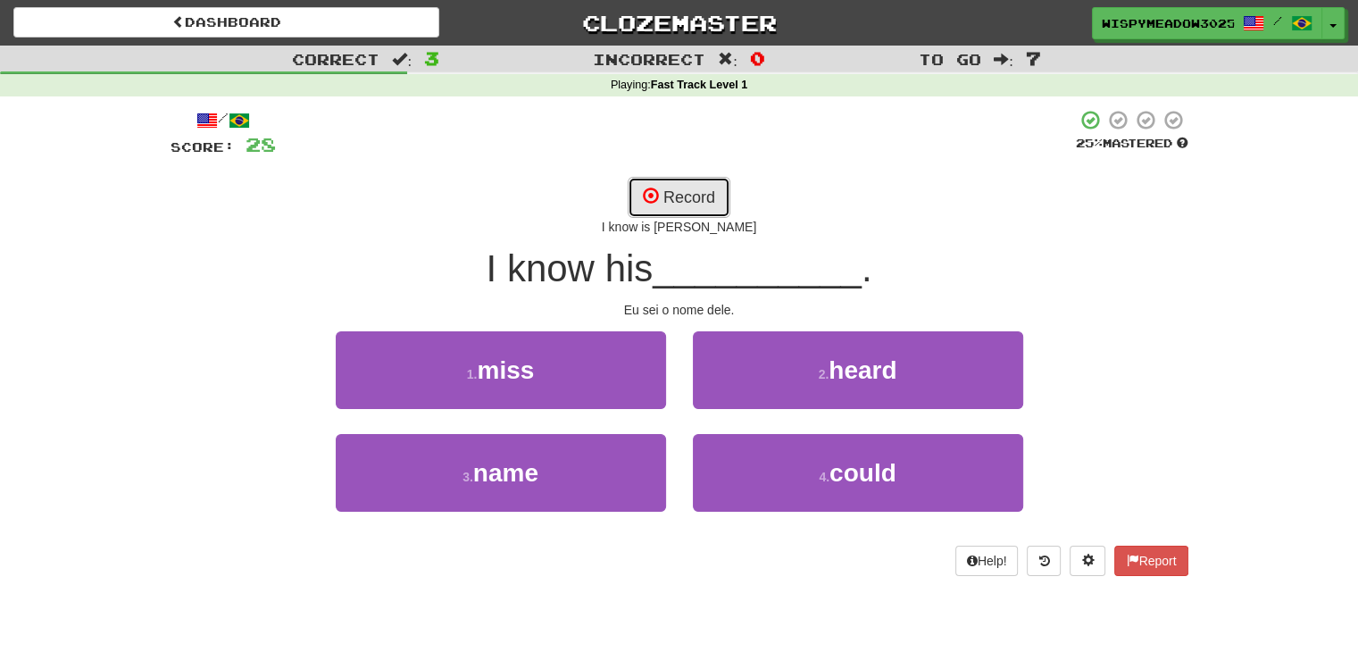
click at [715, 208] on button "Record" at bounding box center [679, 197] width 103 height 41
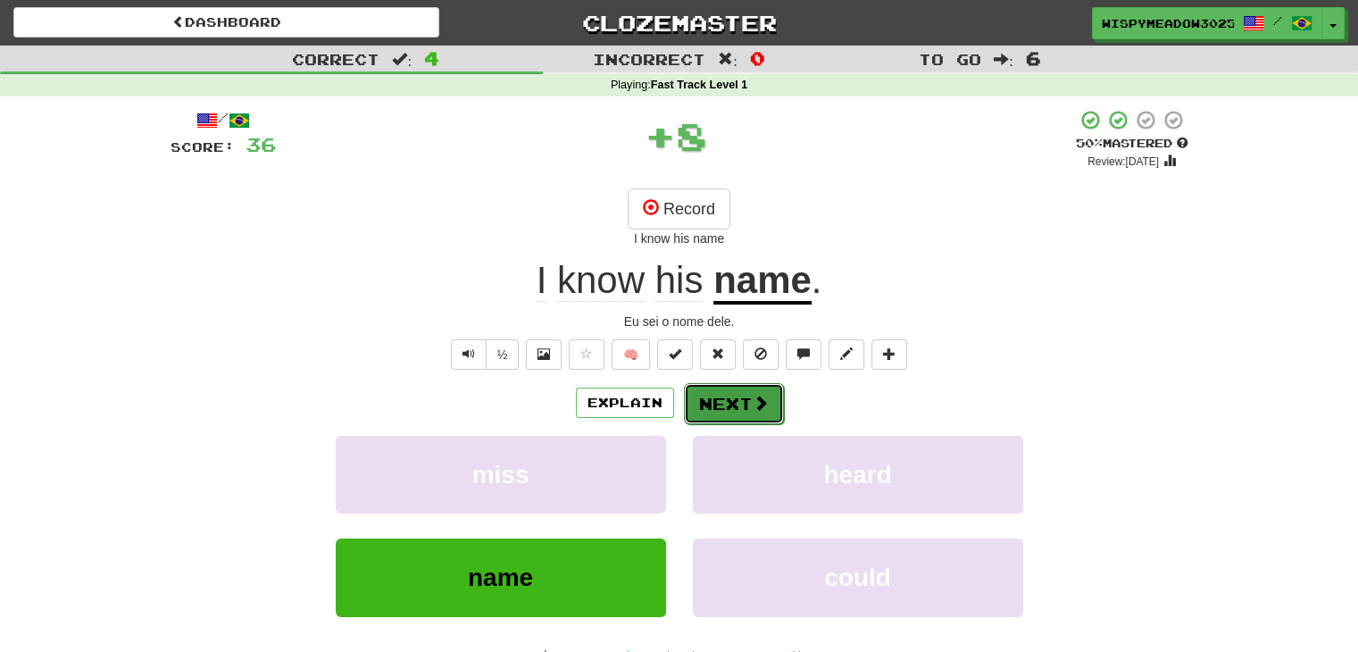
click at [772, 393] on button "Next" at bounding box center [734, 403] width 100 height 41
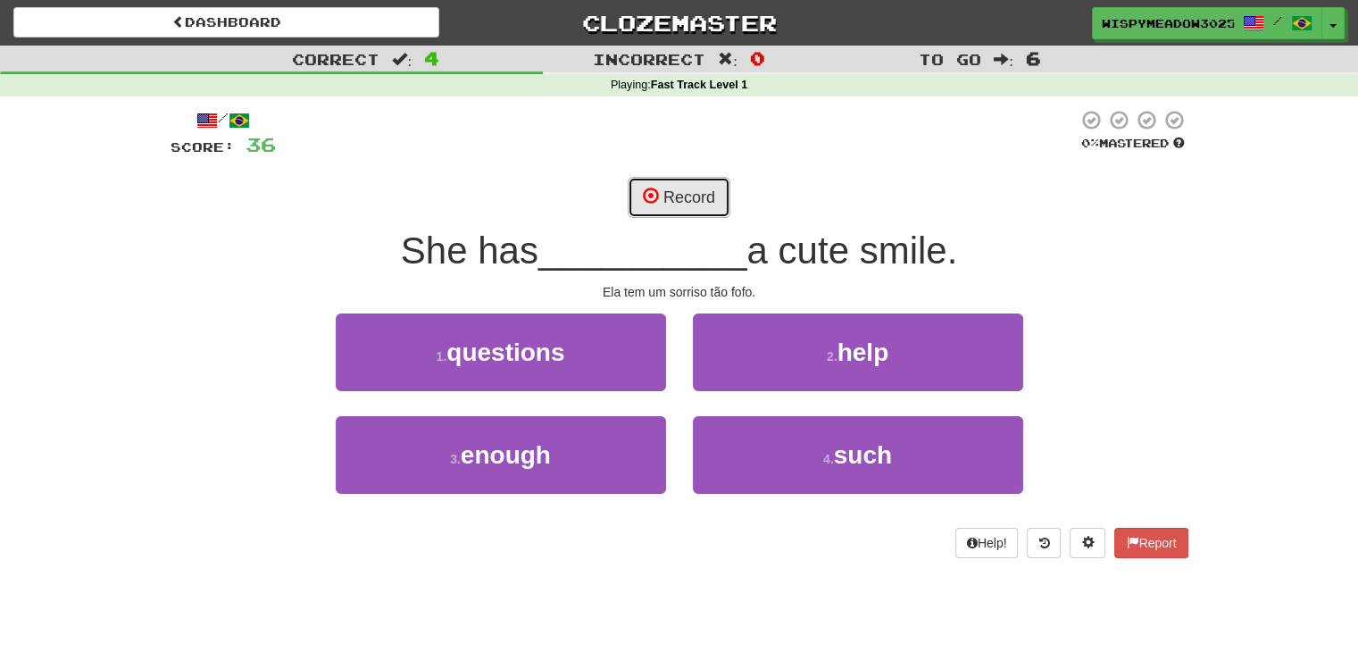
click at [707, 202] on button "Record" at bounding box center [679, 197] width 103 height 41
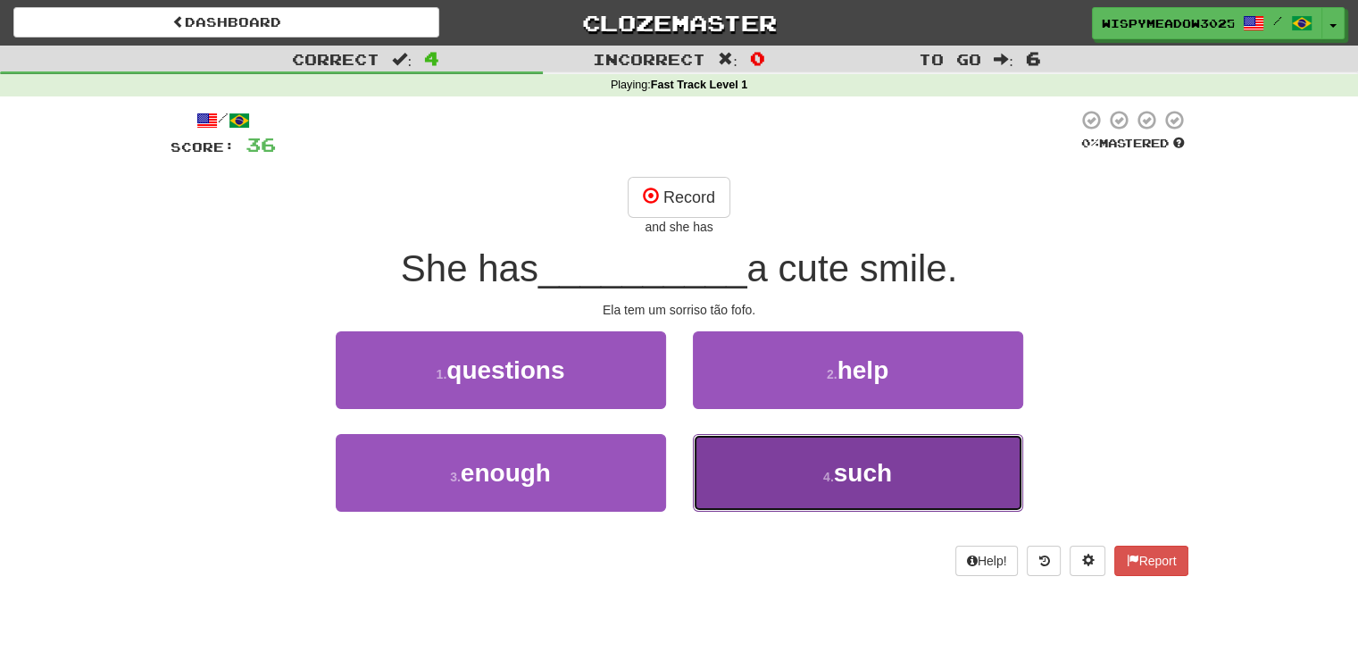
click at [821, 454] on button "4 . such" at bounding box center [858, 473] width 330 height 78
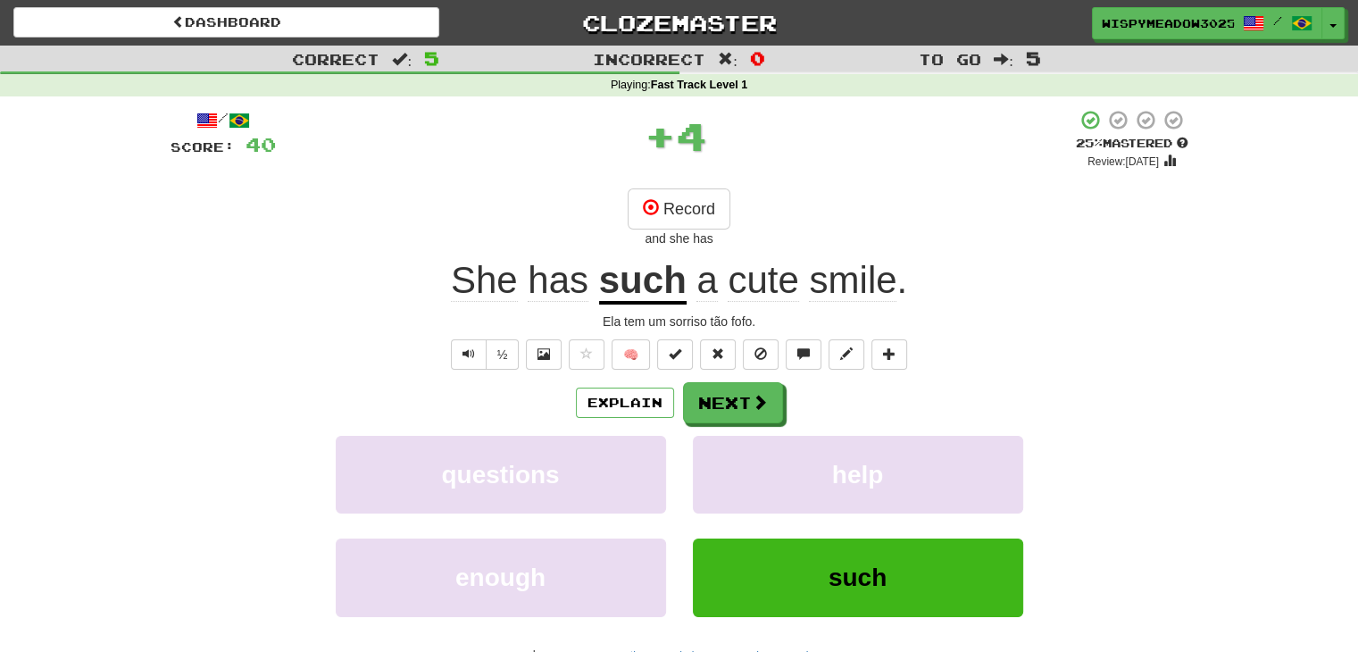
click at [650, 279] on u "such" at bounding box center [643, 282] width 88 height 46
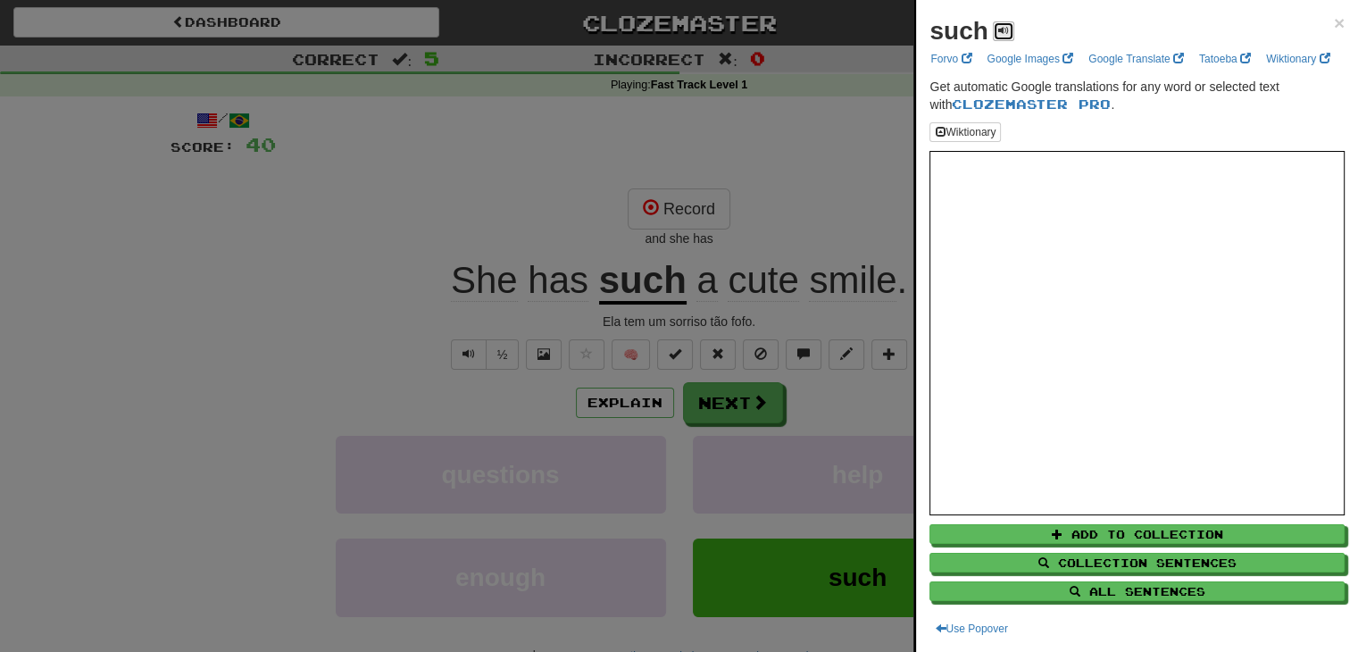
drag, startPoint x: 1004, startPoint y: 31, endPoint x: 993, endPoint y: 35, distance: 11.3
click at [993, 35] on button at bounding box center [1003, 31] width 21 height 20
click at [1334, 19] on span "×" at bounding box center [1339, 23] width 11 height 21
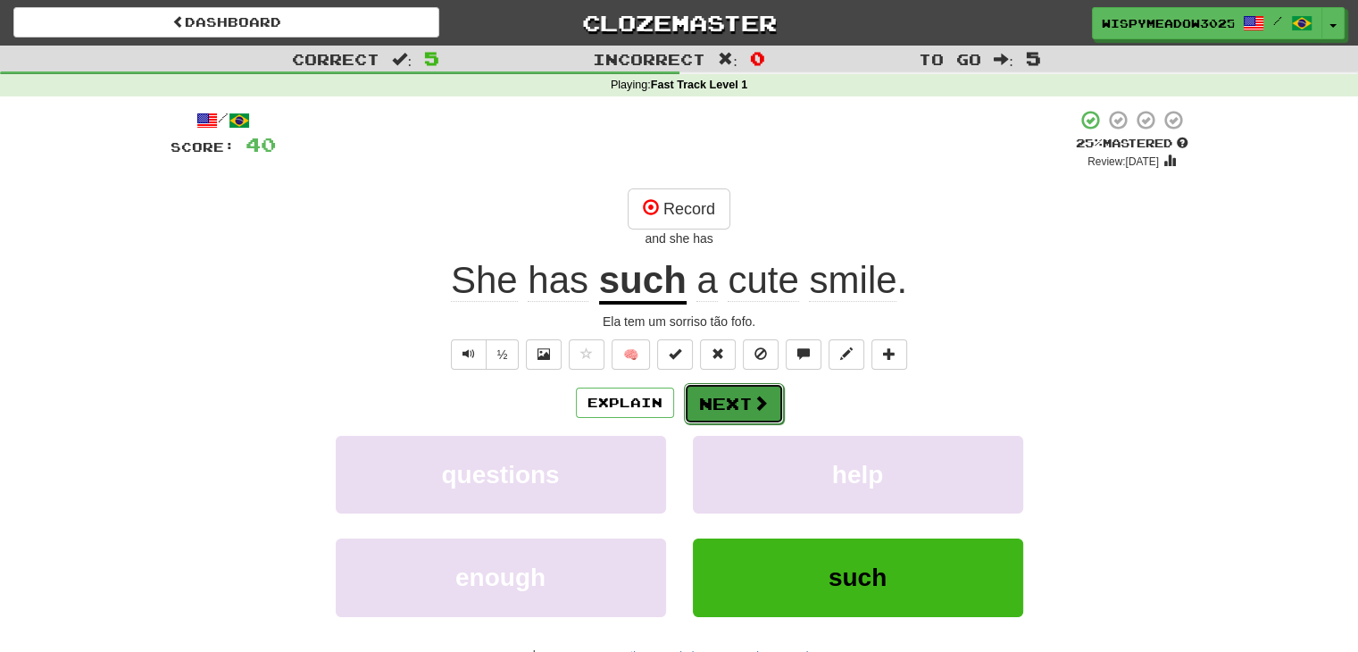
click at [702, 404] on button "Next" at bounding box center [734, 403] width 100 height 41
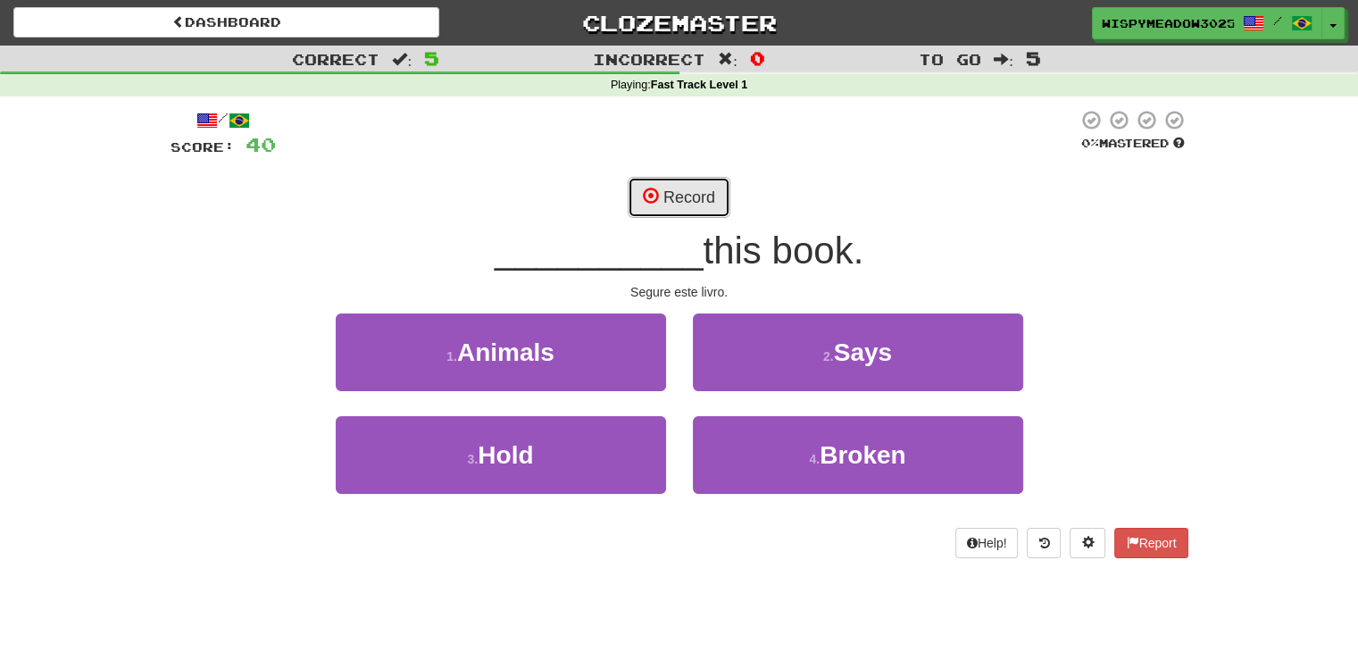
click at [689, 189] on button "Record" at bounding box center [679, 197] width 103 height 41
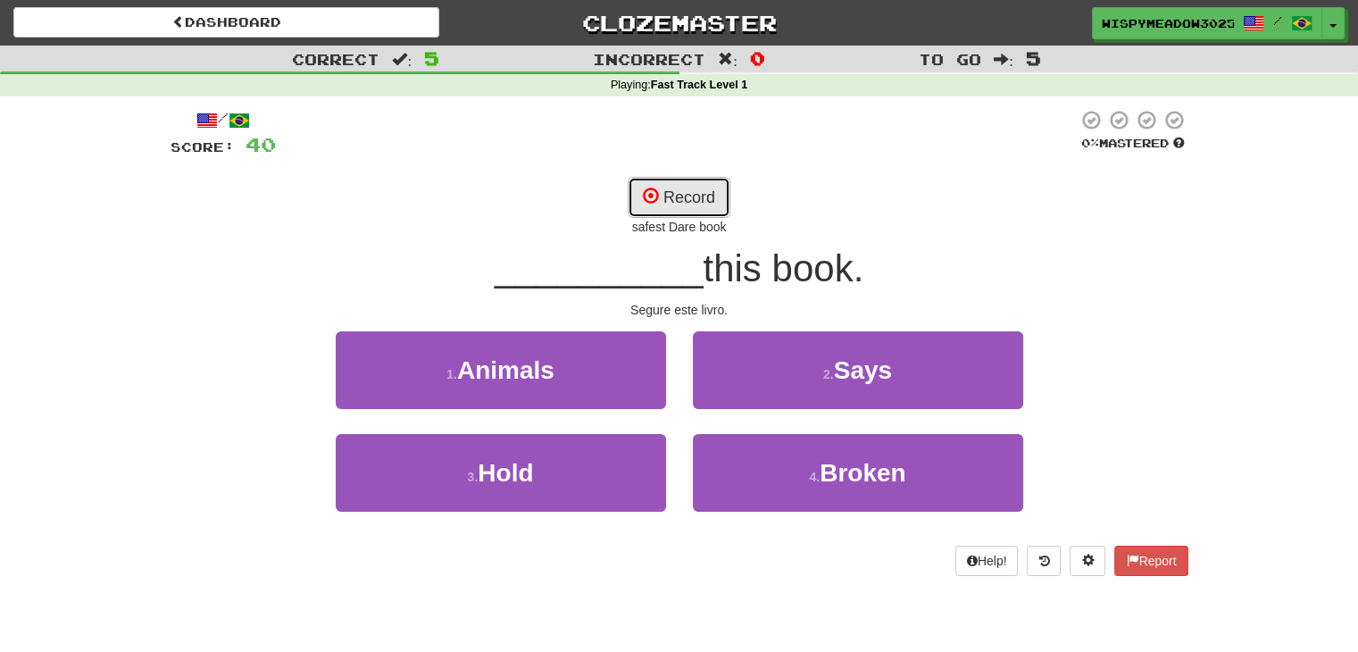
click at [689, 189] on button "Record" at bounding box center [679, 197] width 103 height 41
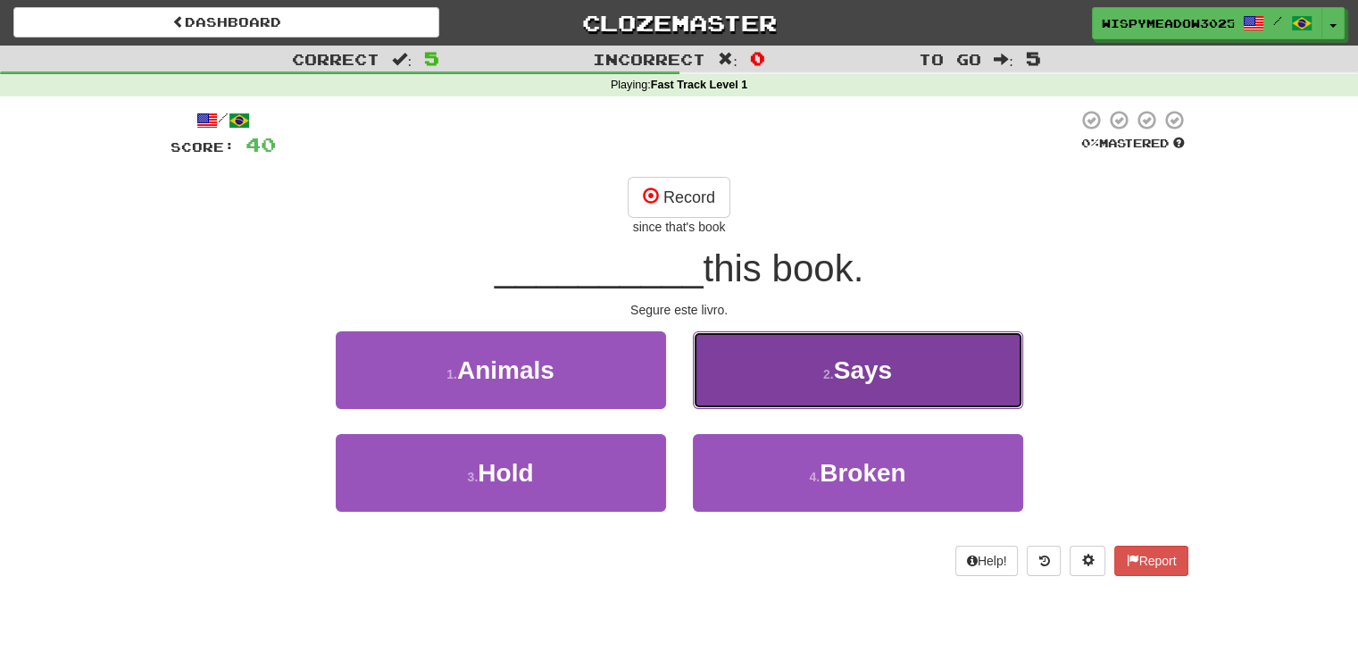
click at [823, 372] on small "2 ." at bounding box center [828, 374] width 11 height 14
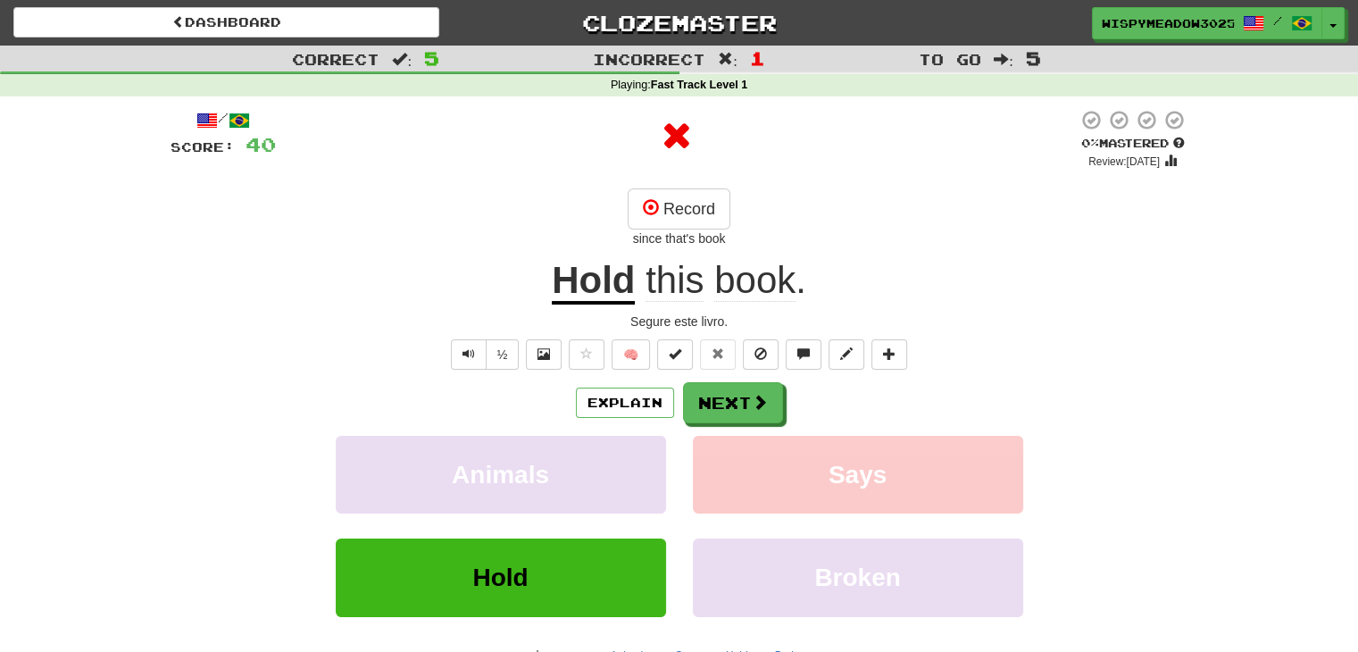
click at [582, 287] on u "Hold" at bounding box center [593, 282] width 83 height 46
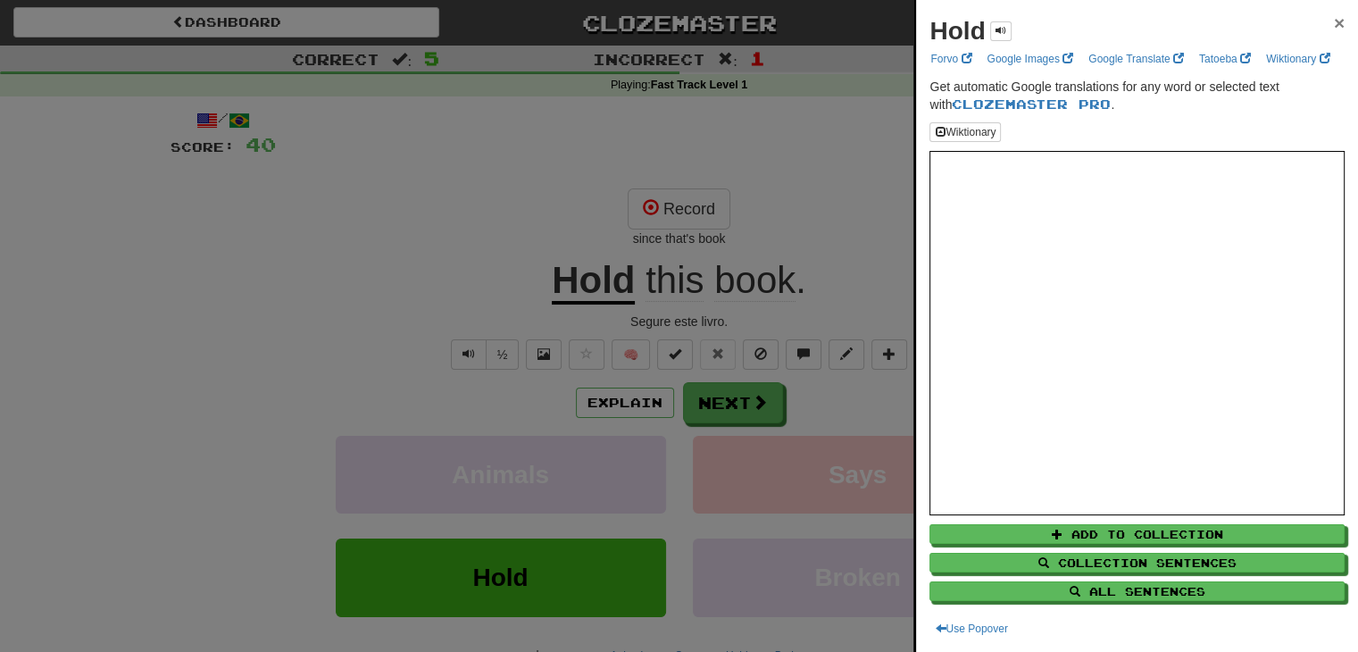
click at [1334, 32] on span "×" at bounding box center [1339, 23] width 11 height 21
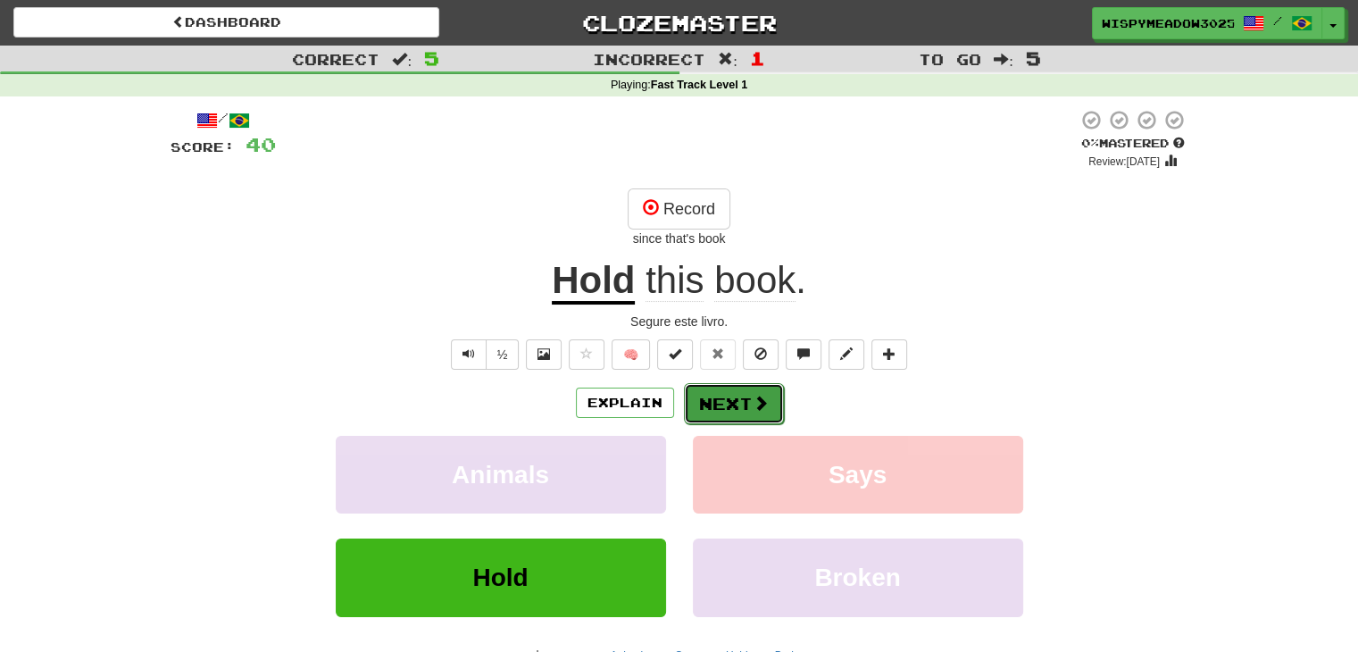
click at [762, 387] on button "Next" at bounding box center [734, 403] width 100 height 41
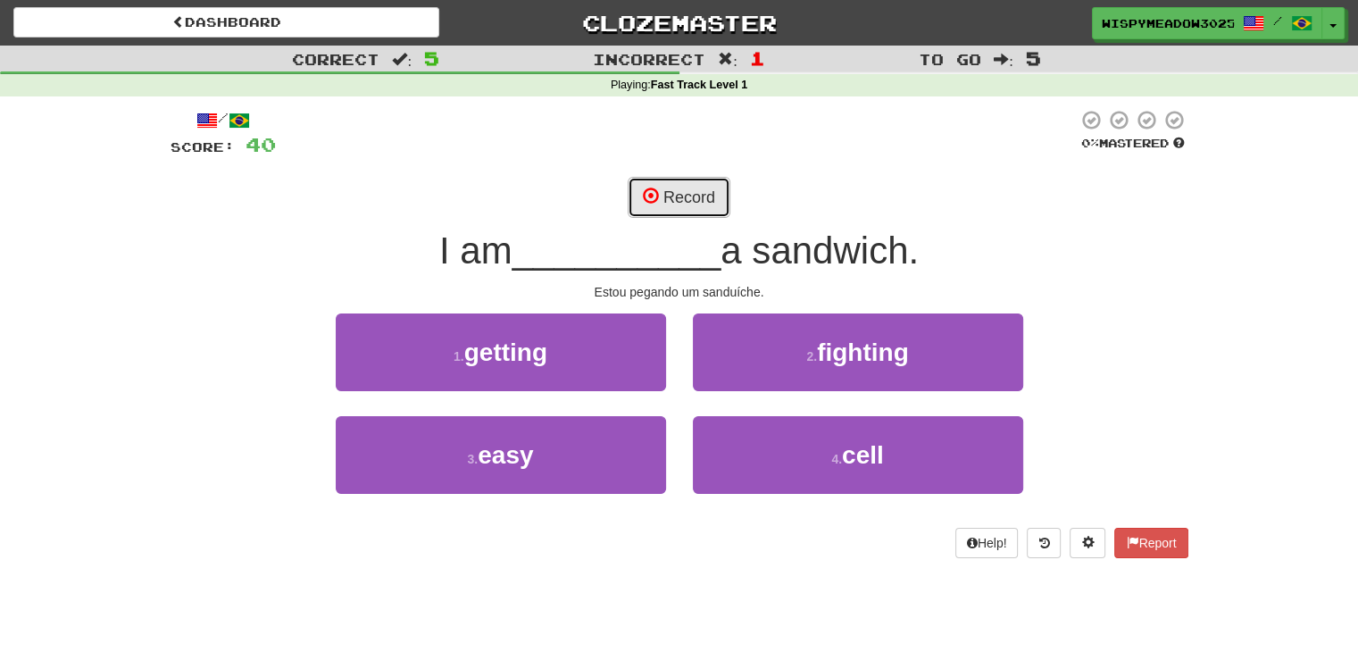
click at [688, 192] on button "Record" at bounding box center [679, 197] width 103 height 41
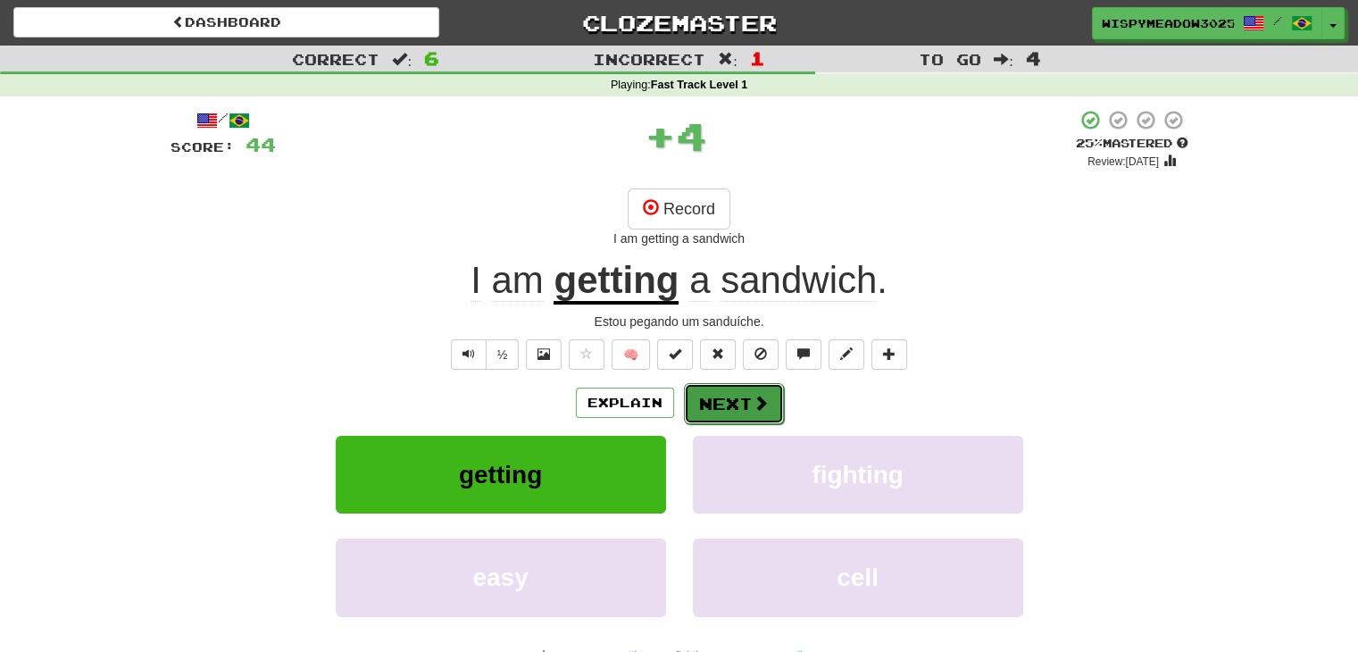
click at [736, 409] on button "Next" at bounding box center [734, 403] width 100 height 41
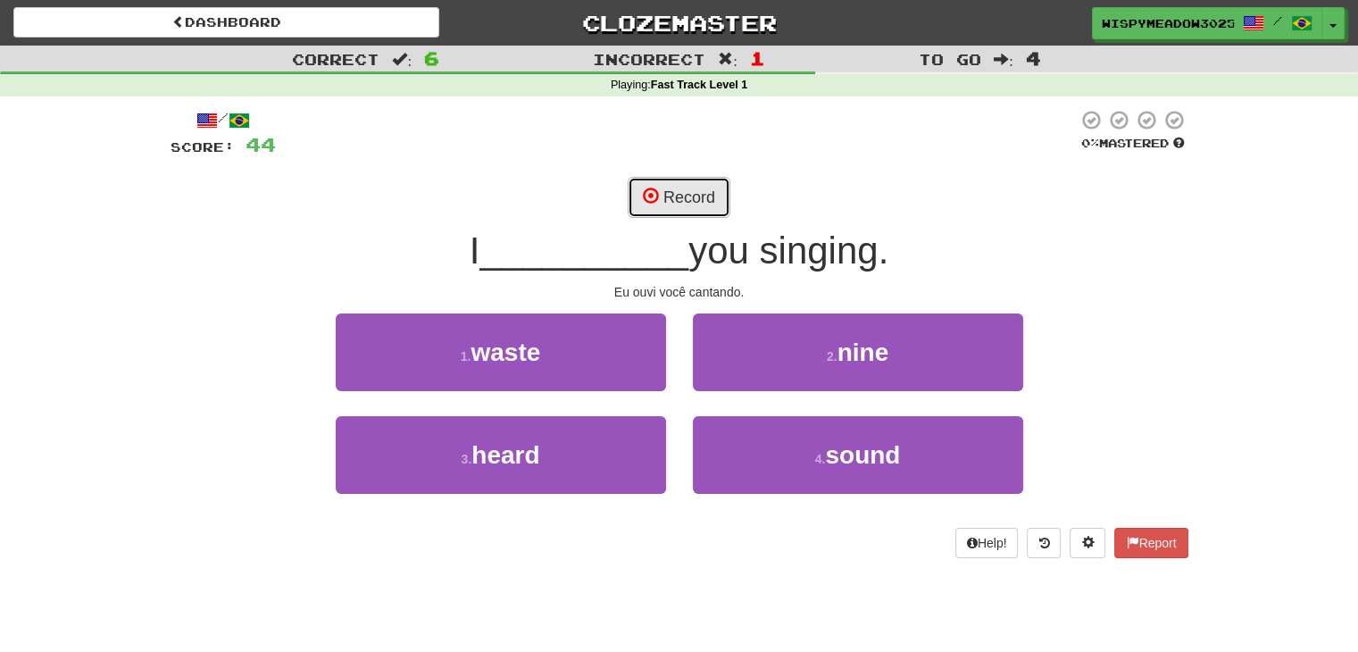
click at [668, 192] on button "Record" at bounding box center [679, 197] width 103 height 41
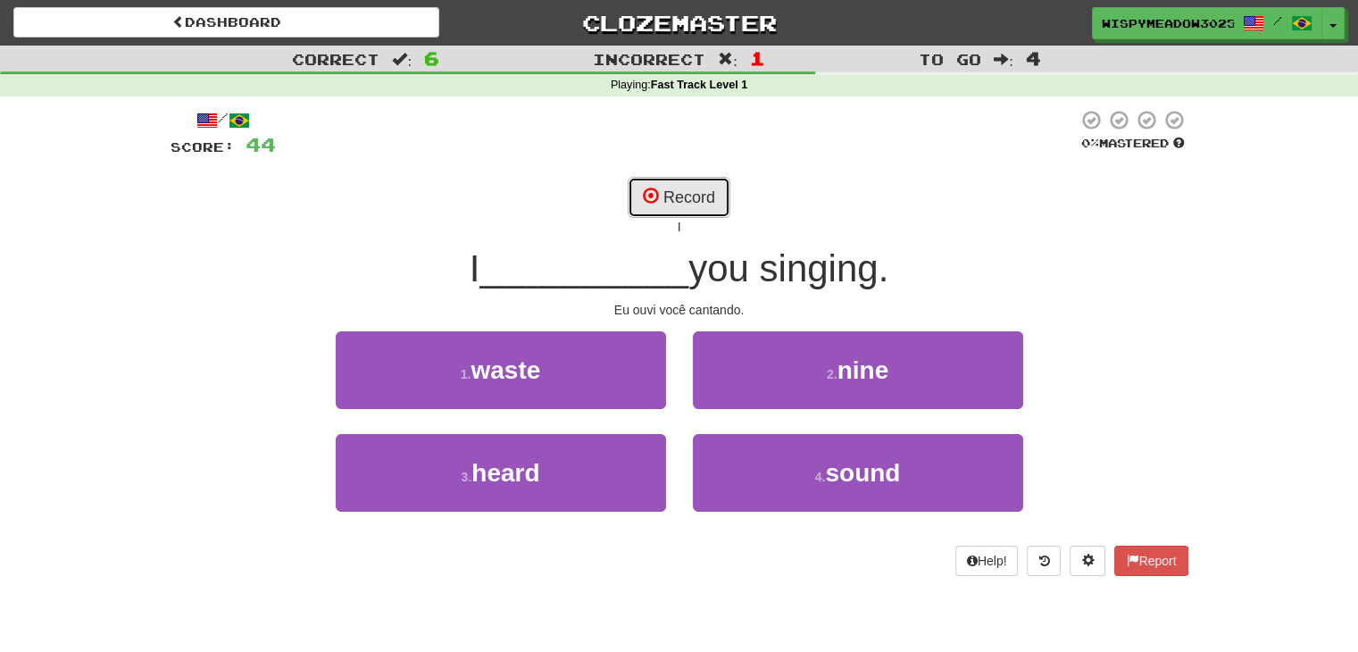
click at [668, 192] on button "Record" at bounding box center [679, 197] width 103 height 41
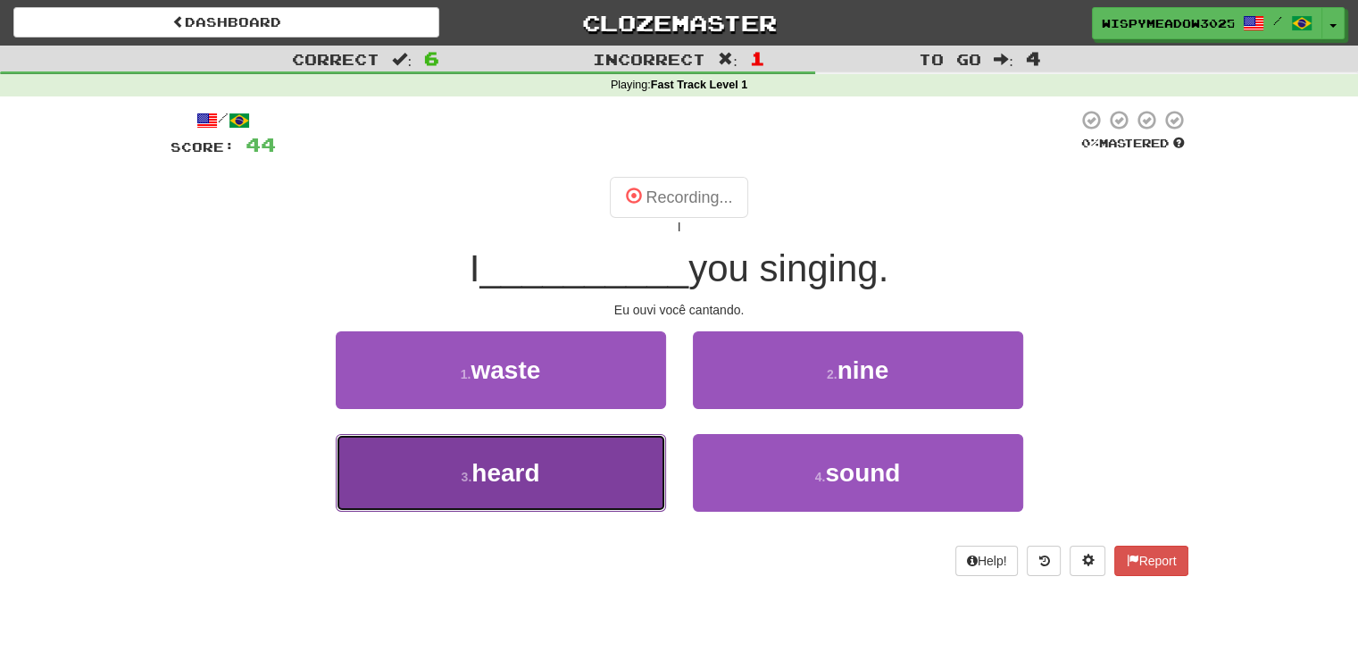
click at [606, 497] on button "3 . heard" at bounding box center [501, 473] width 330 height 78
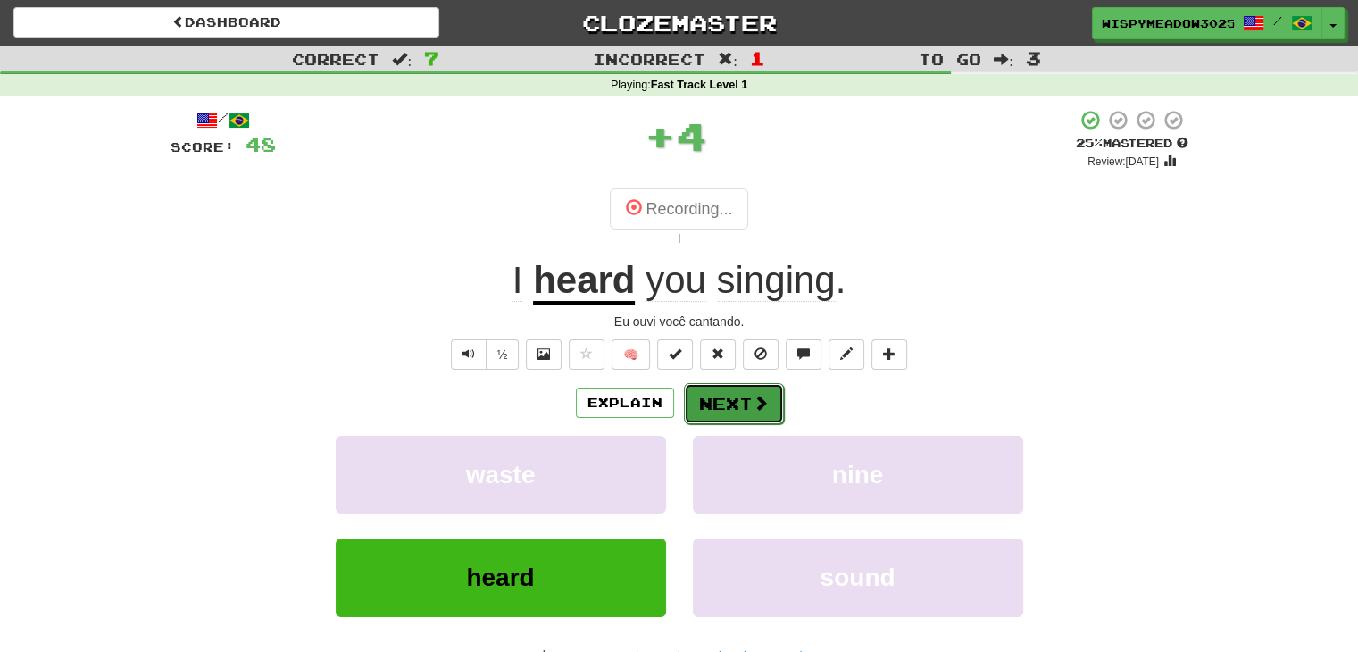
click at [737, 397] on button "Next" at bounding box center [734, 403] width 100 height 41
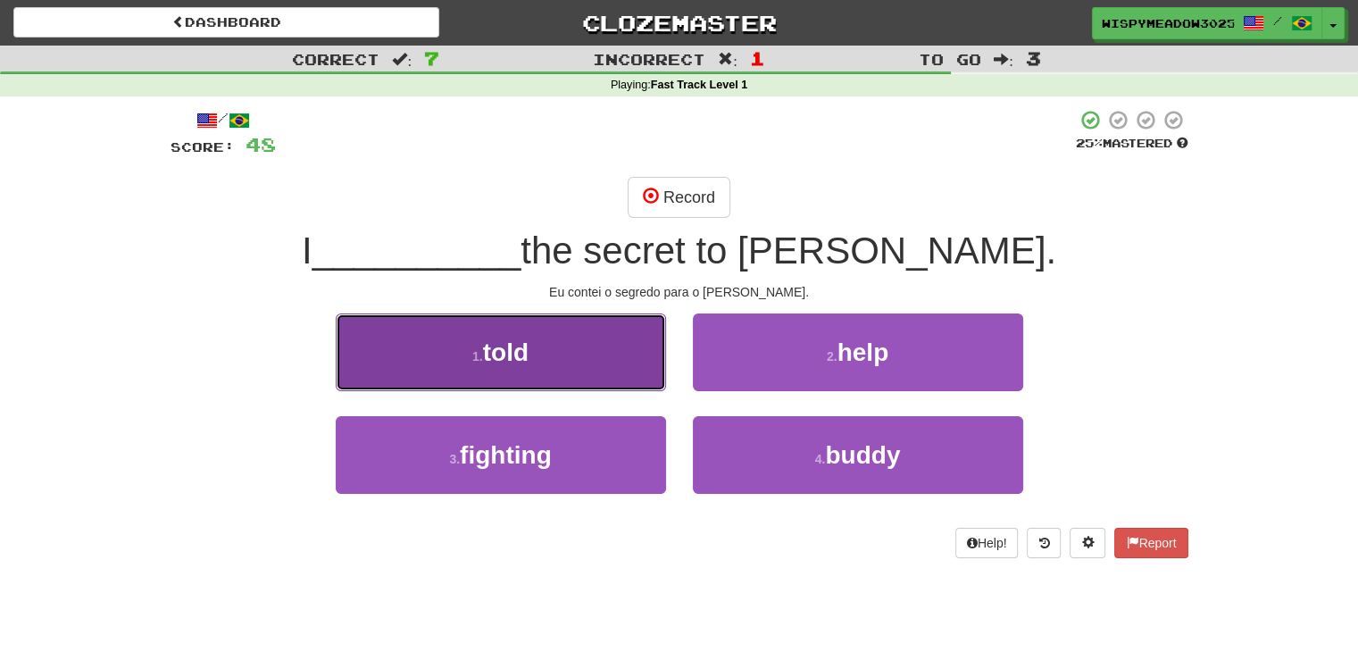
click at [567, 358] on button "1 . told" at bounding box center [501, 352] width 330 height 78
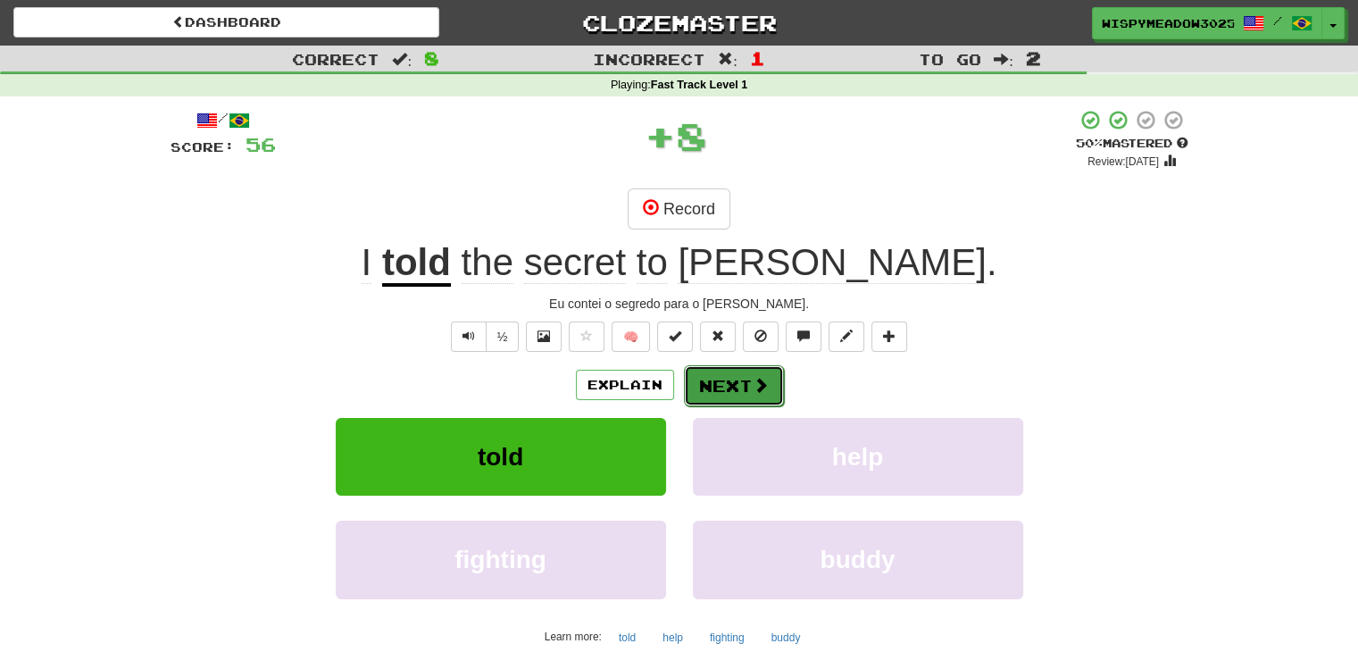
click at [723, 375] on button "Next" at bounding box center [734, 385] width 100 height 41
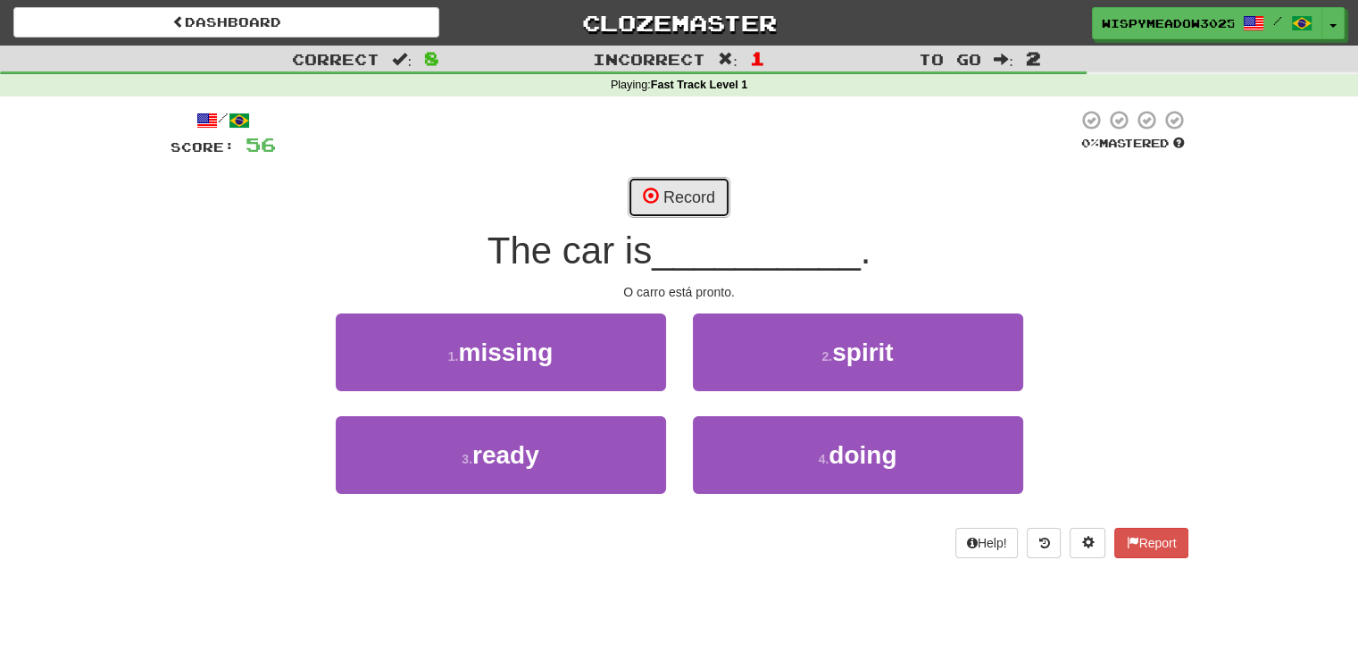
click at [704, 211] on button "Record" at bounding box center [679, 197] width 103 height 41
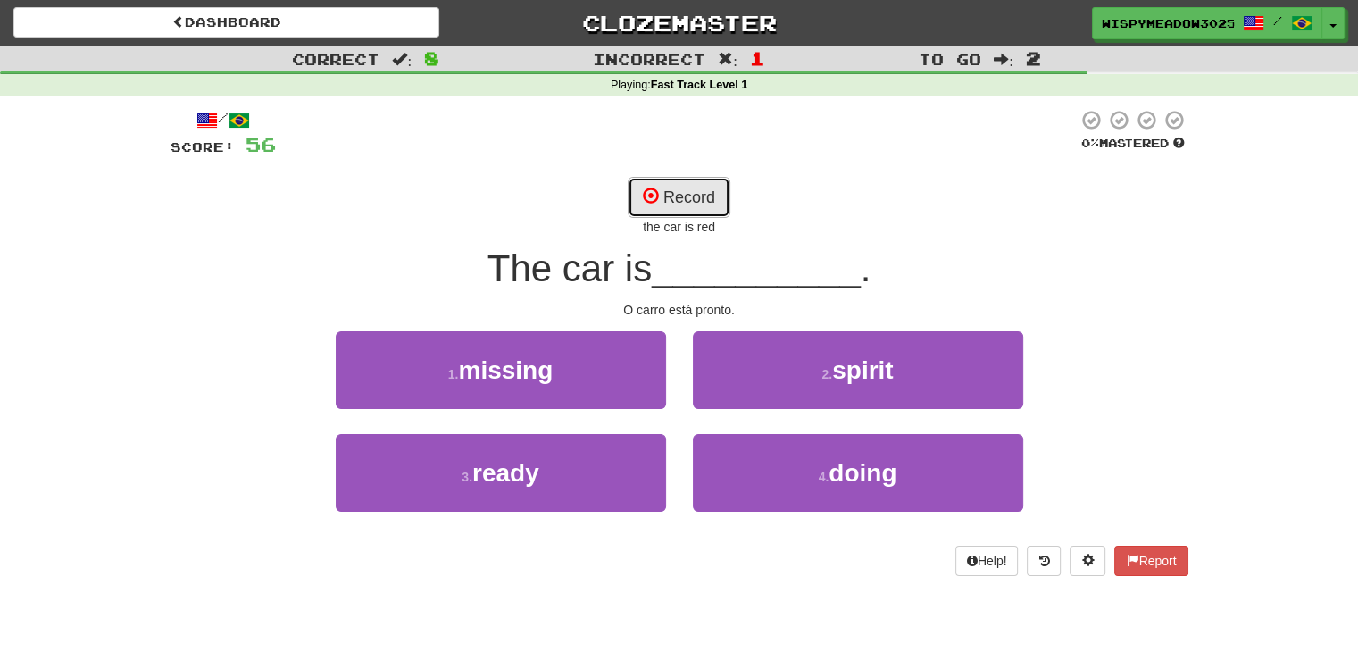
click at [701, 211] on button "Record" at bounding box center [679, 197] width 103 height 41
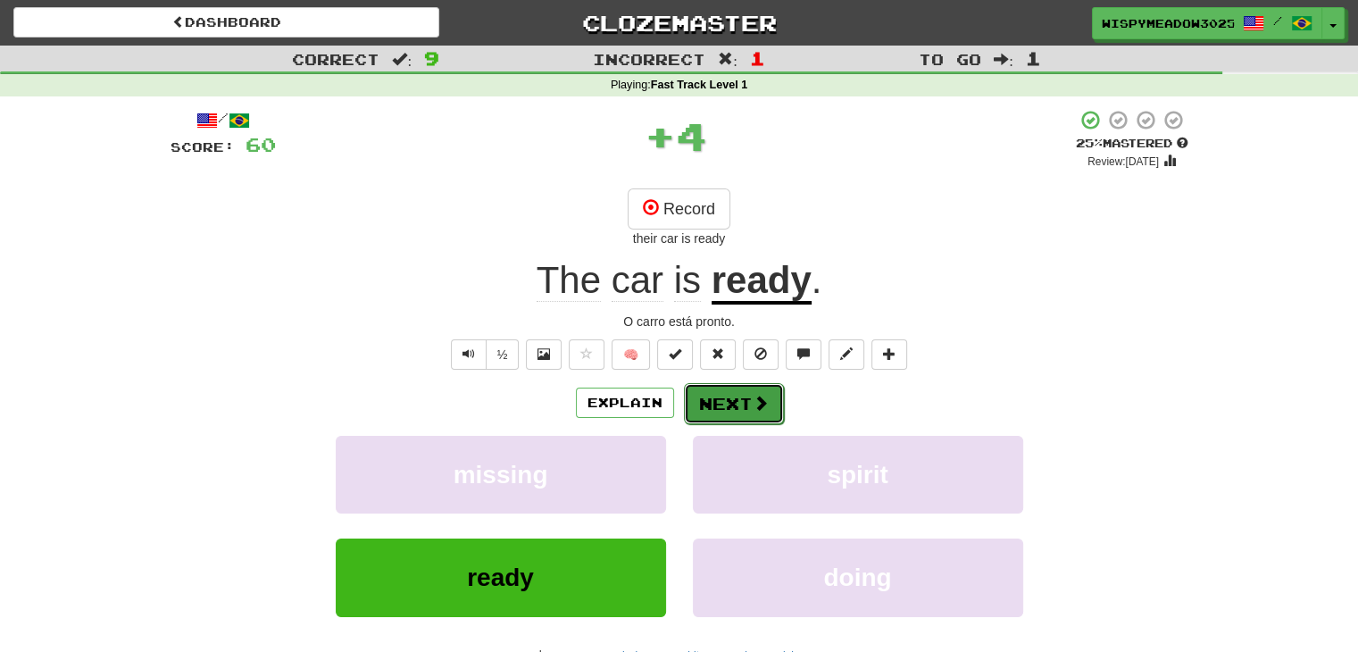
click at [732, 416] on button "Next" at bounding box center [734, 403] width 100 height 41
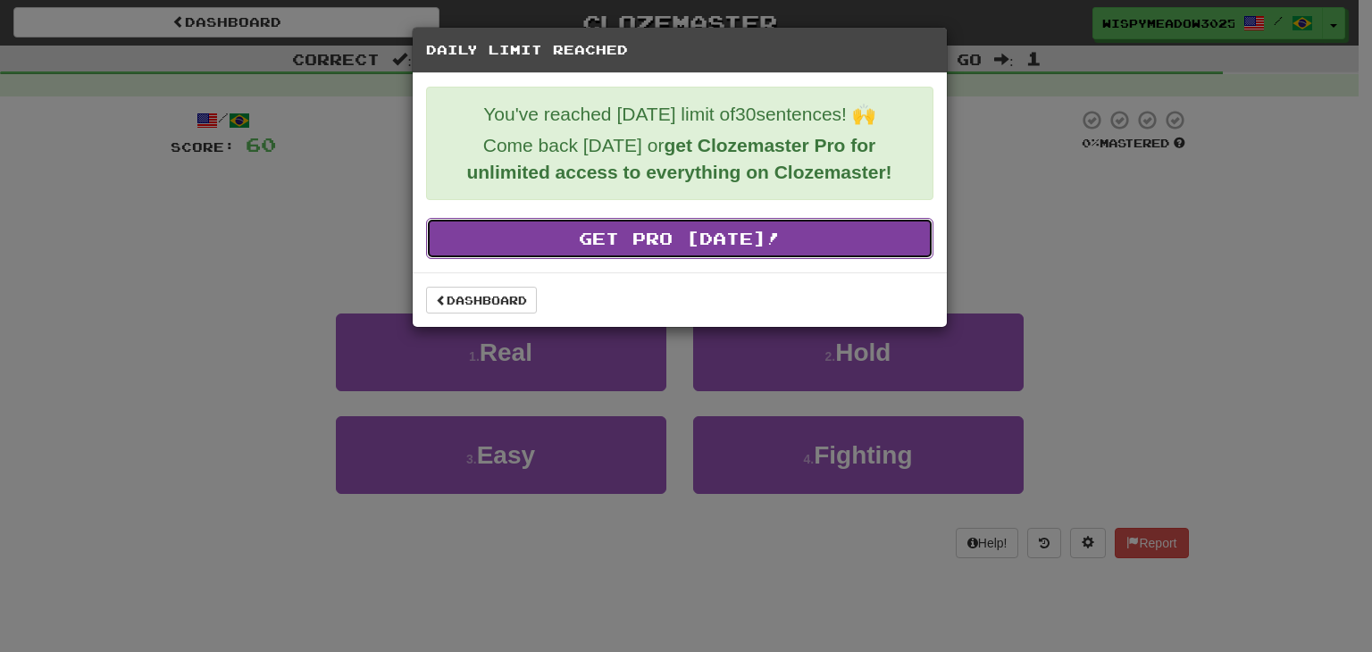
click at [679, 229] on link "Get Pro Today!" at bounding box center [679, 238] width 507 height 41
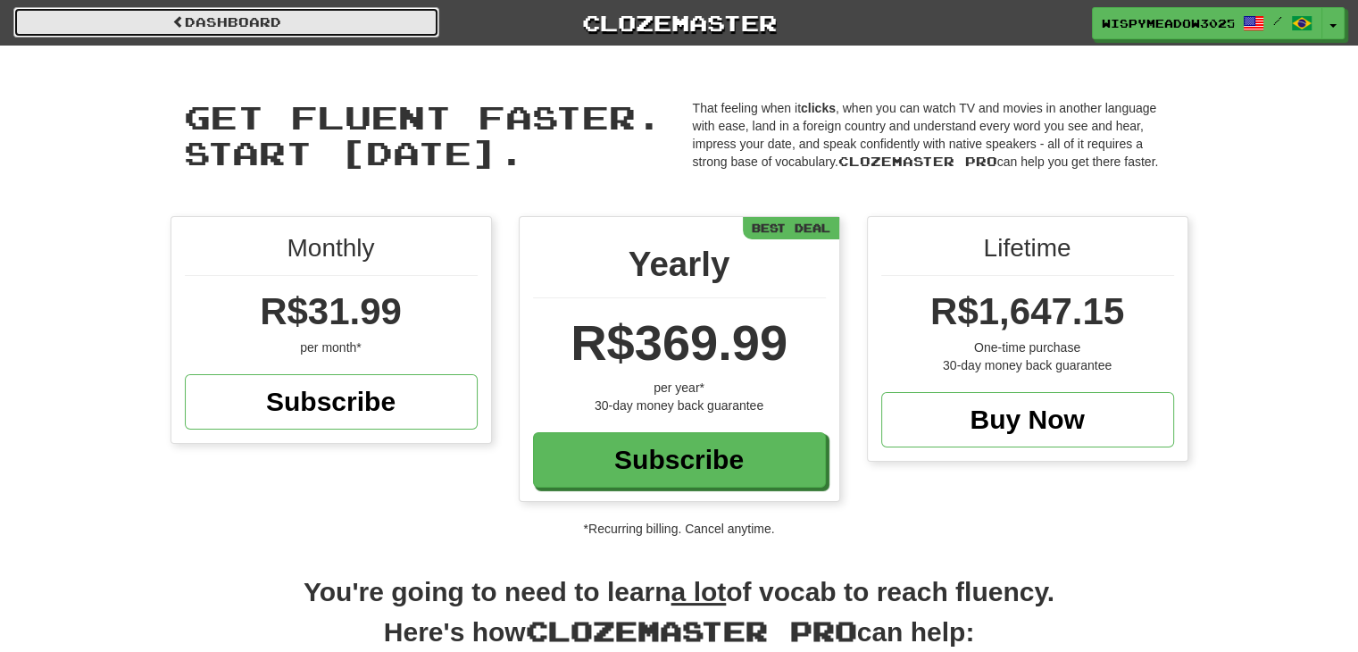
click at [254, 15] on link "Dashboard" at bounding box center [226, 22] width 426 height 30
